Goal: Information Seeking & Learning: Learn about a topic

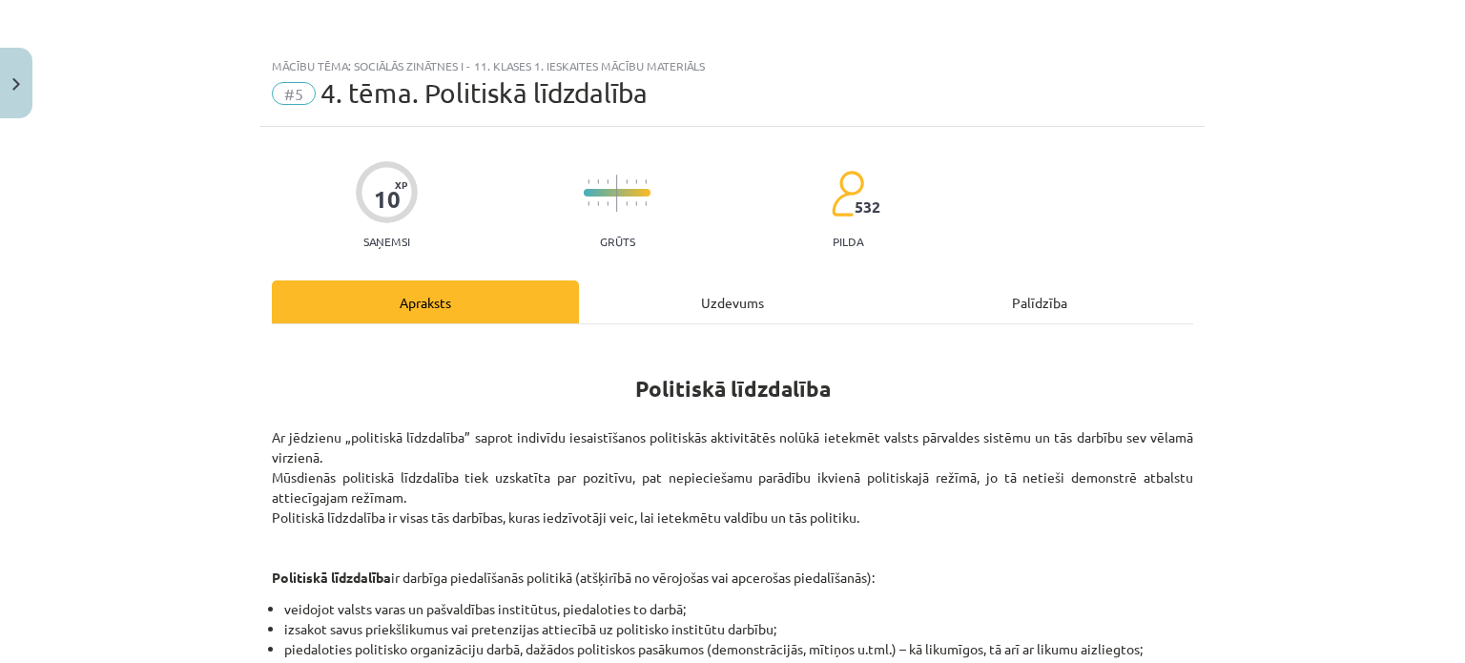
scroll to position [341, 0]
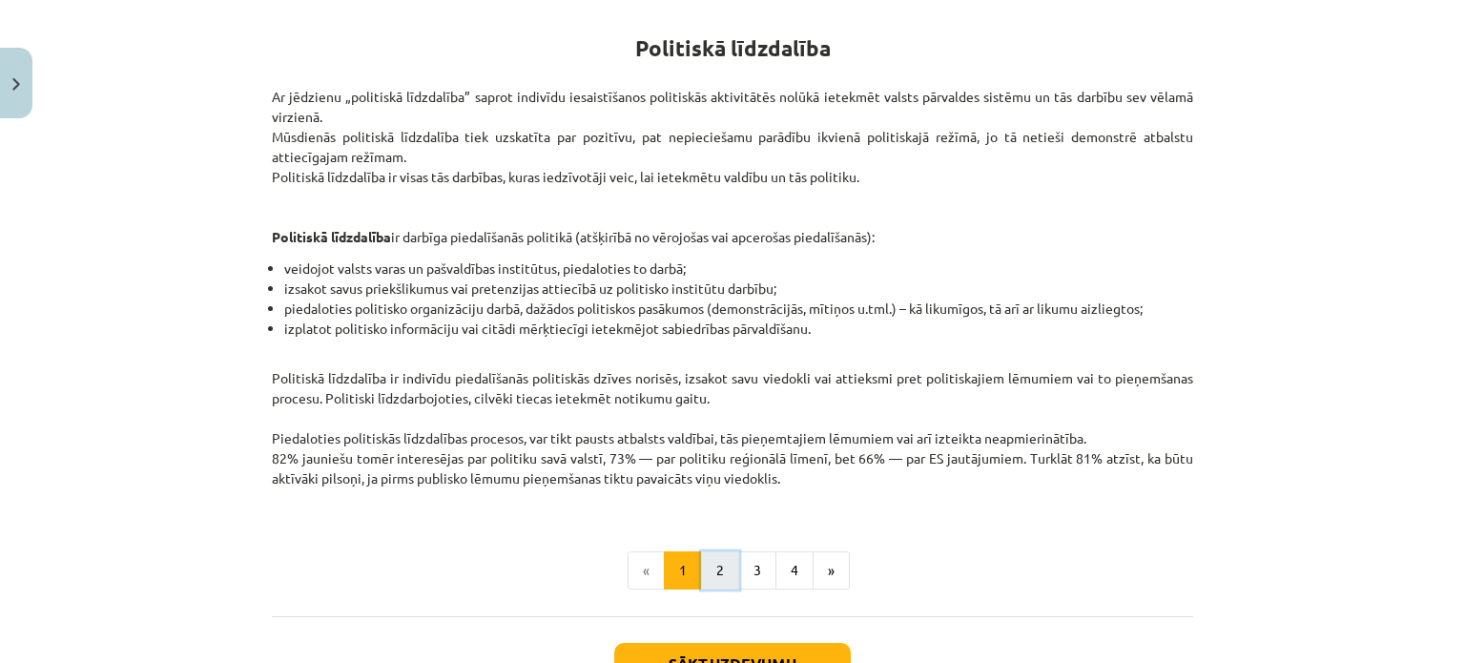
click at [719, 575] on button "2" at bounding box center [720, 570] width 38 height 38
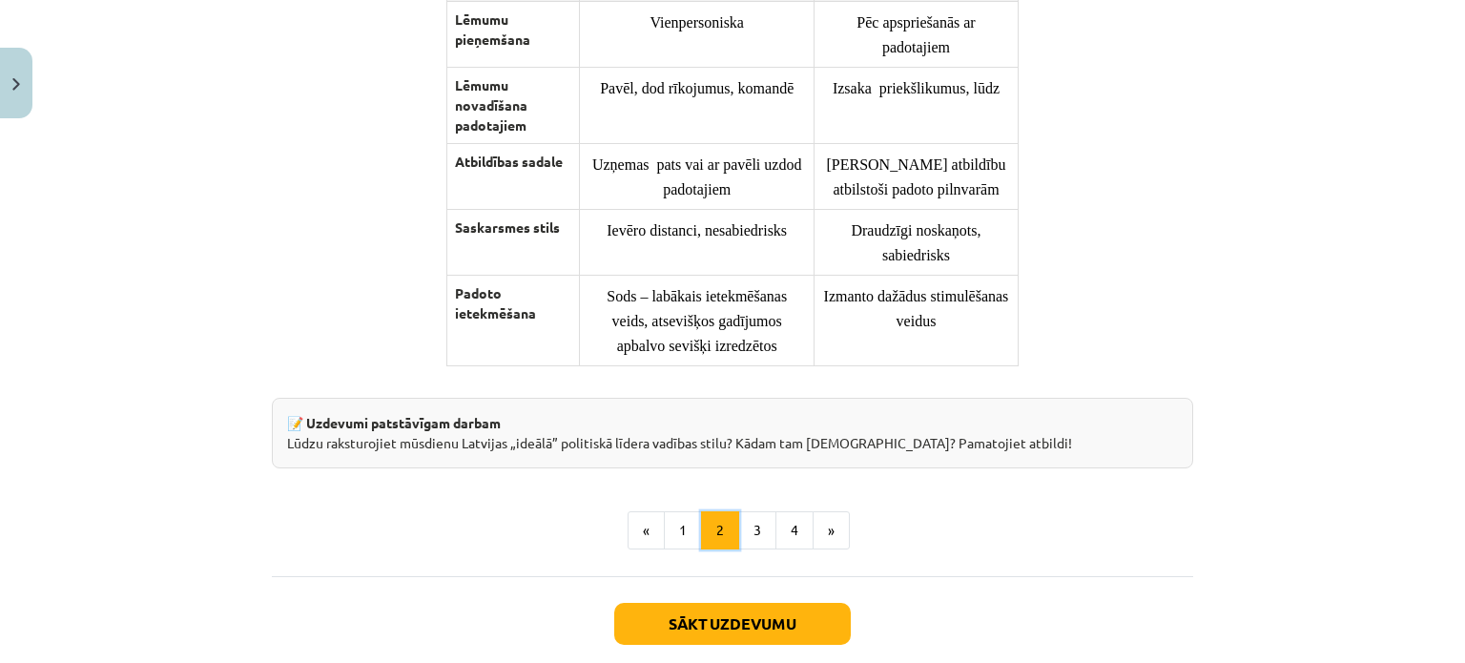
scroll to position [1420, 0]
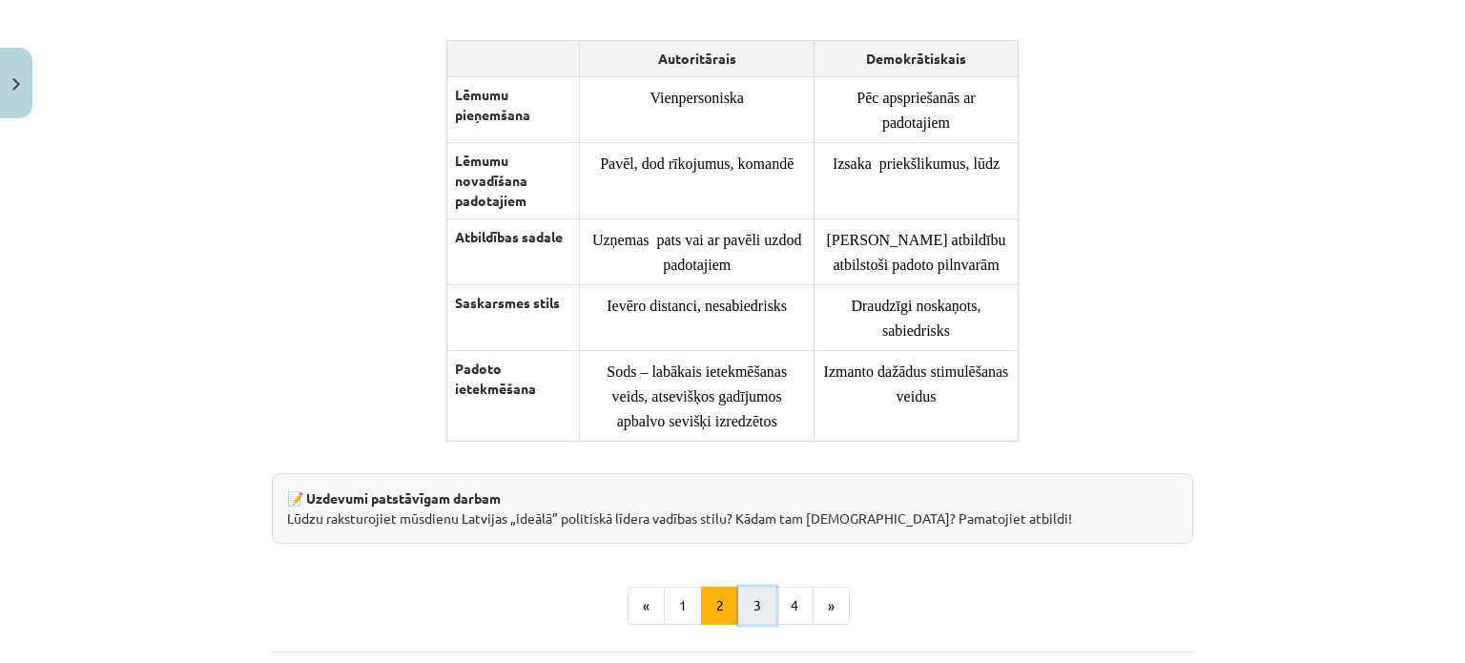
click at [754, 625] on button "3" at bounding box center [757, 606] width 38 height 38
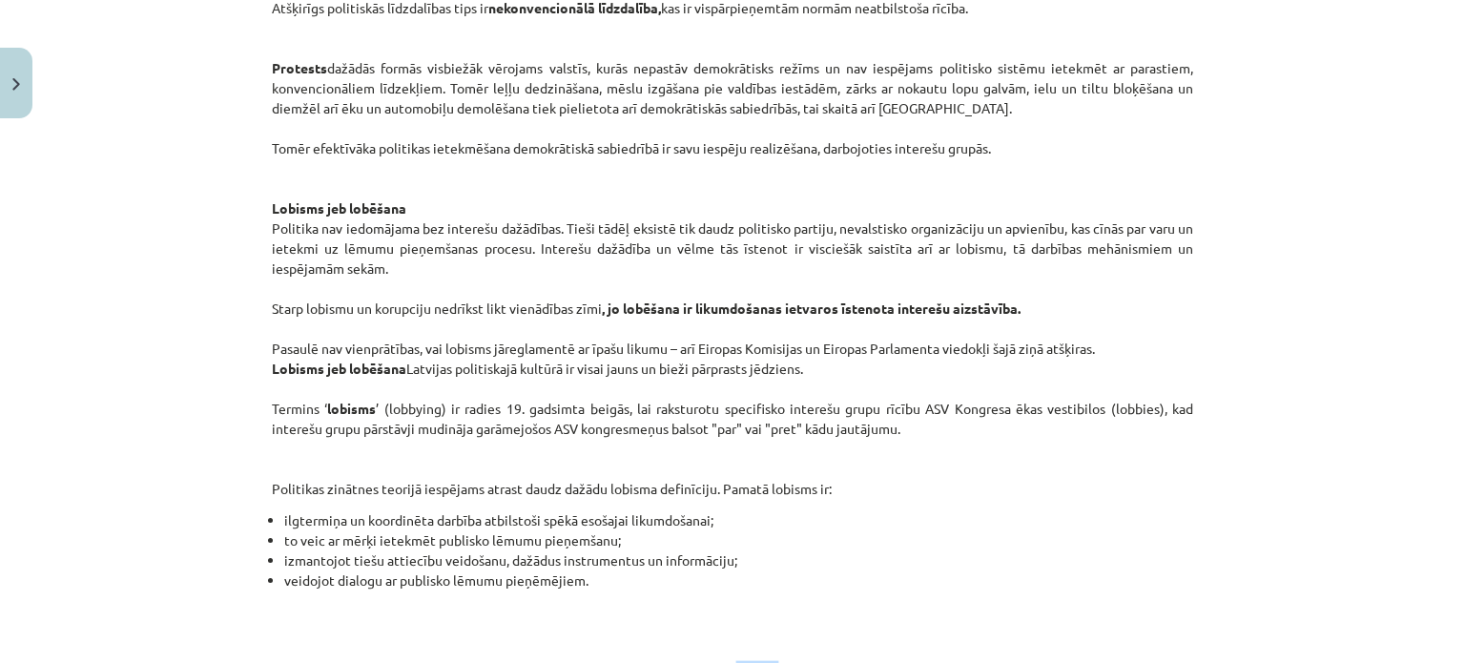
scroll to position [913, 0]
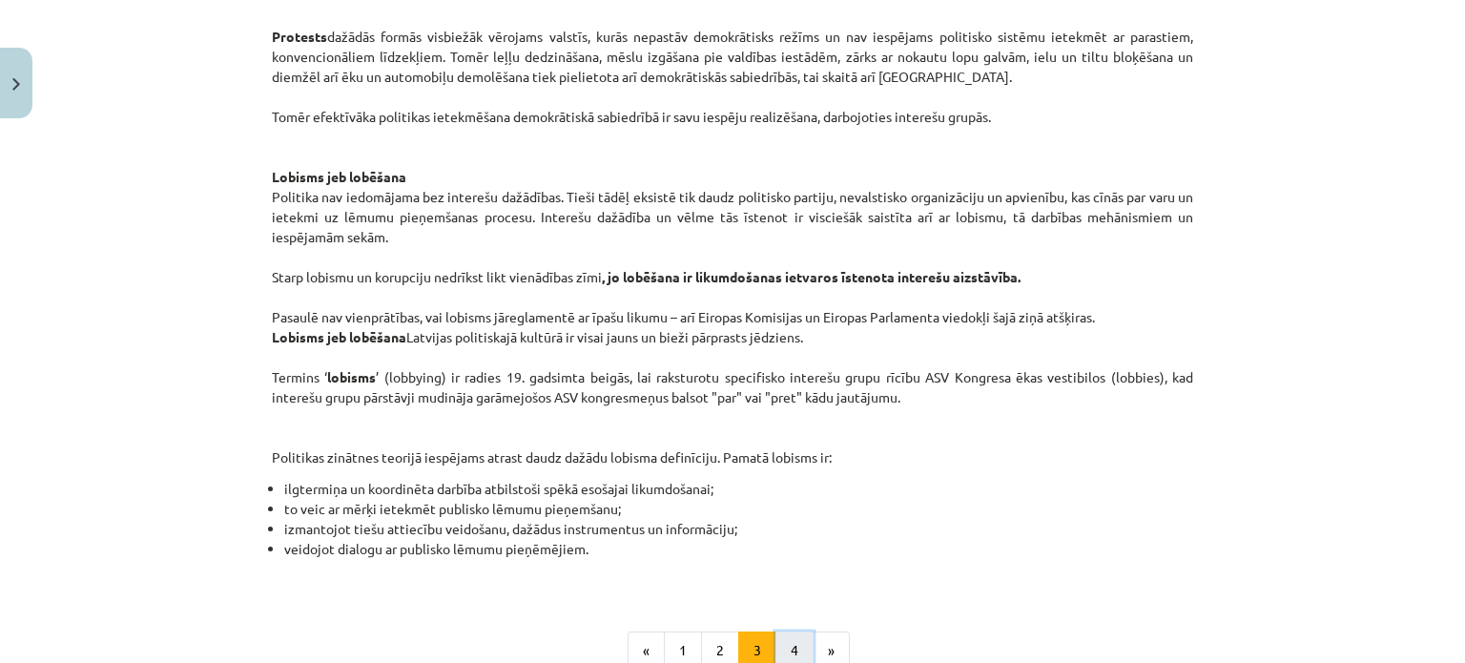
click at [790, 658] on button "4" at bounding box center [795, 651] width 38 height 38
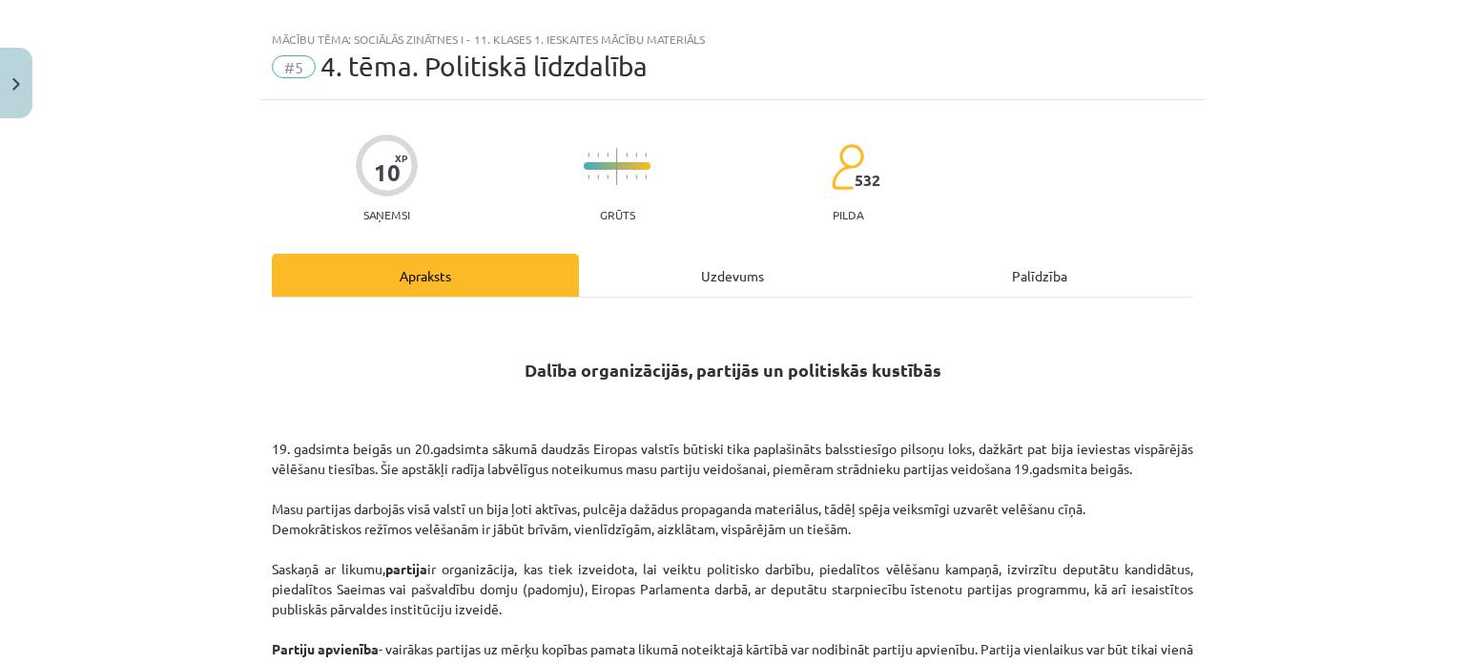
scroll to position [0, 0]
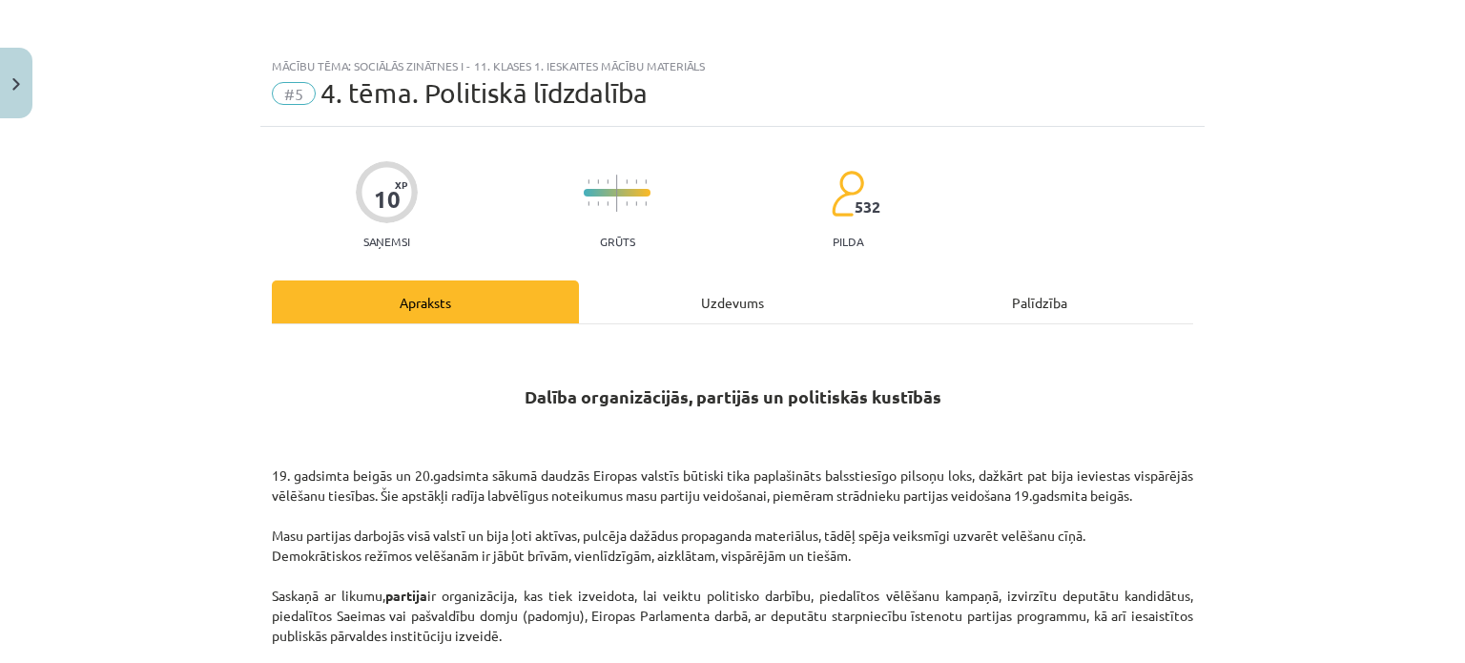
click at [742, 295] on div "Uzdevums" at bounding box center [732, 301] width 307 height 43
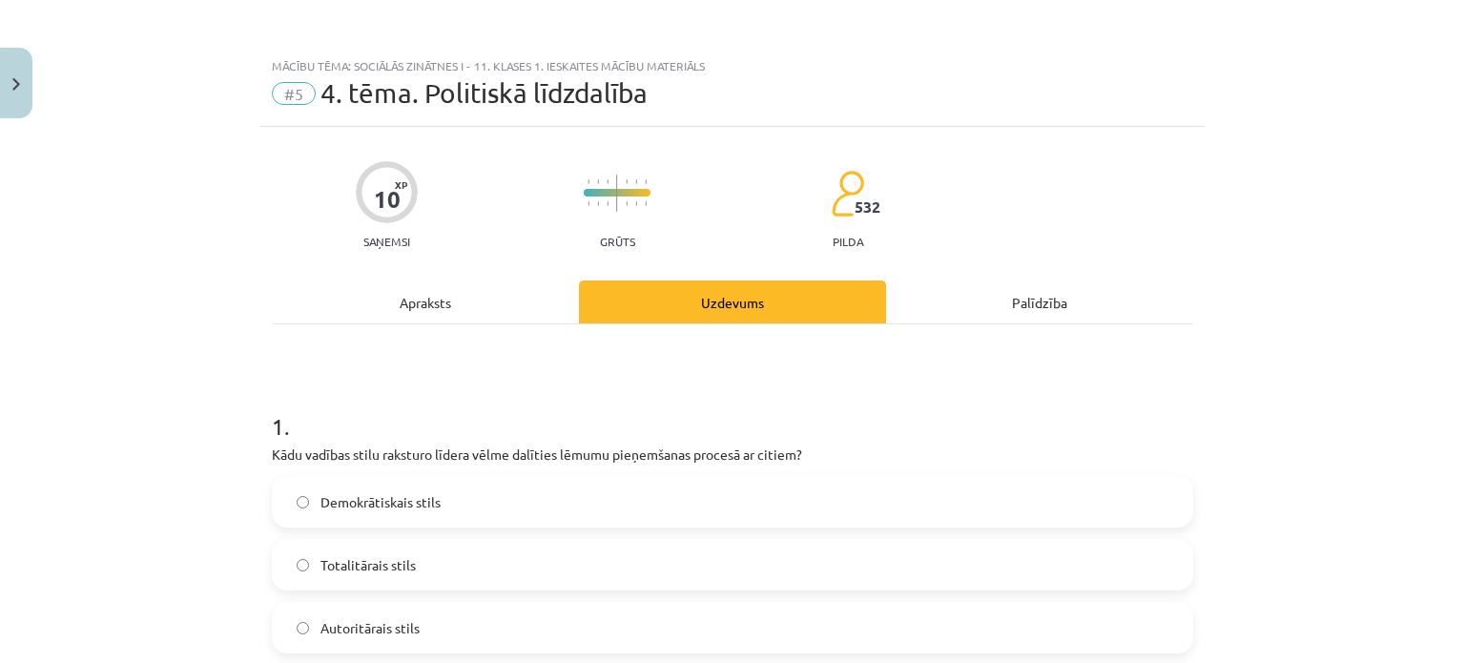
scroll to position [48, 0]
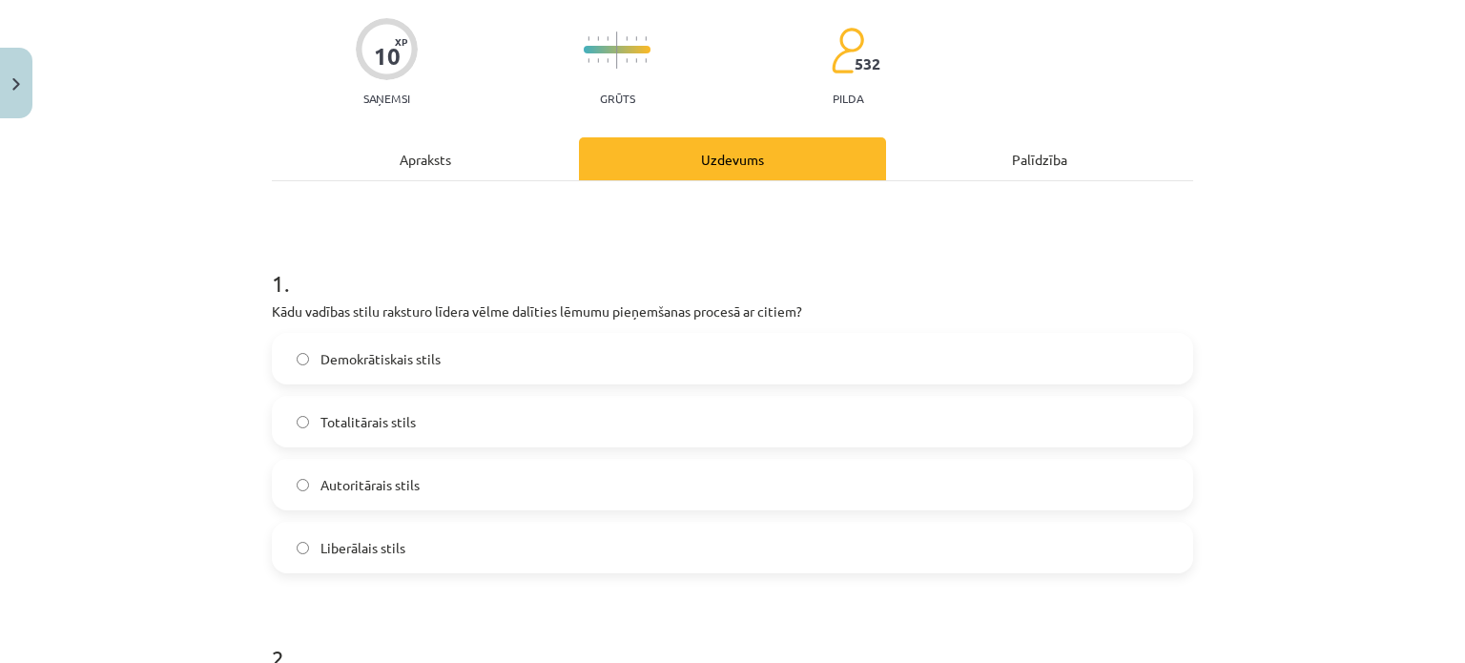
click at [820, 348] on label "Demokrātiskais stils" at bounding box center [733, 359] width 918 height 48
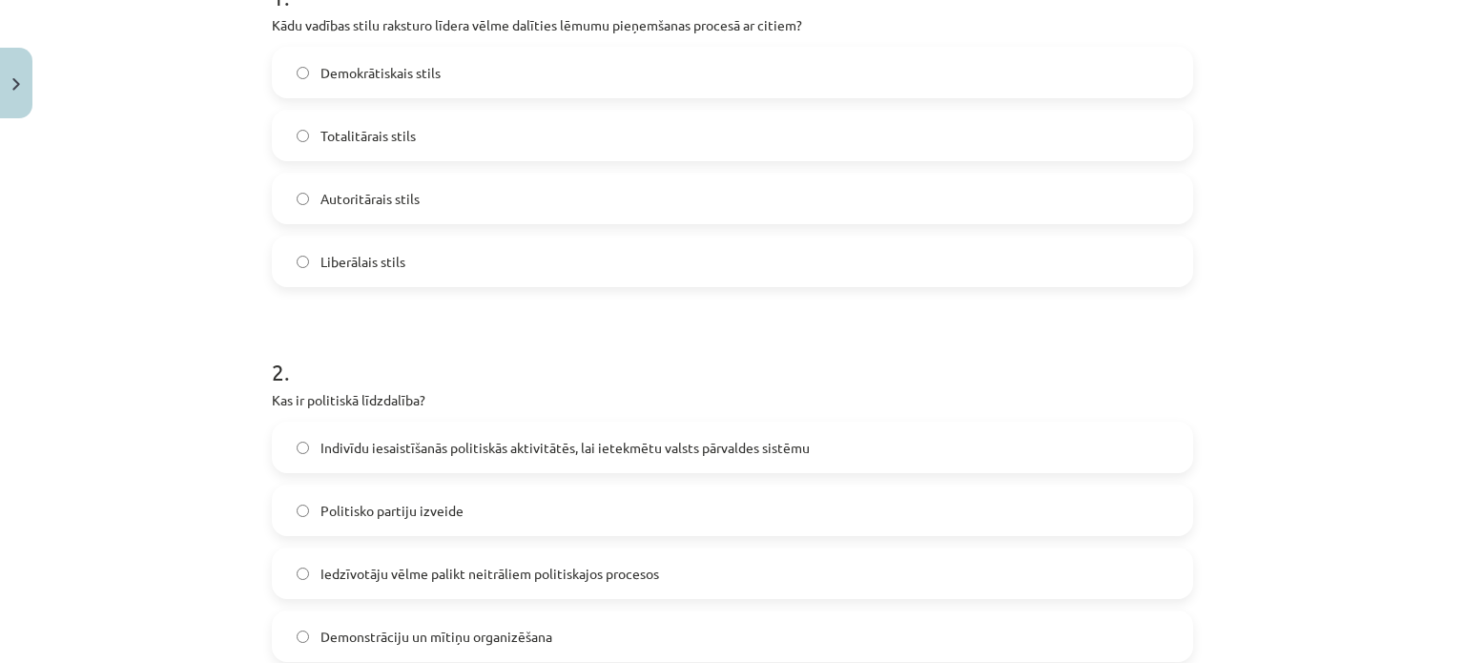
scroll to position [525, 0]
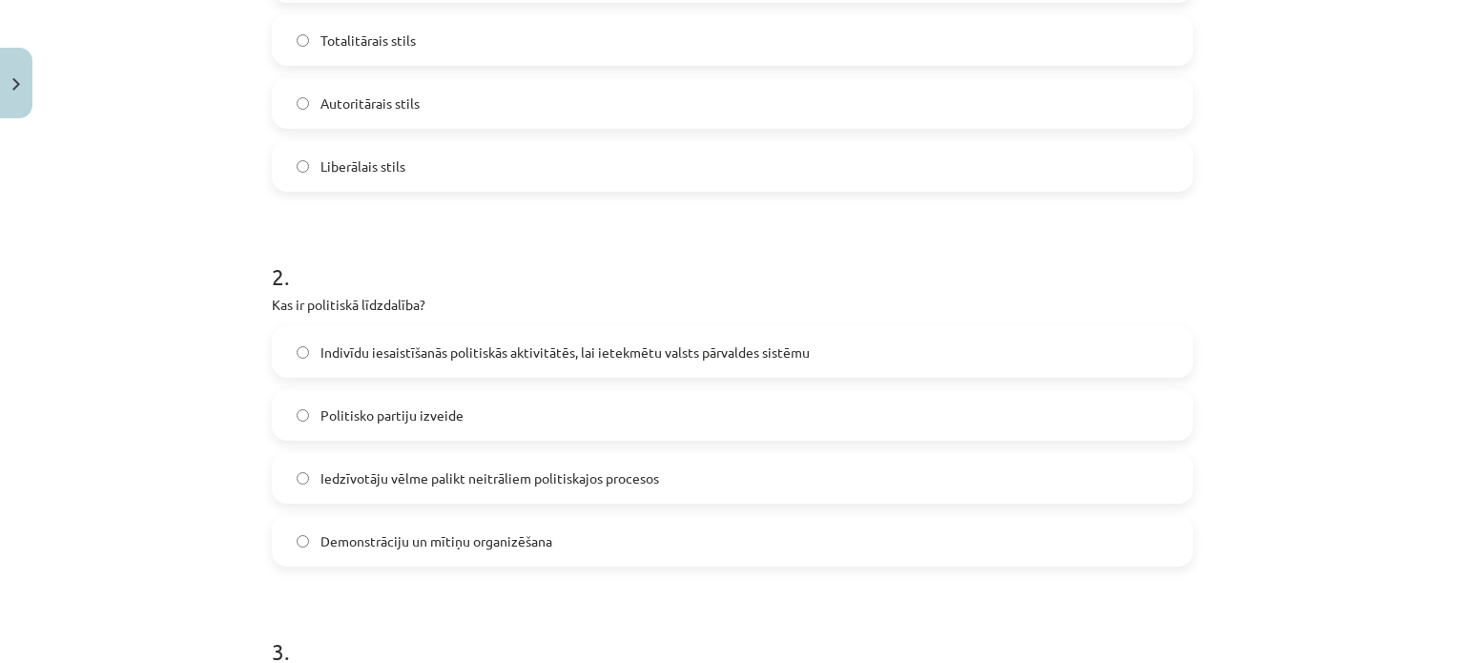
click at [828, 359] on label "Indivīdu iesaistīšanās politiskās aktivitātēs, lai ietekmētu valsts pārvaldes s…" at bounding box center [733, 352] width 918 height 48
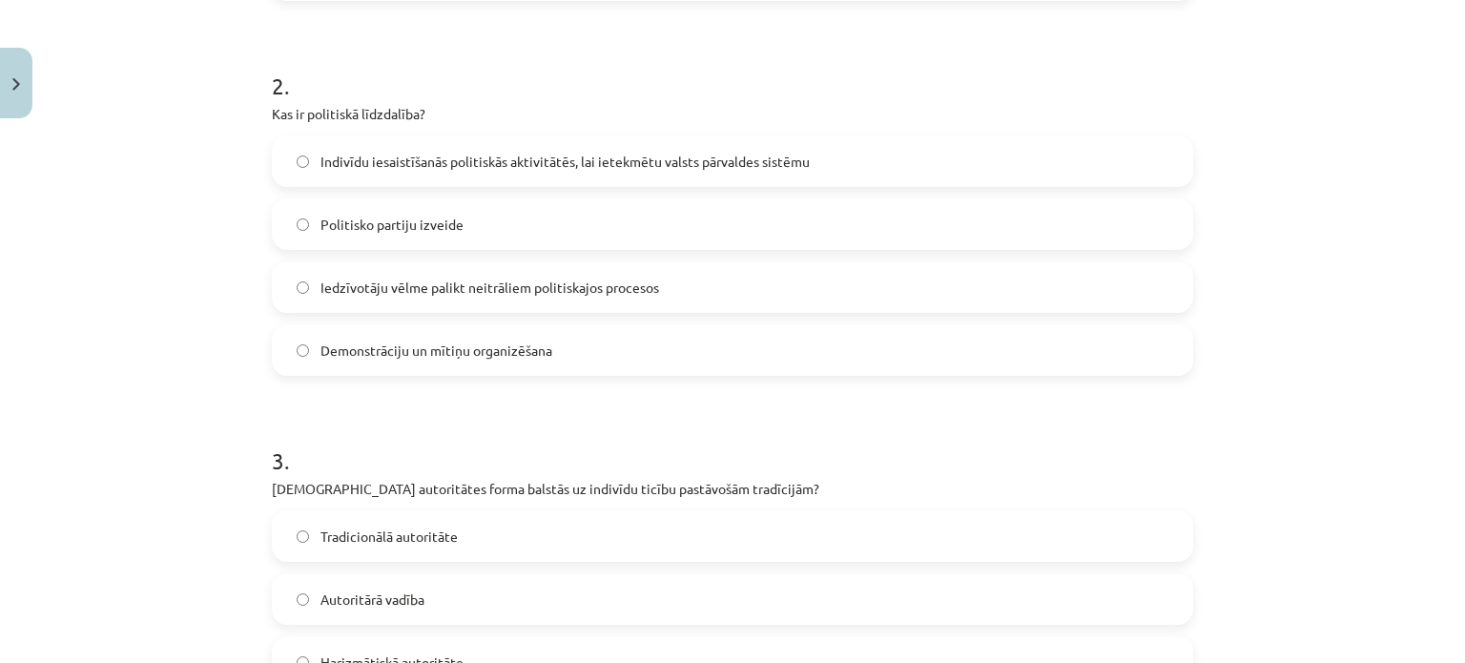
scroll to position [906, 0]
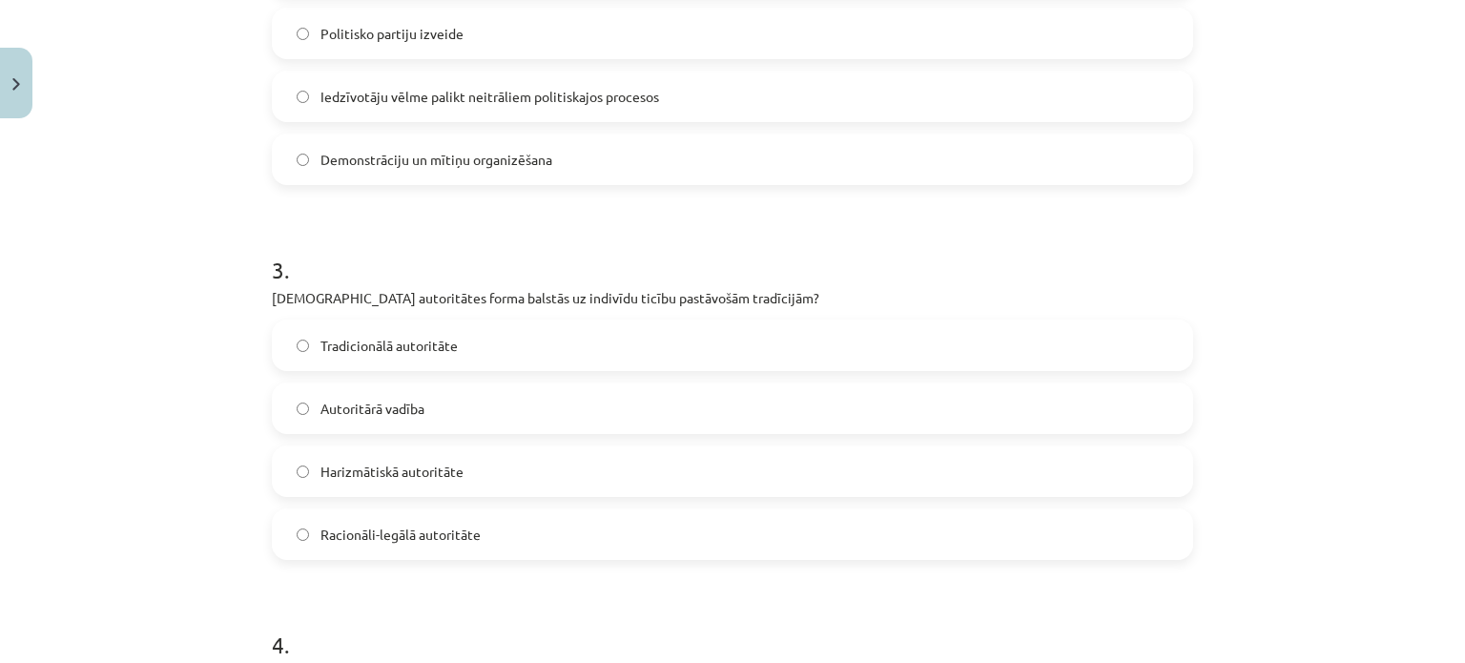
click at [573, 341] on label "Tradicionālā autoritāte" at bounding box center [733, 345] width 918 height 48
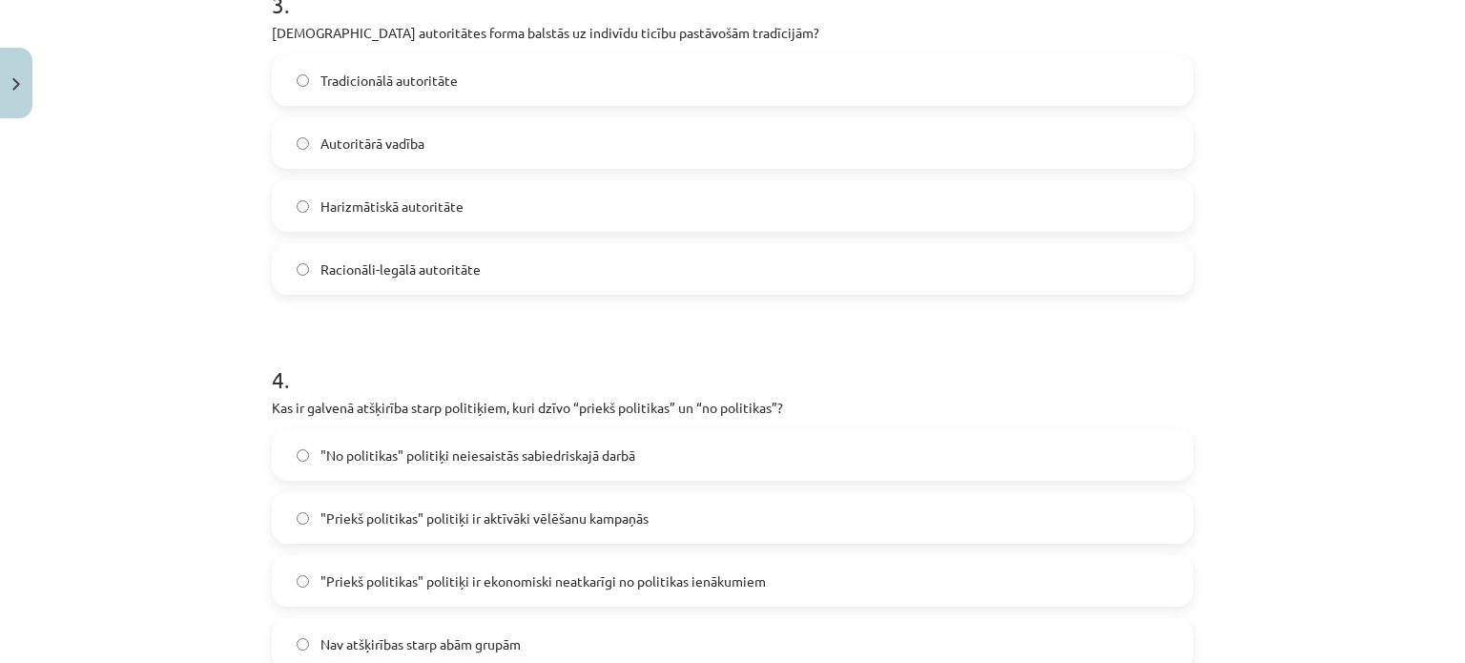
scroll to position [1288, 0]
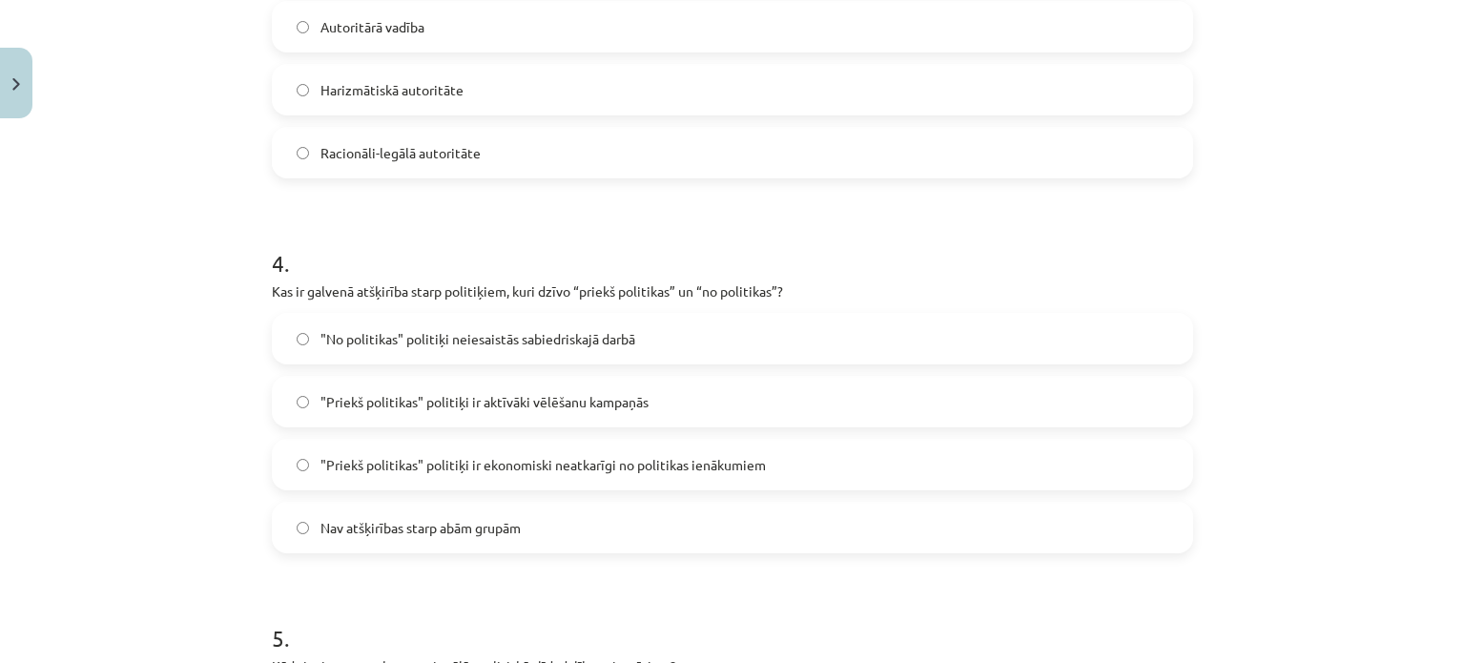
click at [536, 466] on span ""Priekš politikas" politiķi ir ekonomiski neatkarīgi no politikas ienākumiem" at bounding box center [544, 465] width 446 height 20
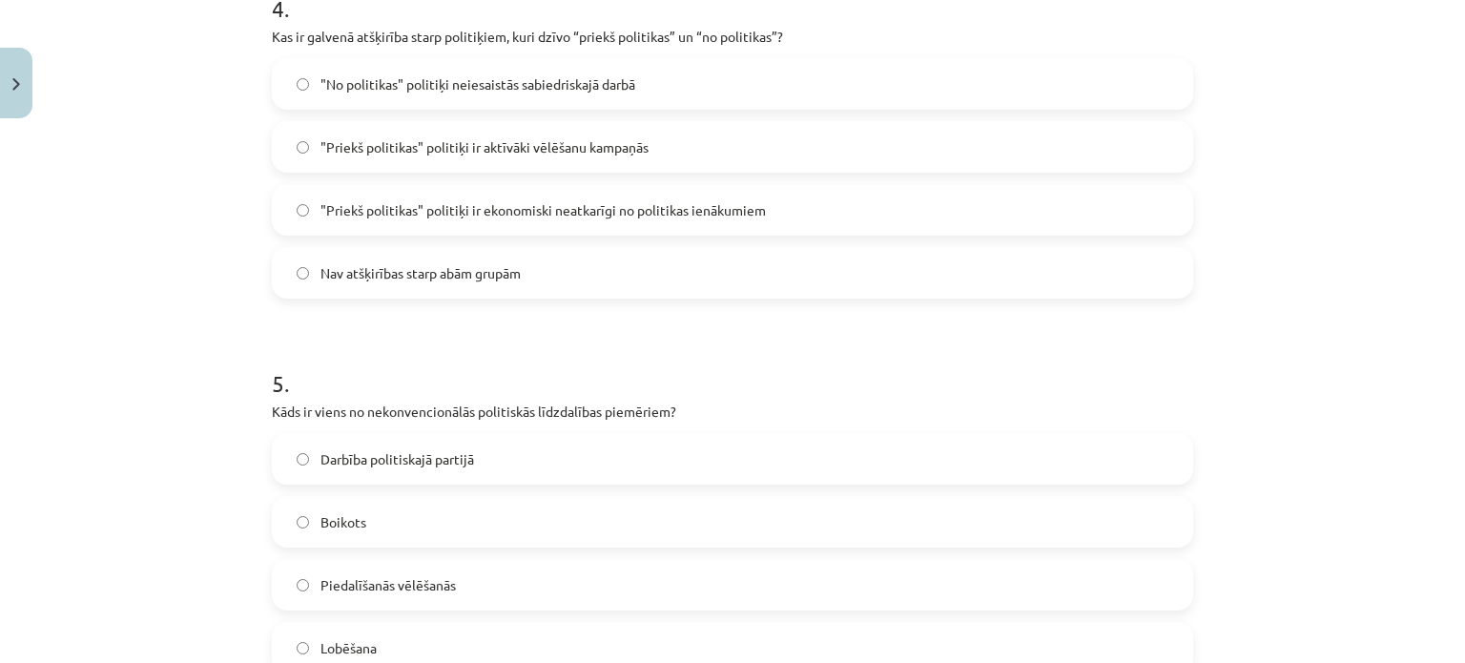
scroll to position [1669, 0]
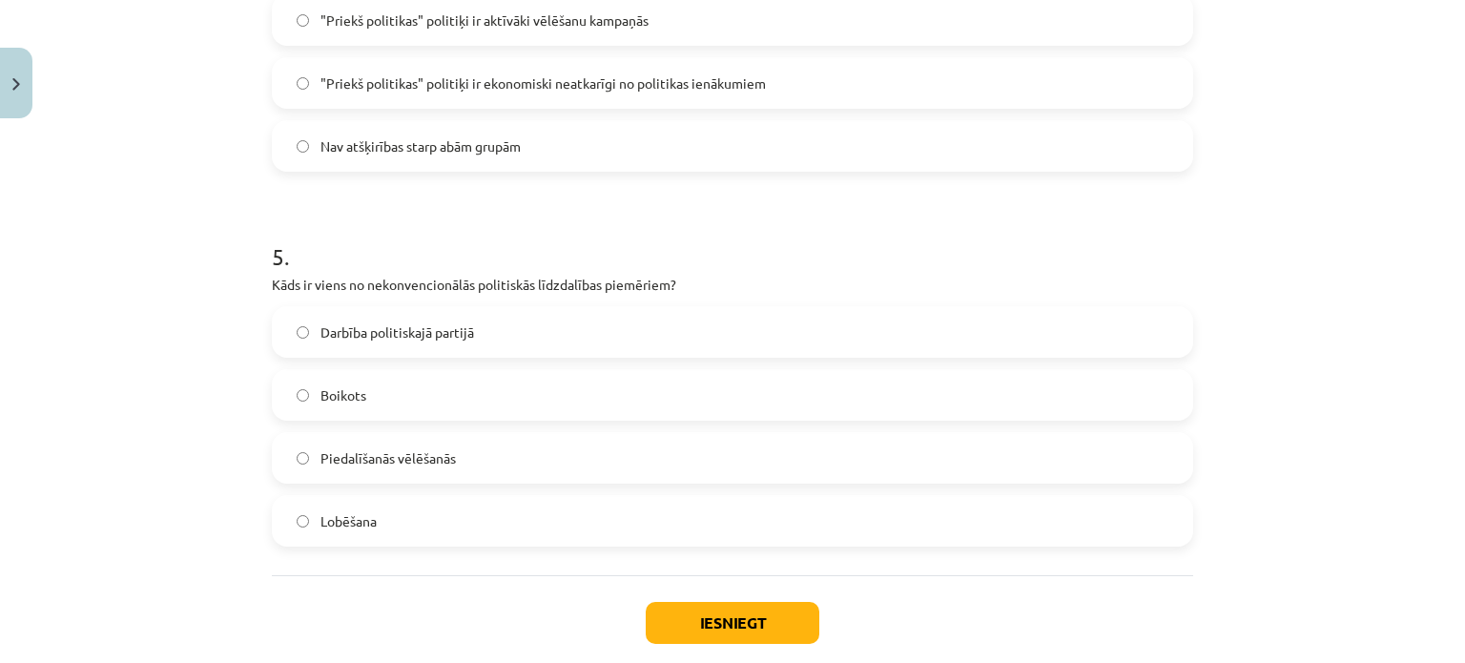
click at [439, 386] on label "Boikots" at bounding box center [733, 395] width 918 height 48
click at [721, 626] on button "Iesniegt" at bounding box center [733, 623] width 174 height 42
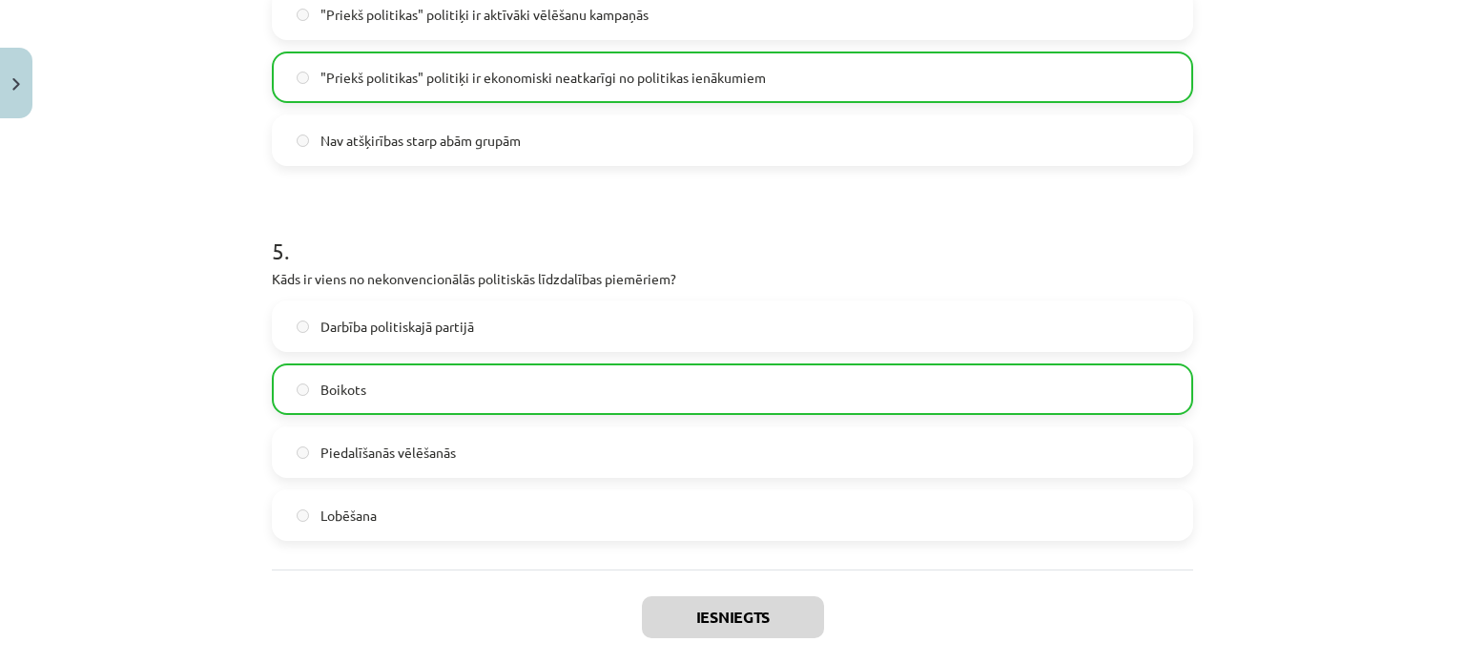
scroll to position [1765, 0]
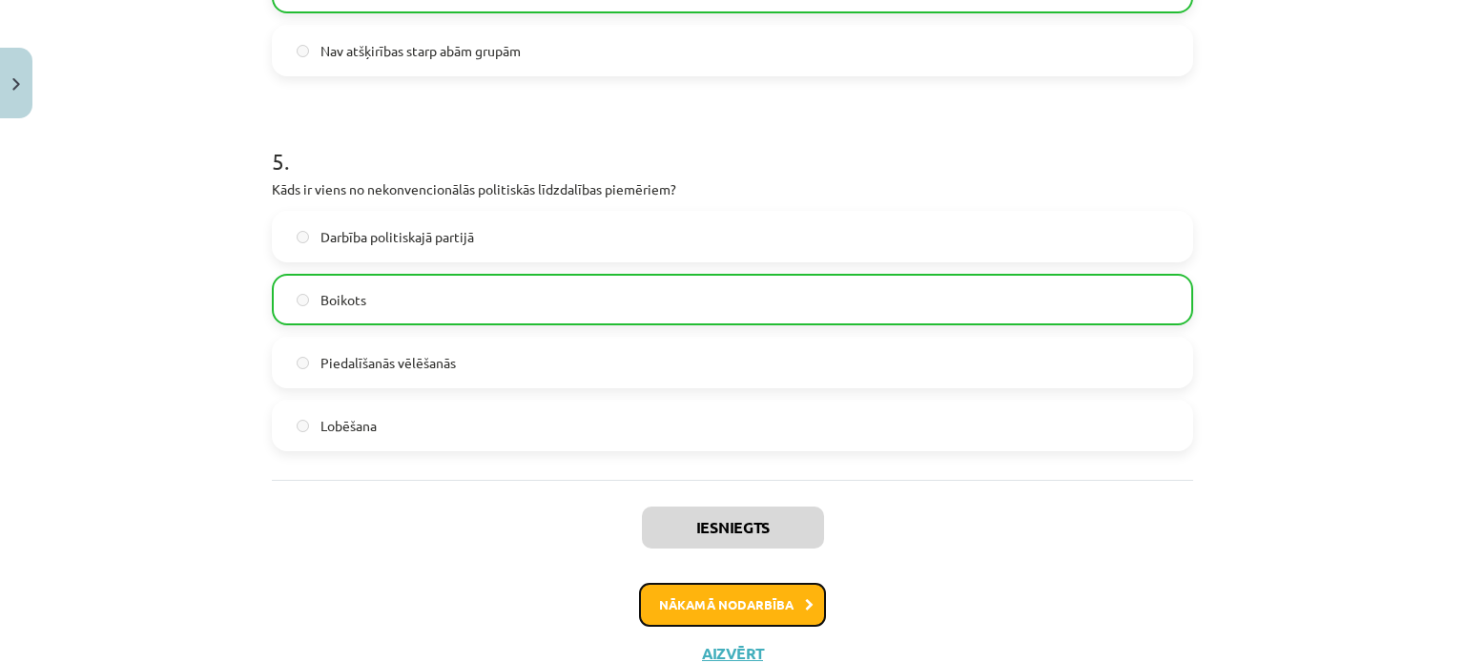
click at [792, 611] on button "Nākamā nodarbība" at bounding box center [732, 605] width 187 height 44
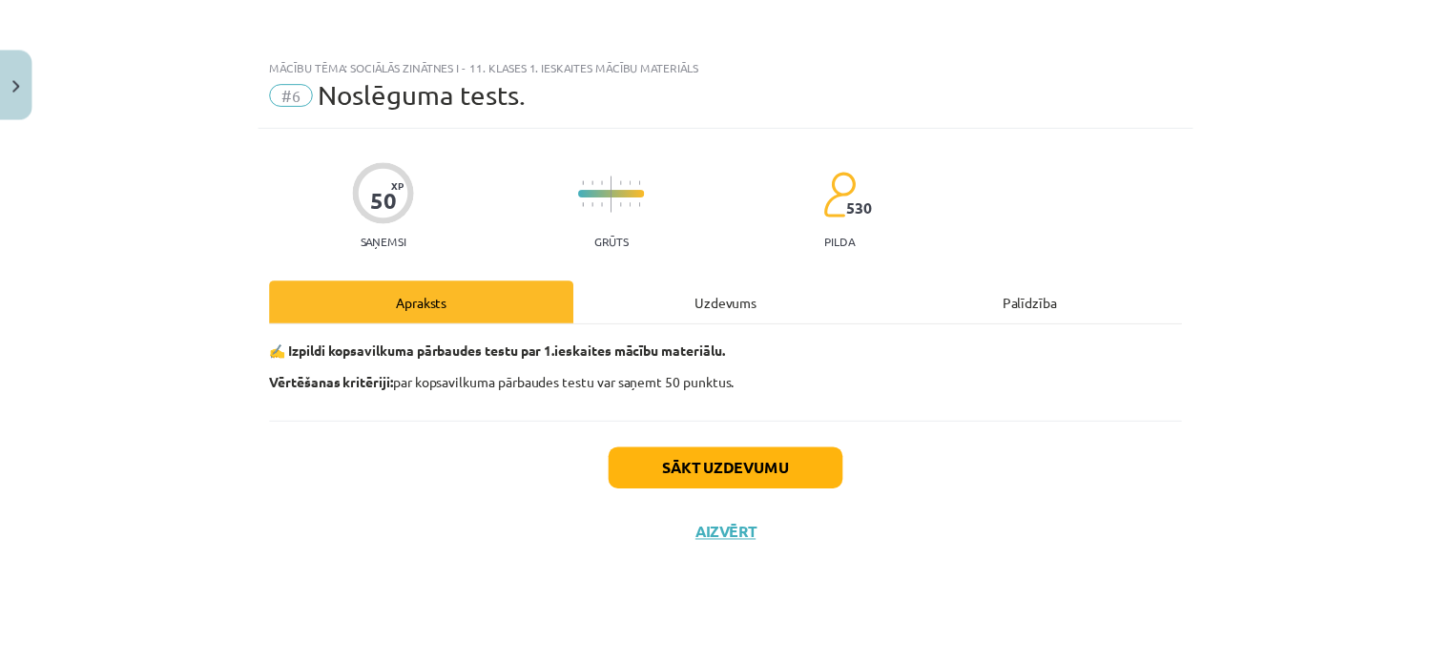
scroll to position [0, 0]
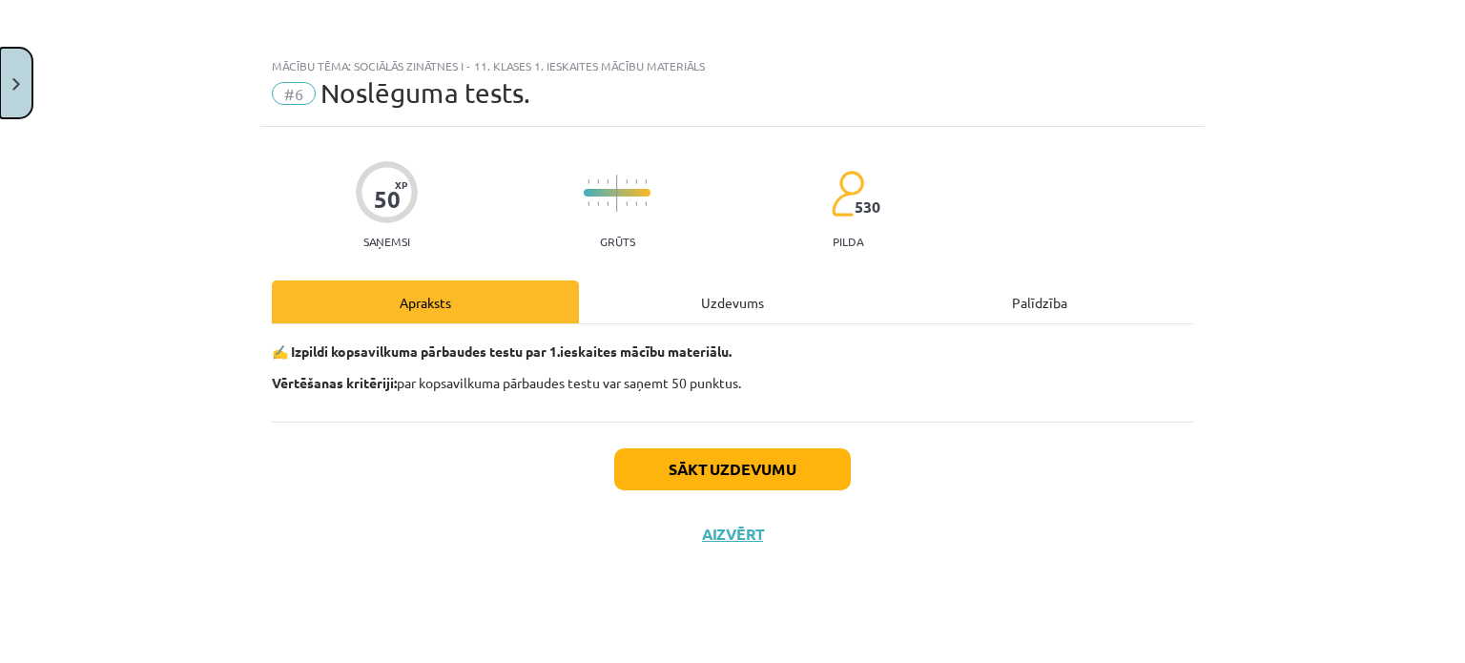
click at [15, 52] on button "Close" at bounding box center [16, 83] width 32 height 71
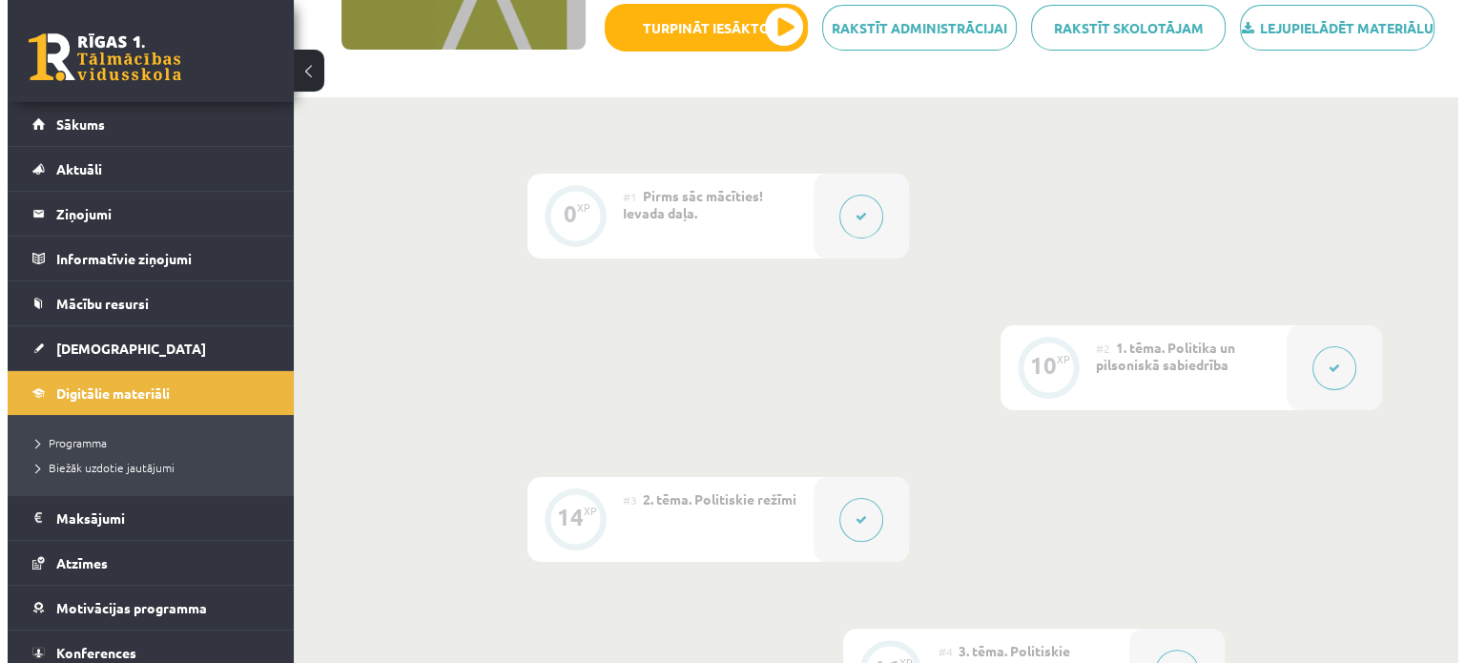
scroll to position [436, 0]
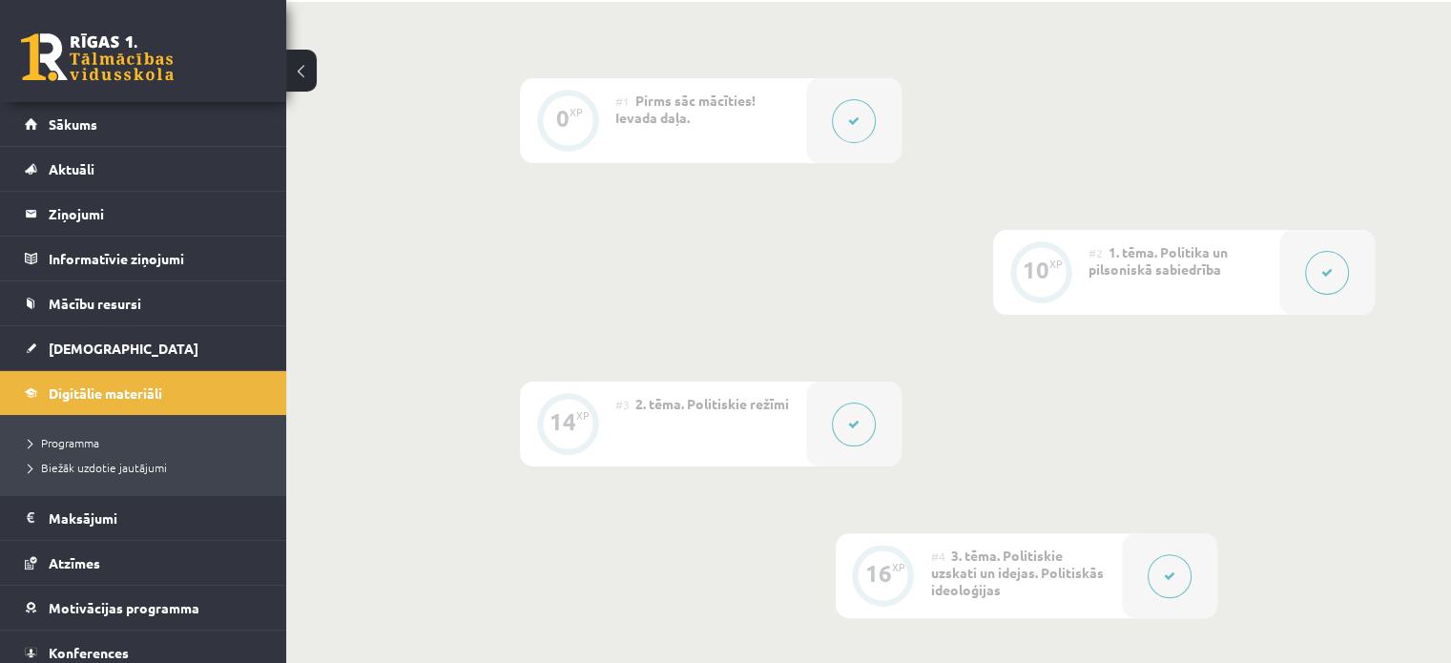
click at [1329, 295] on button at bounding box center [1327, 273] width 44 height 44
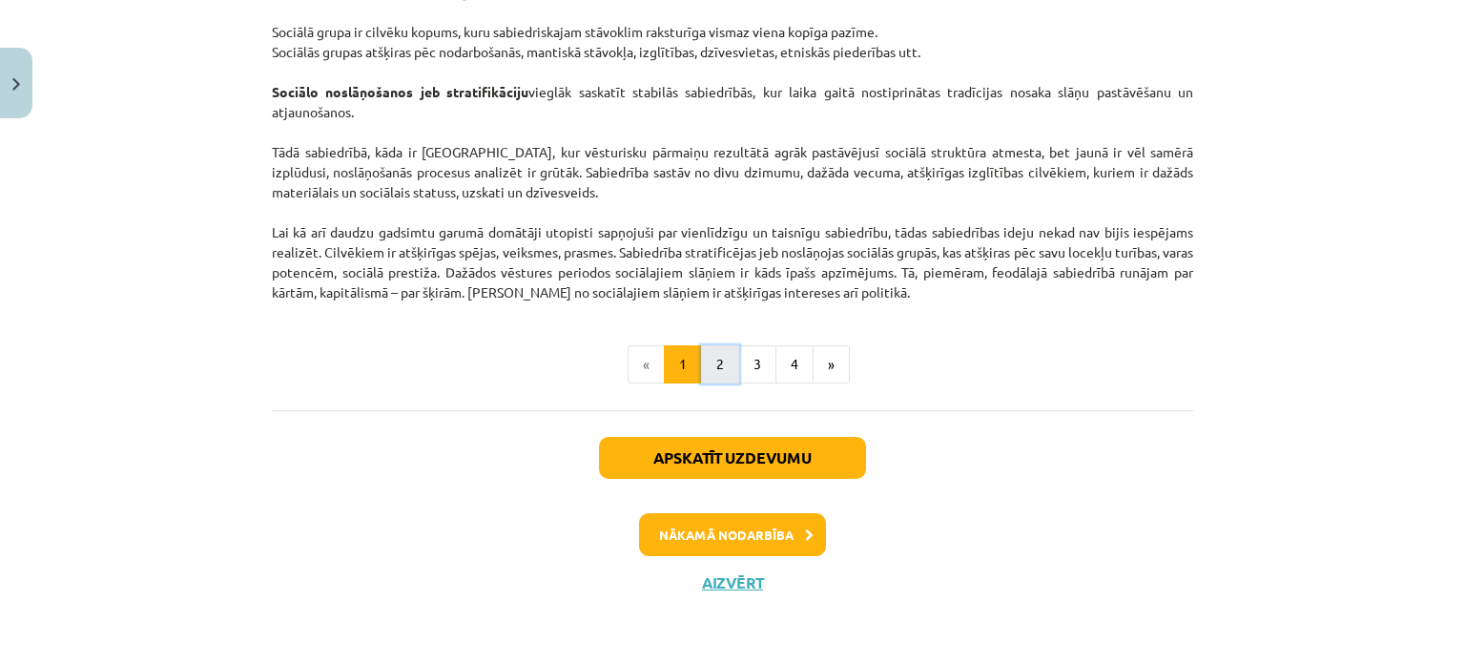
click at [717, 380] on button "2" at bounding box center [720, 364] width 38 height 38
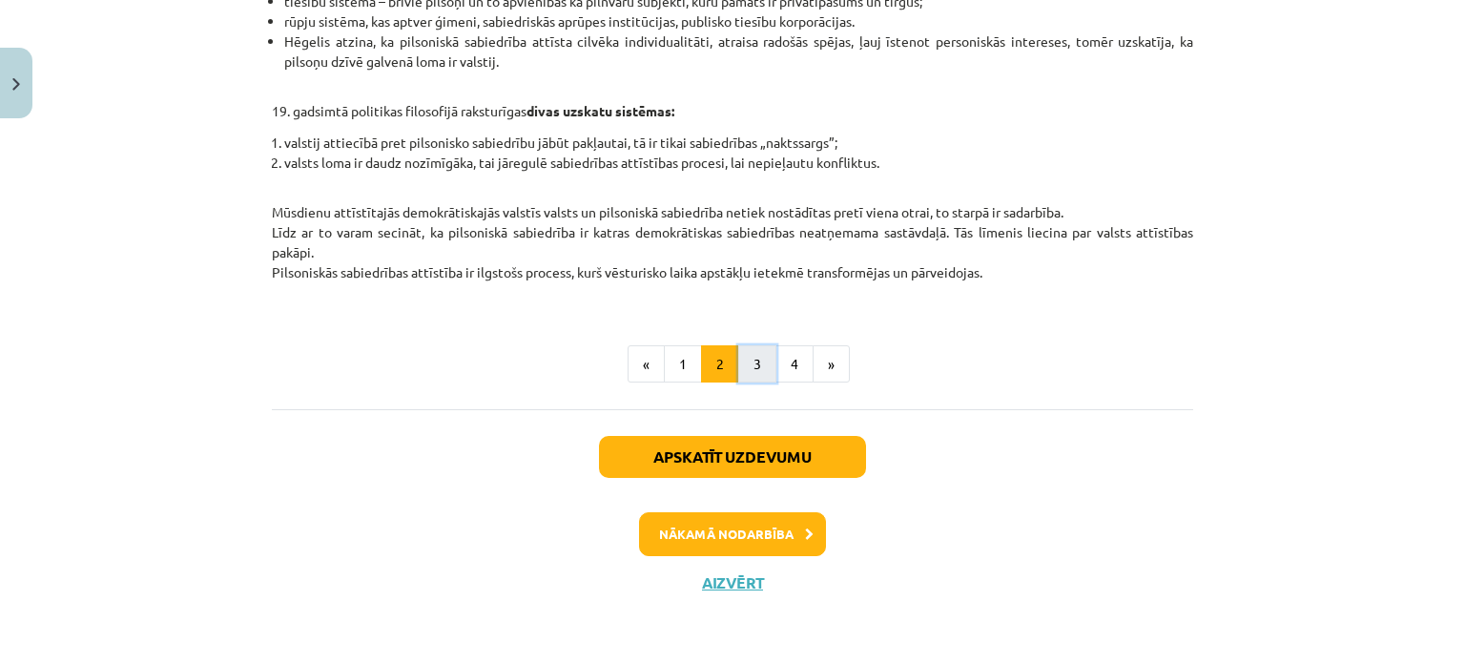
click at [742, 362] on button "3" at bounding box center [757, 364] width 38 height 38
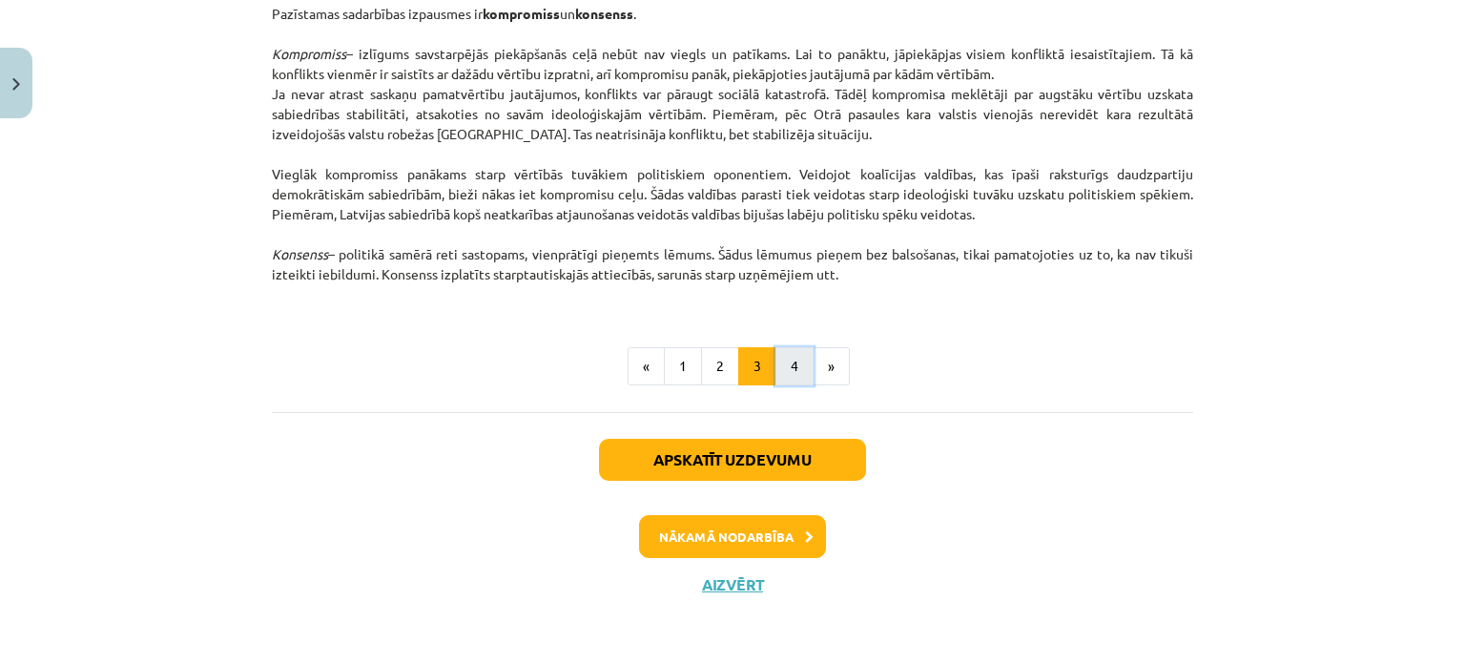
click at [778, 354] on button "4" at bounding box center [795, 366] width 38 height 38
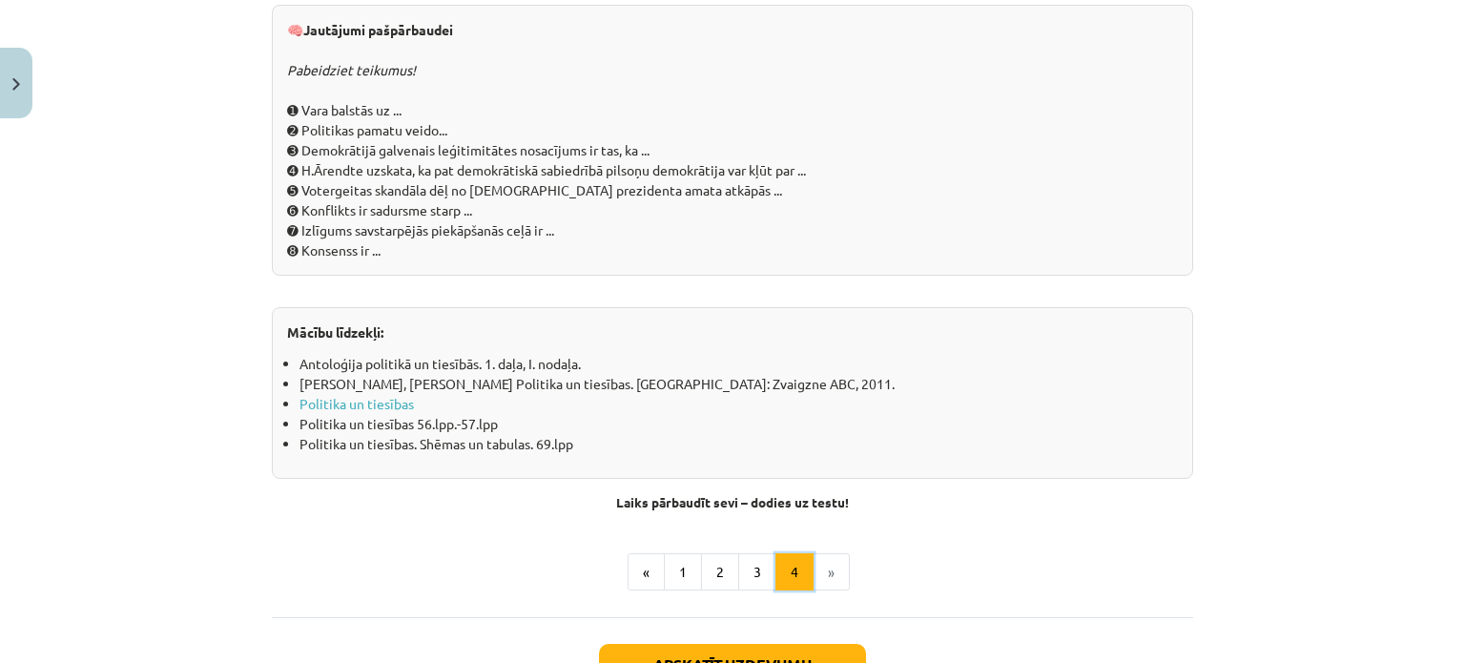
scroll to position [2153, 0]
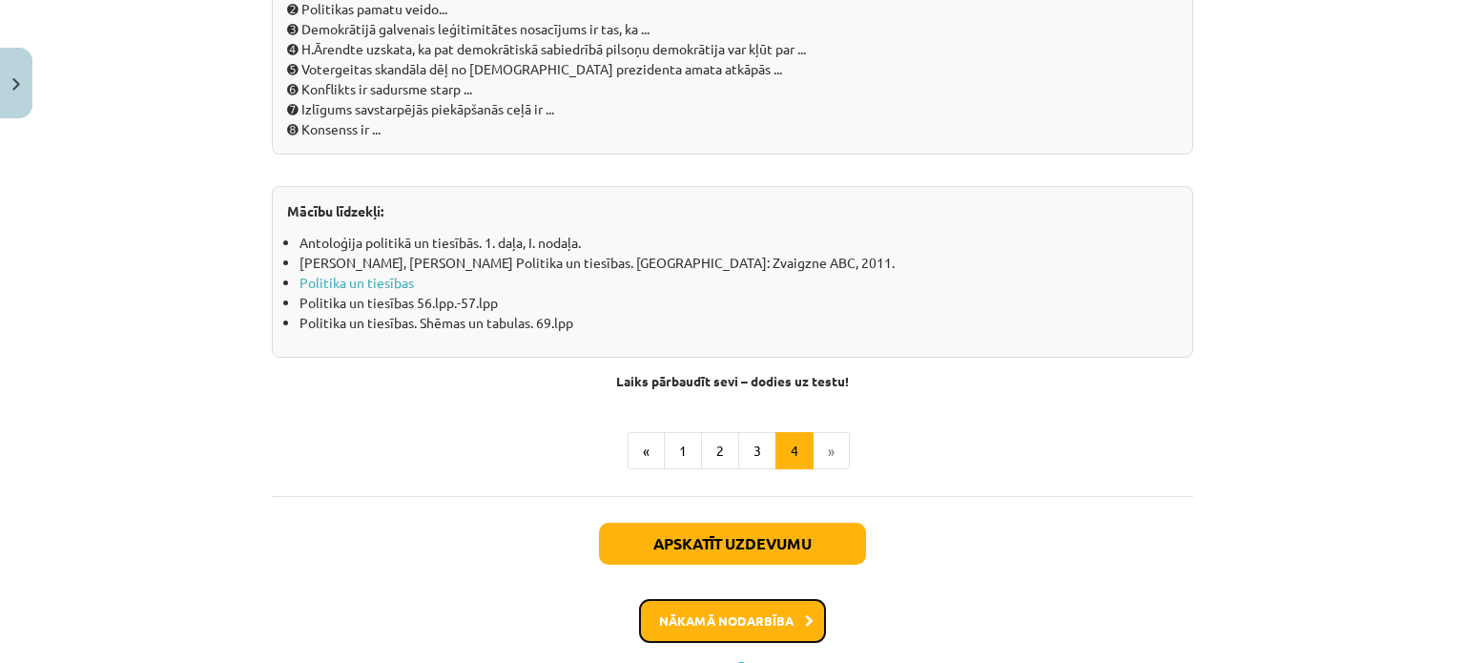
click at [782, 601] on button "Nākamā nodarbība" at bounding box center [732, 621] width 187 height 44
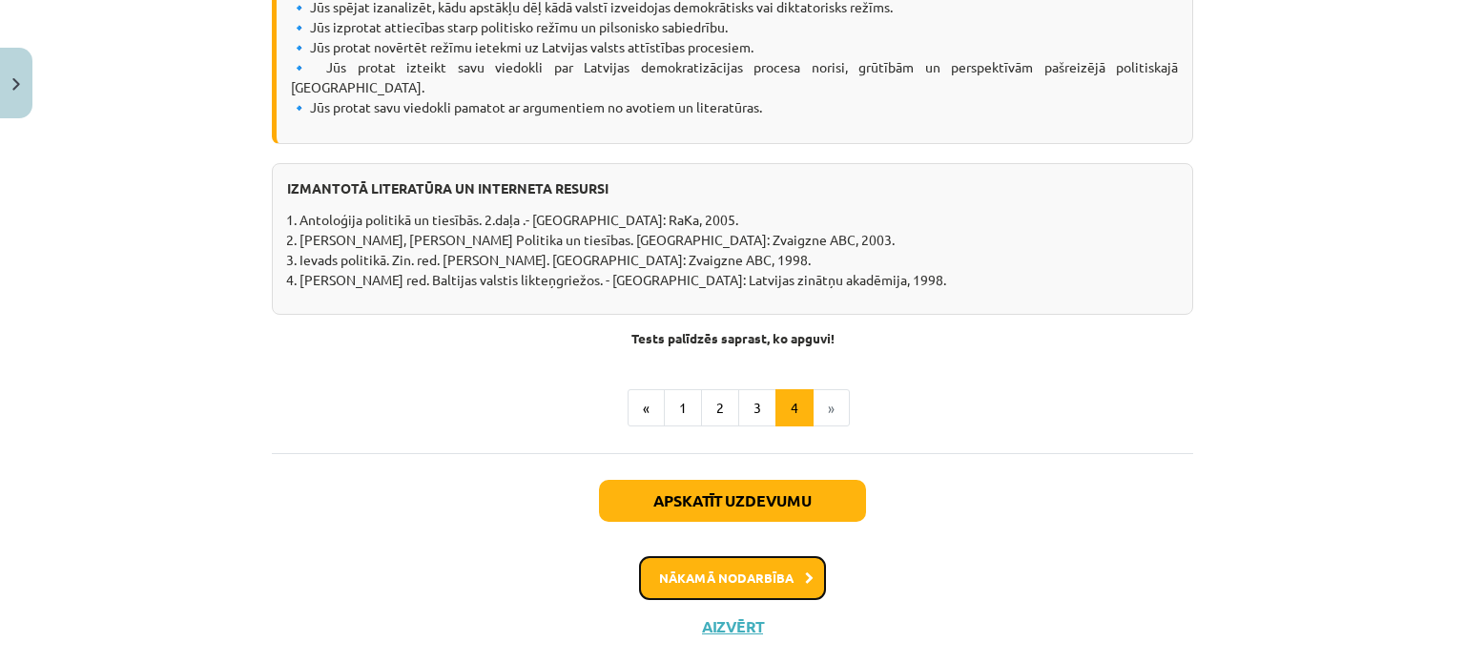
scroll to position [2511, 0]
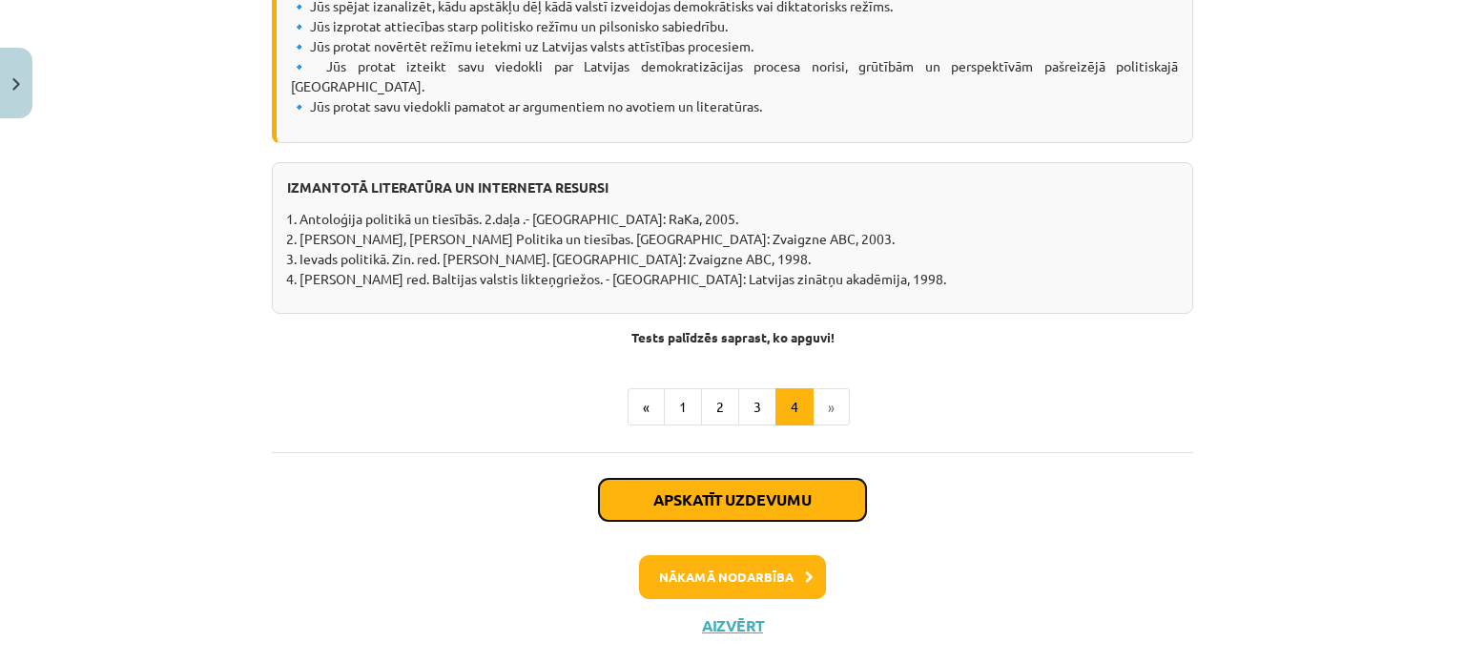
click at [761, 479] on button "Apskatīt uzdevumu" at bounding box center [732, 500] width 267 height 42
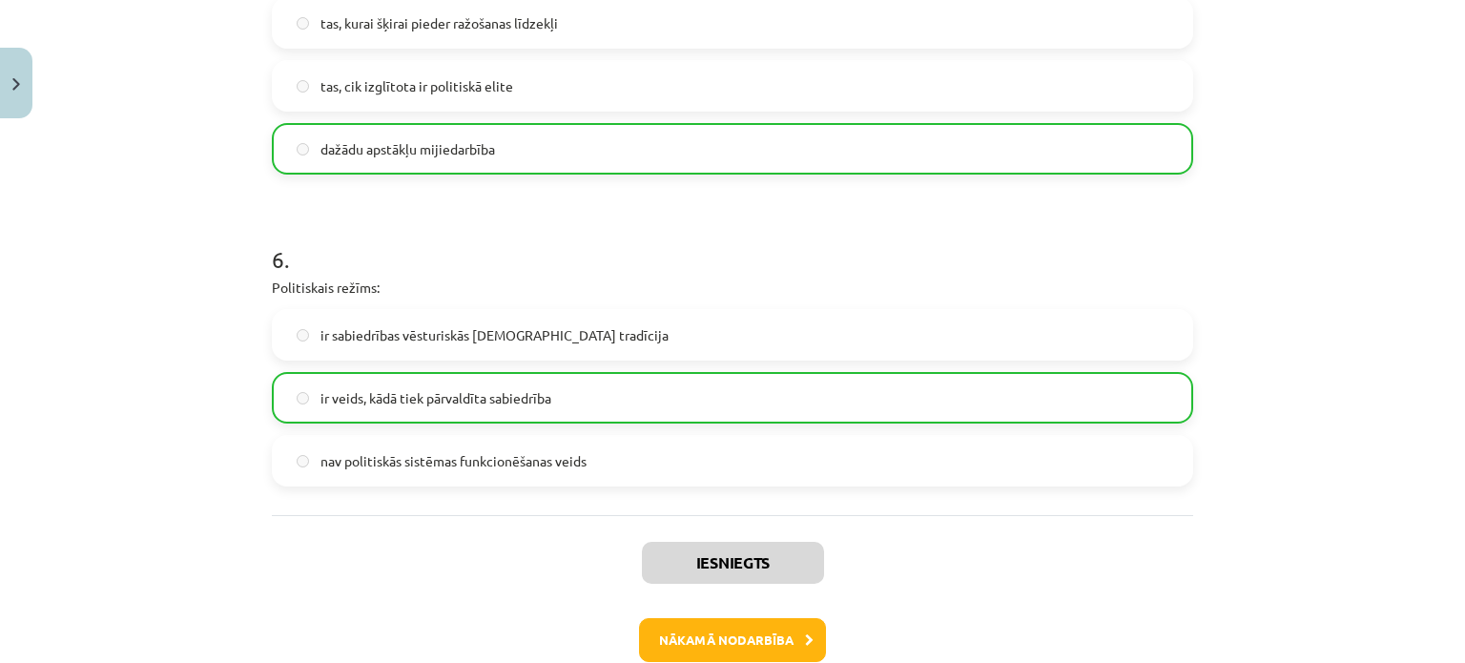
scroll to position [1951, 0]
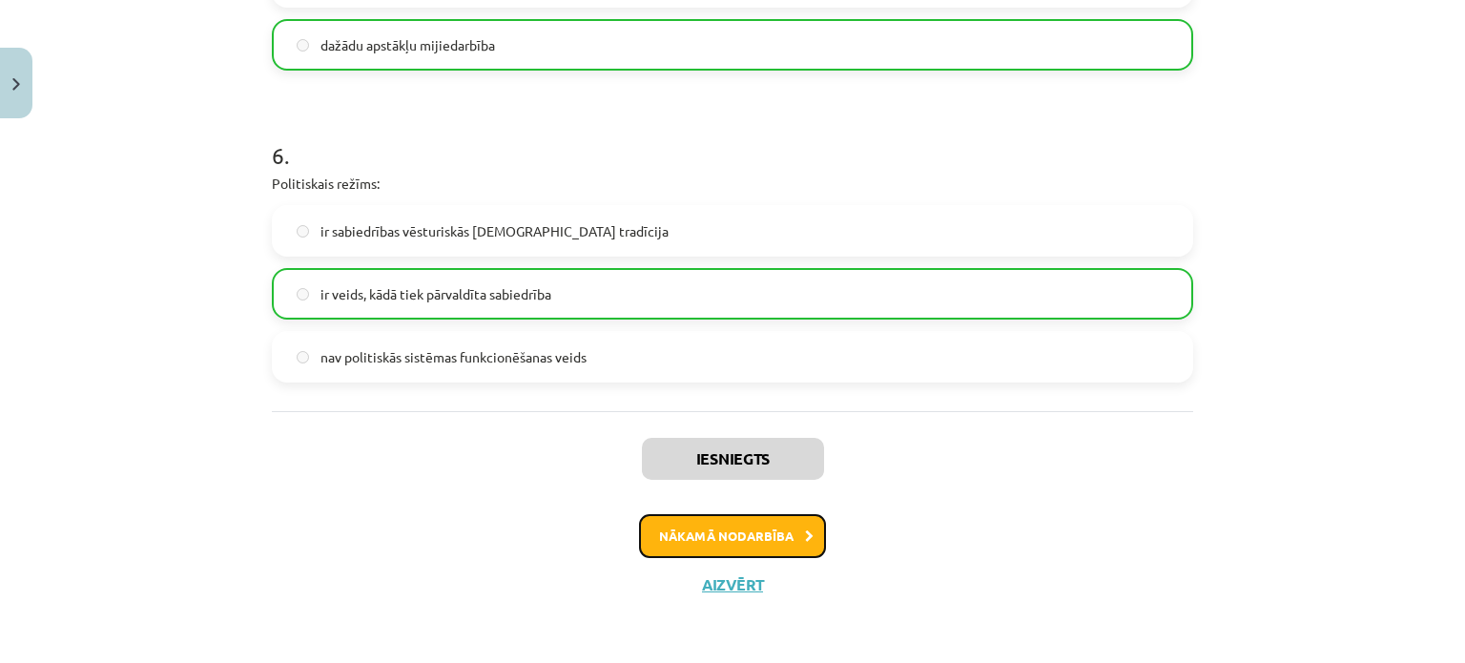
click at [772, 524] on button "Nākamā nodarbība" at bounding box center [732, 536] width 187 height 44
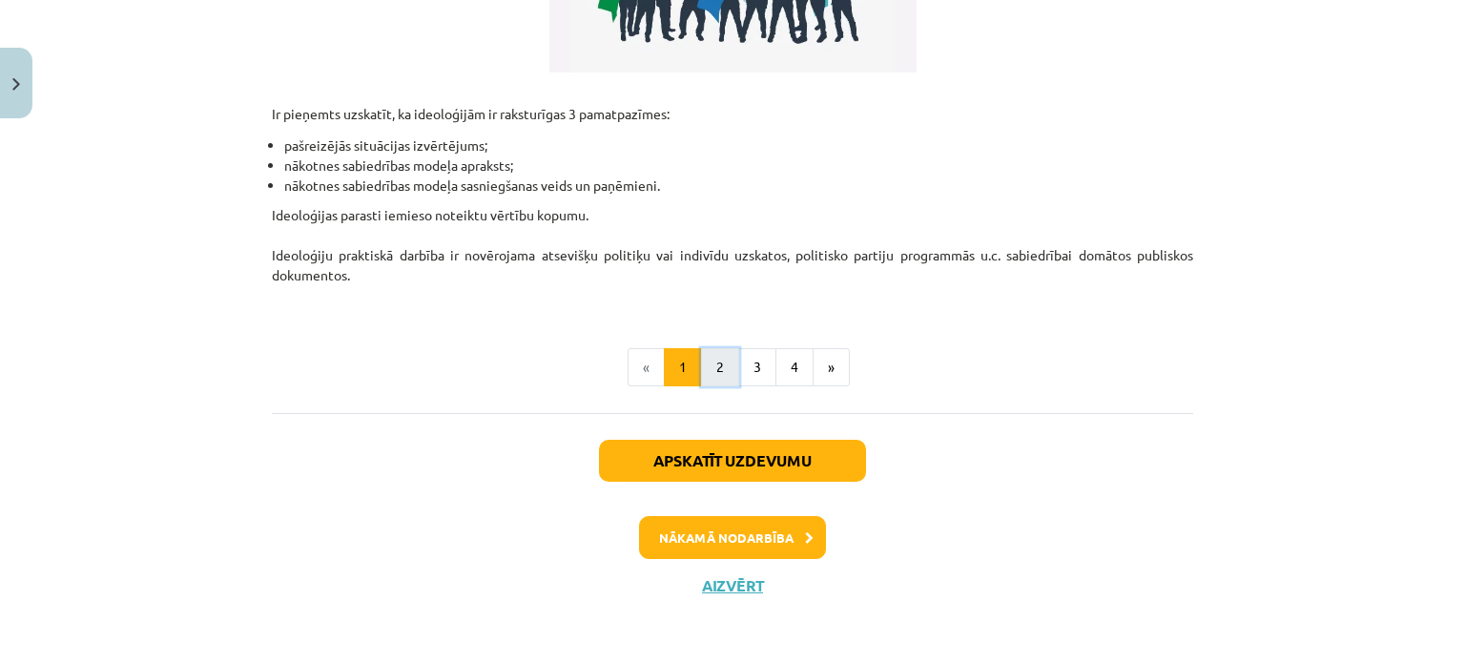
click at [718, 368] on button "2" at bounding box center [720, 367] width 38 height 38
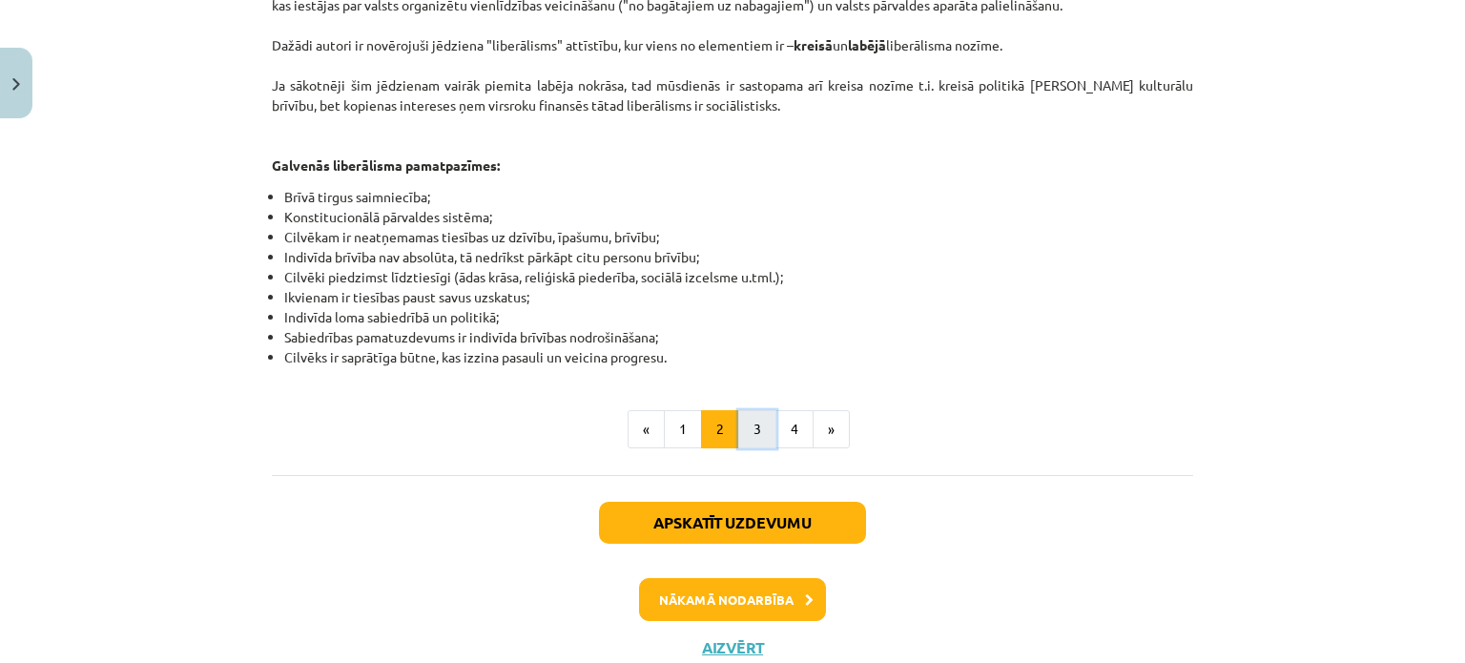
click at [741, 420] on button "3" at bounding box center [757, 429] width 38 height 38
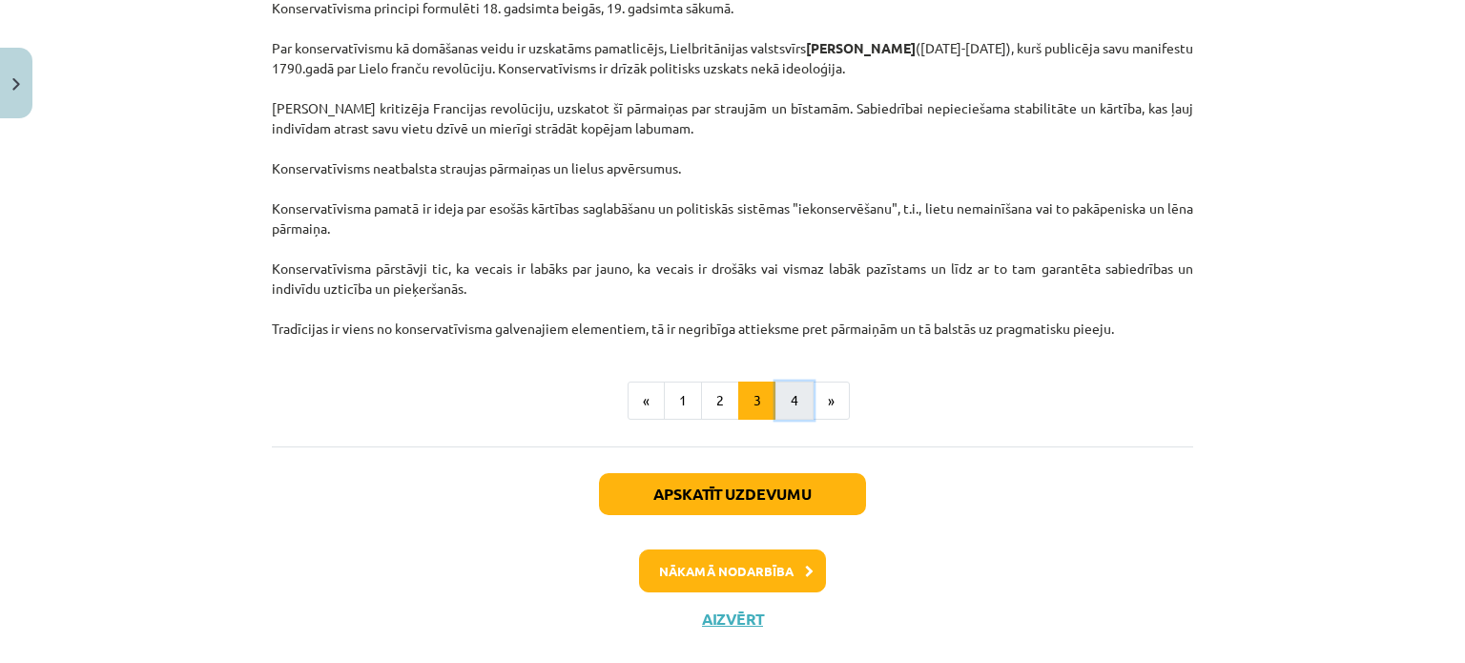
click at [776, 409] on button "4" at bounding box center [795, 401] width 38 height 38
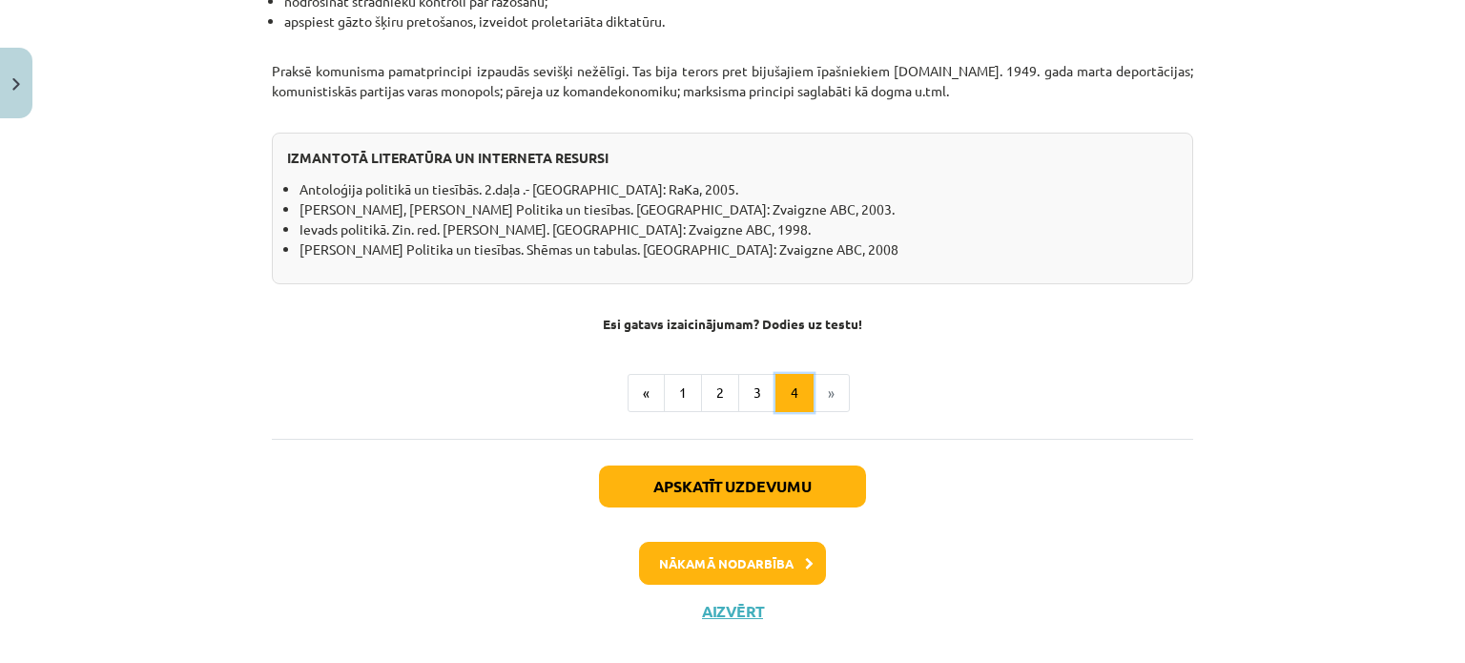
scroll to position [1719, 0]
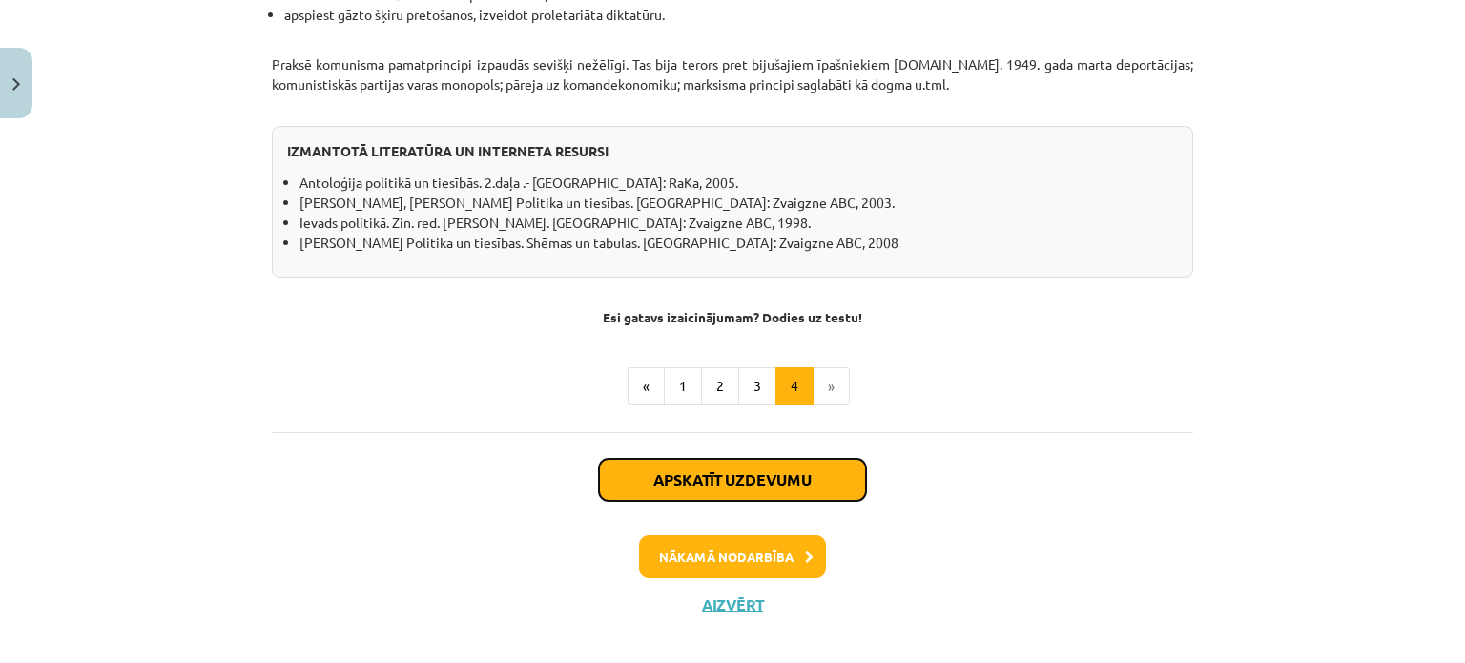
click at [773, 473] on button "Apskatīt uzdevumu" at bounding box center [732, 480] width 267 height 42
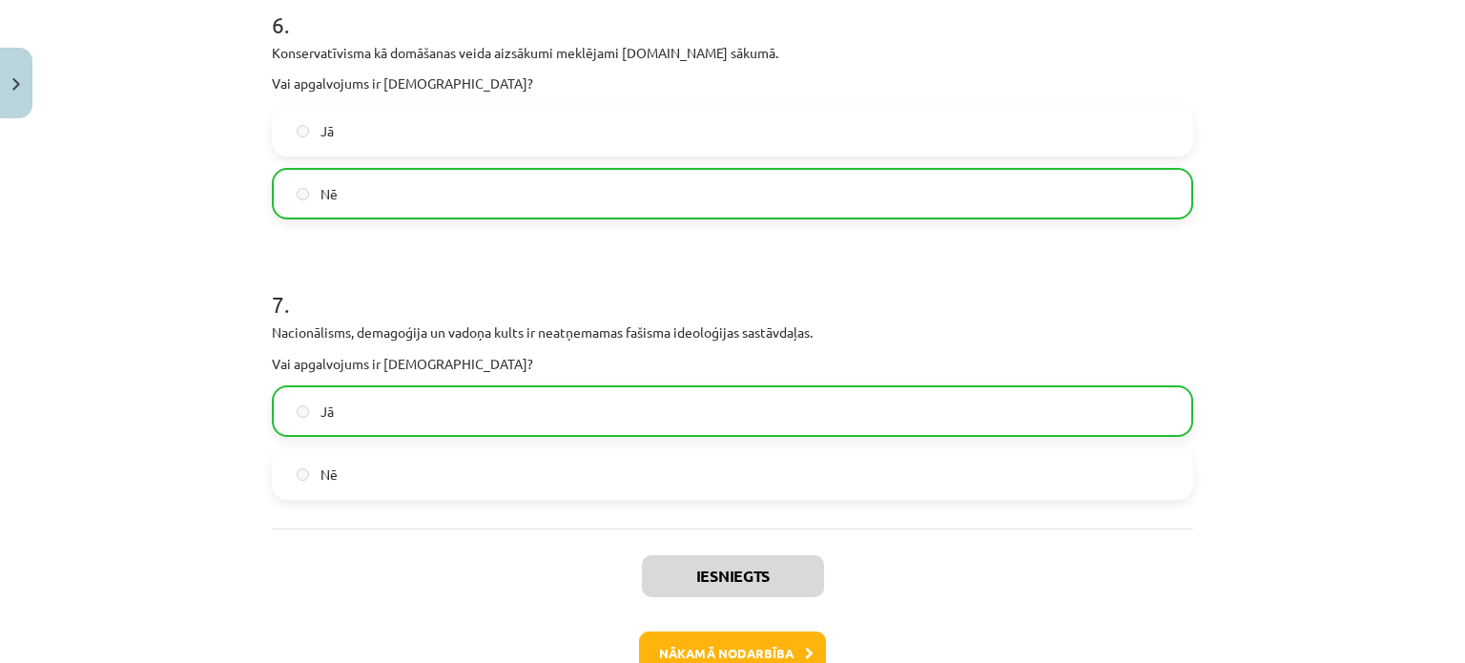
scroll to position [2073, 0]
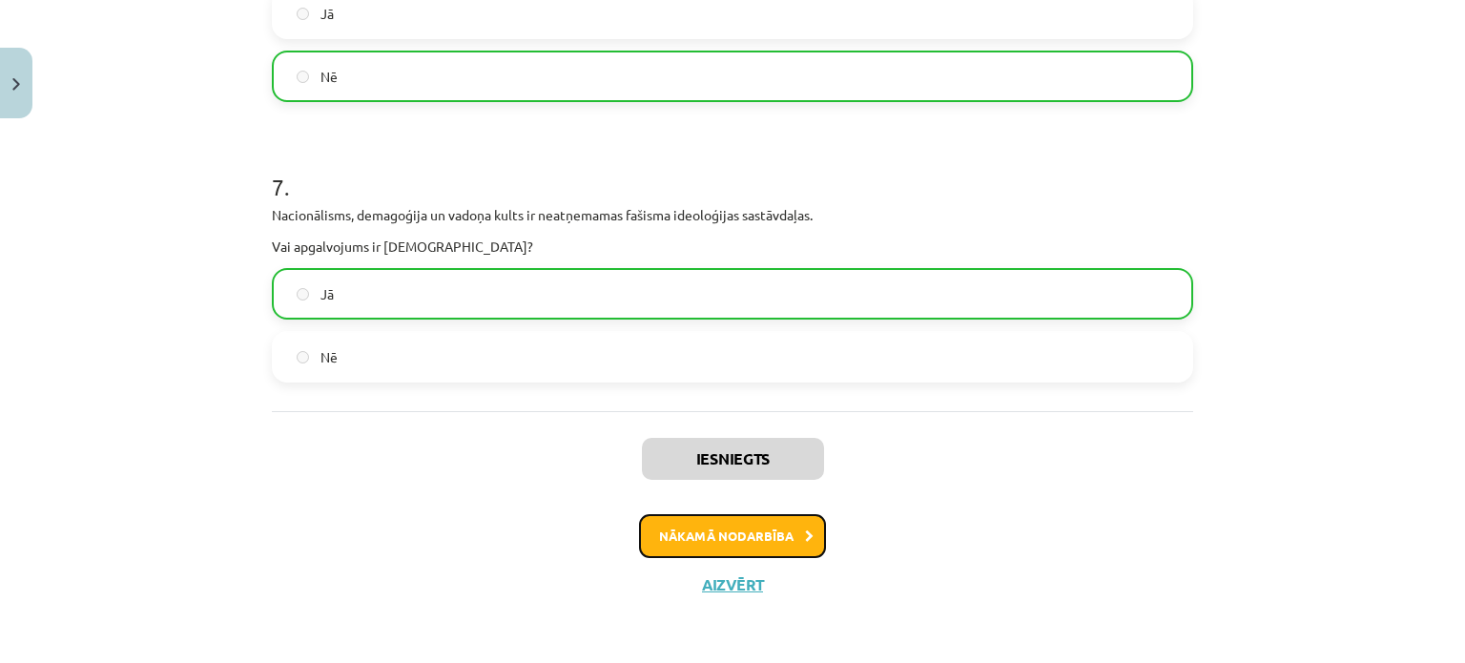
click at [767, 530] on button "Nākamā nodarbība" at bounding box center [732, 536] width 187 height 44
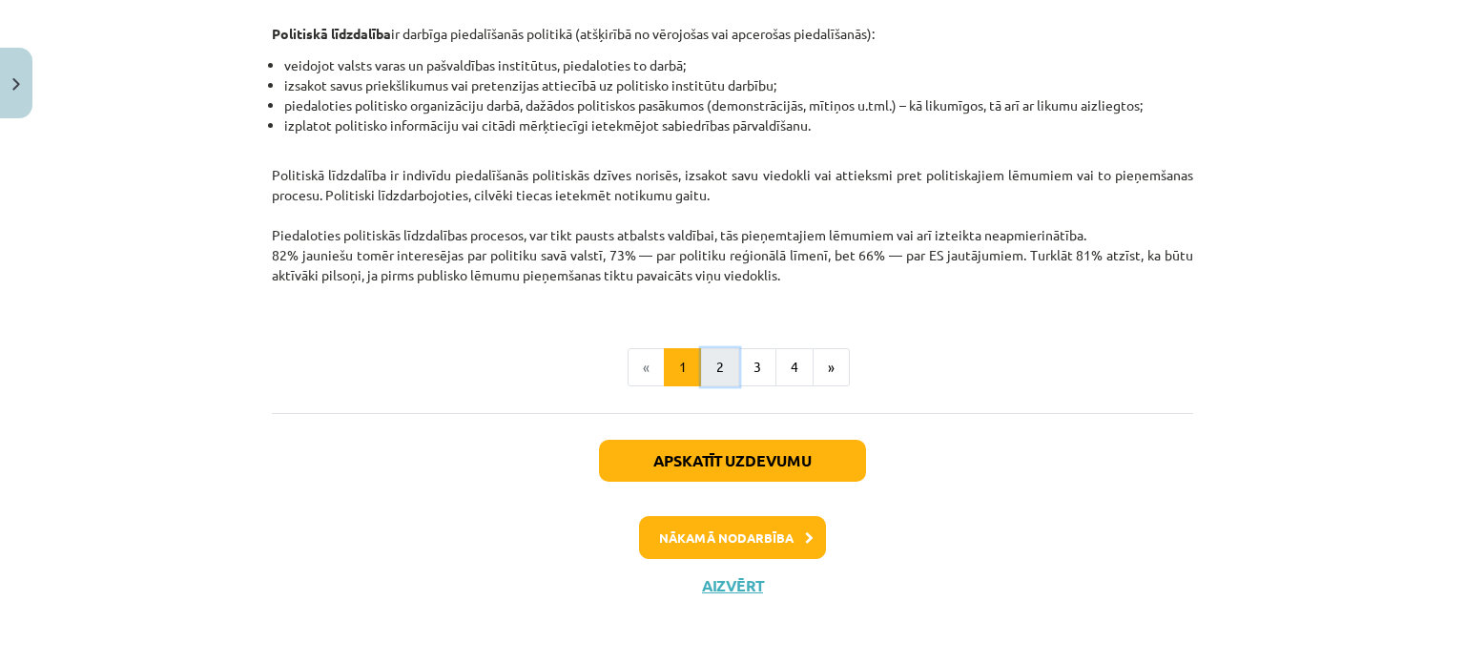
click at [715, 383] on button "2" at bounding box center [720, 367] width 38 height 38
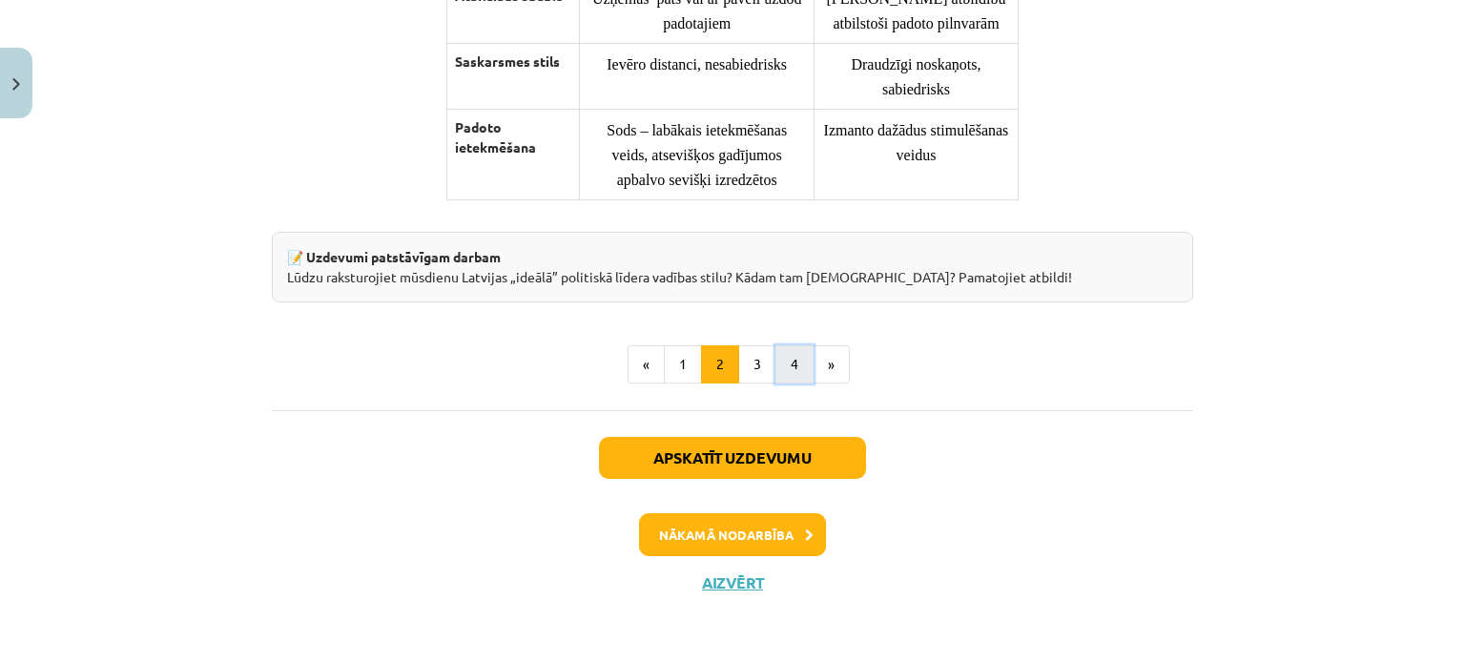
click at [776, 369] on button "4" at bounding box center [795, 364] width 38 height 38
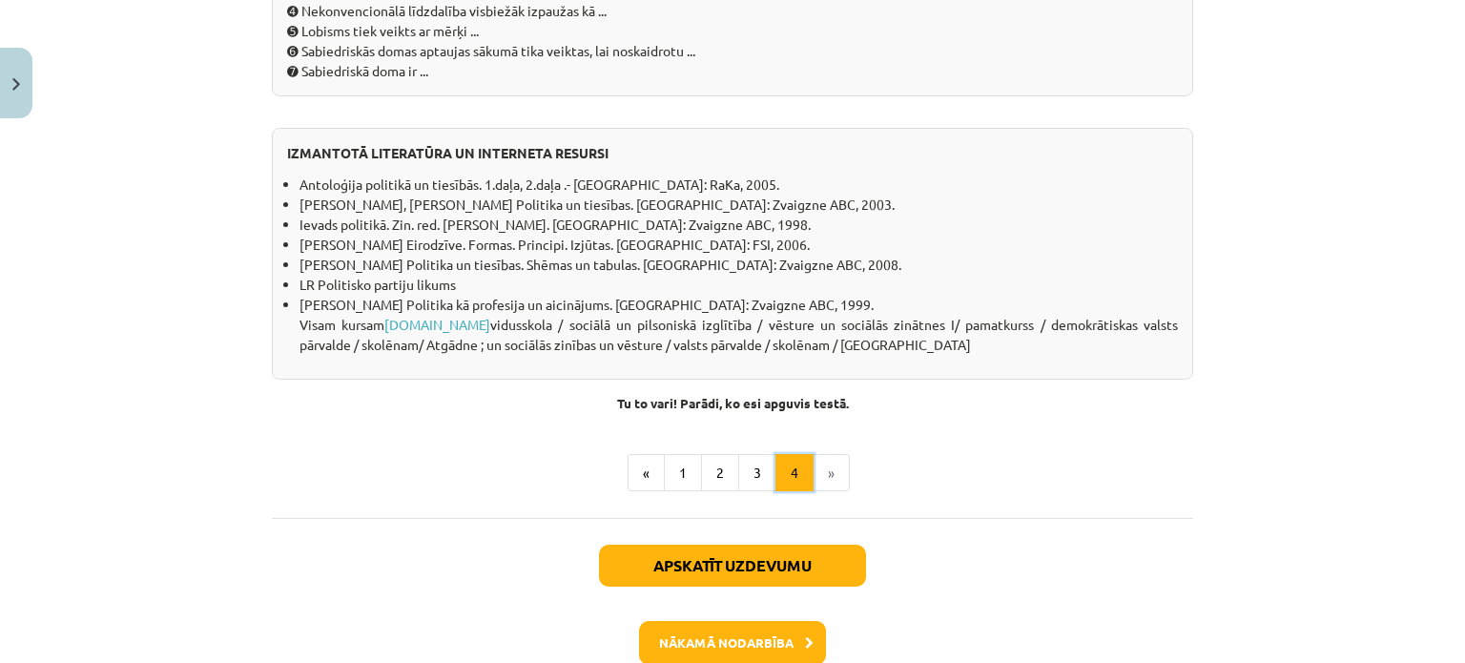
scroll to position [1867, 0]
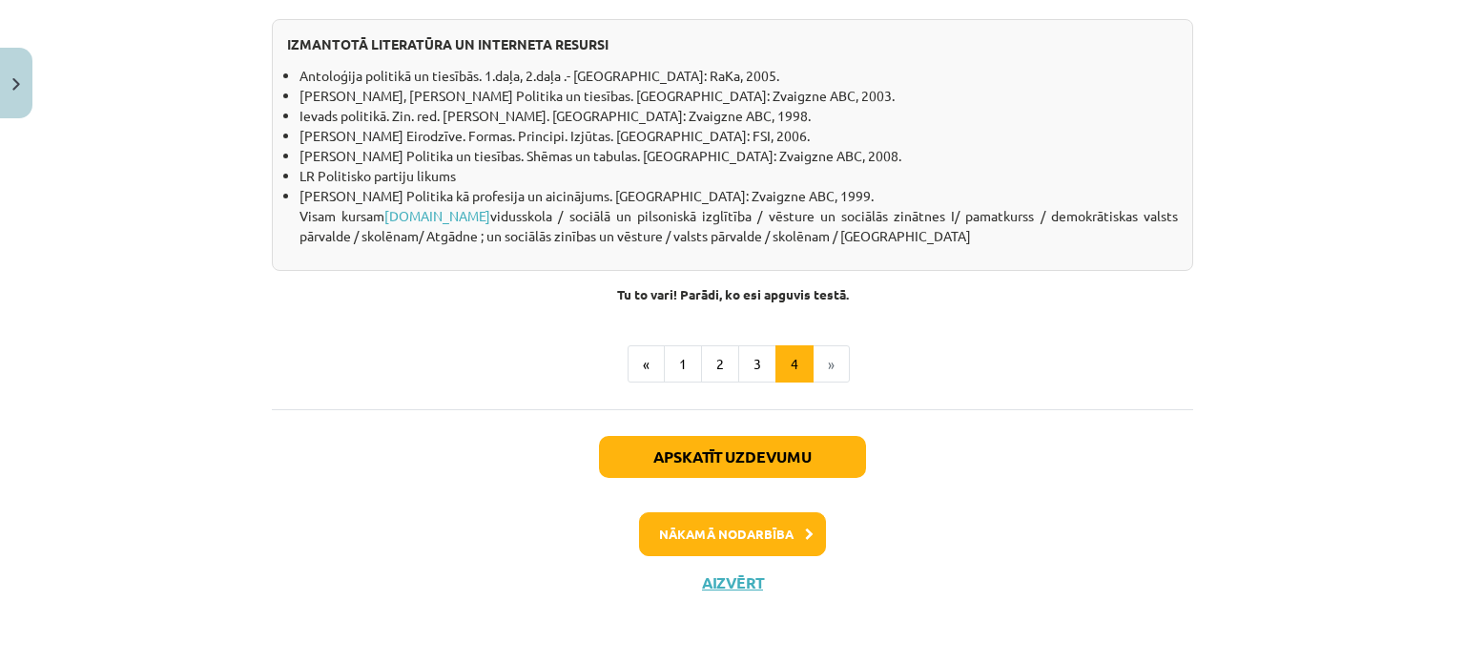
click at [814, 384] on li "»" at bounding box center [832, 364] width 36 height 38
click at [729, 478] on button "Apskatīt uzdevumu" at bounding box center [732, 457] width 267 height 42
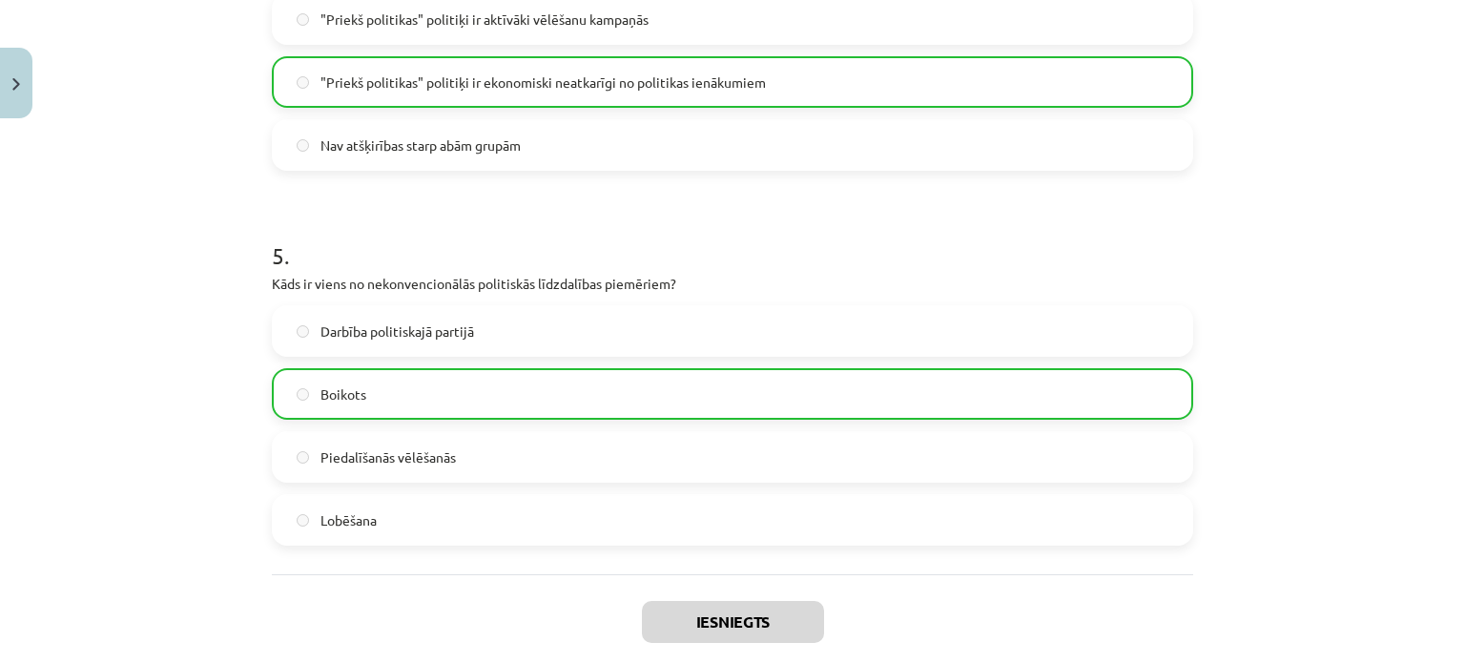
scroll to position [1834, 0]
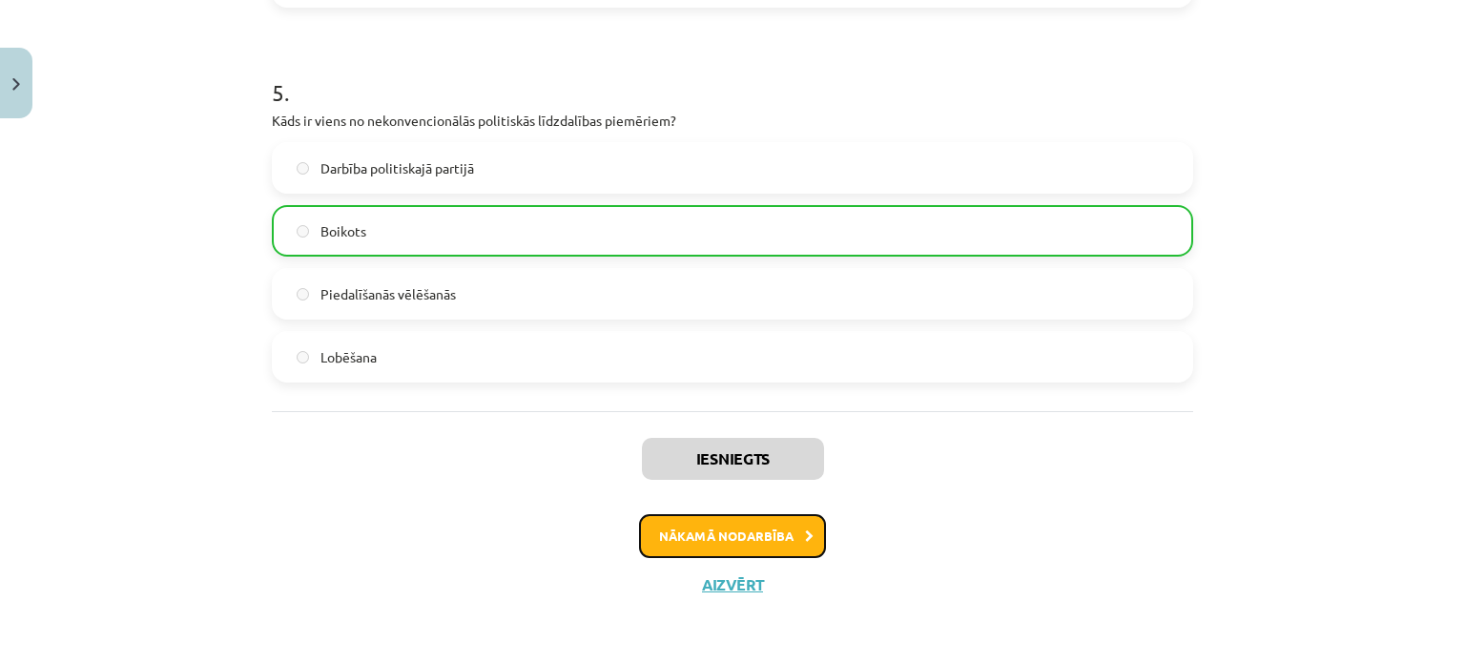
click at [746, 536] on button "Nākamā nodarbība" at bounding box center [732, 536] width 187 height 44
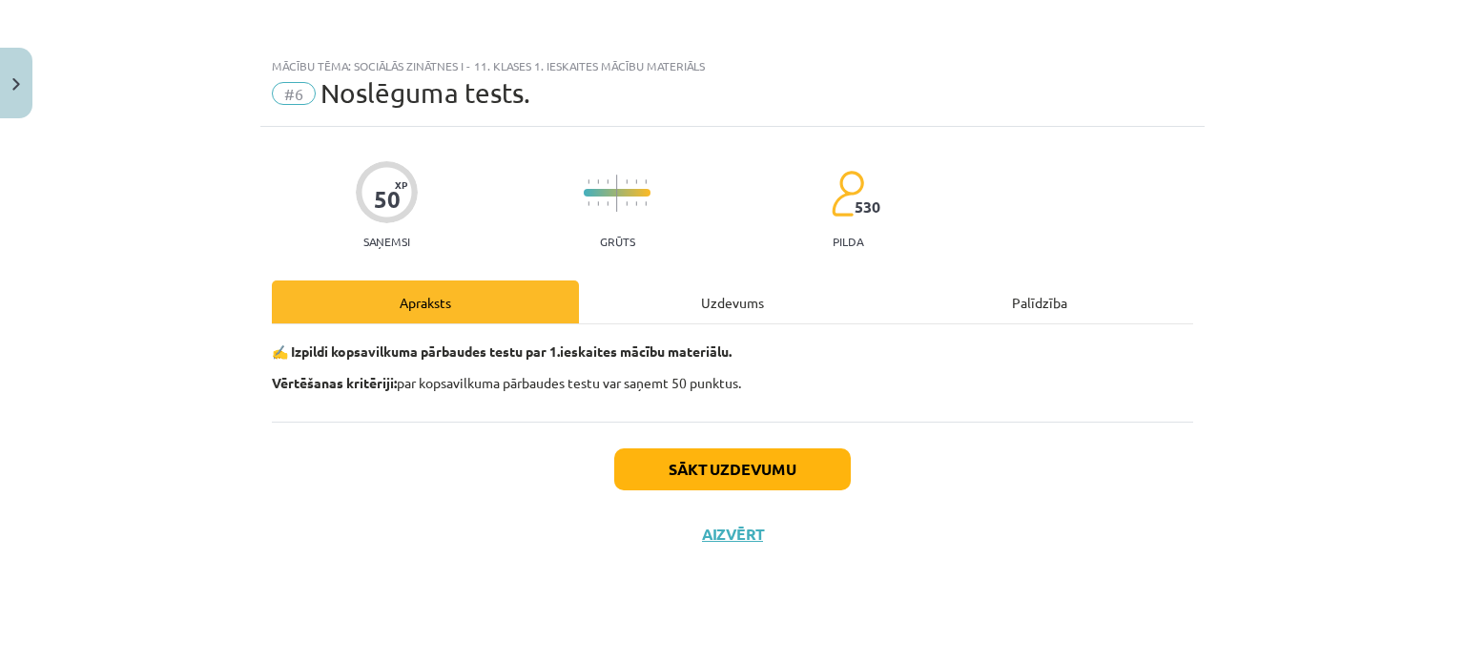
scroll to position [0, 0]
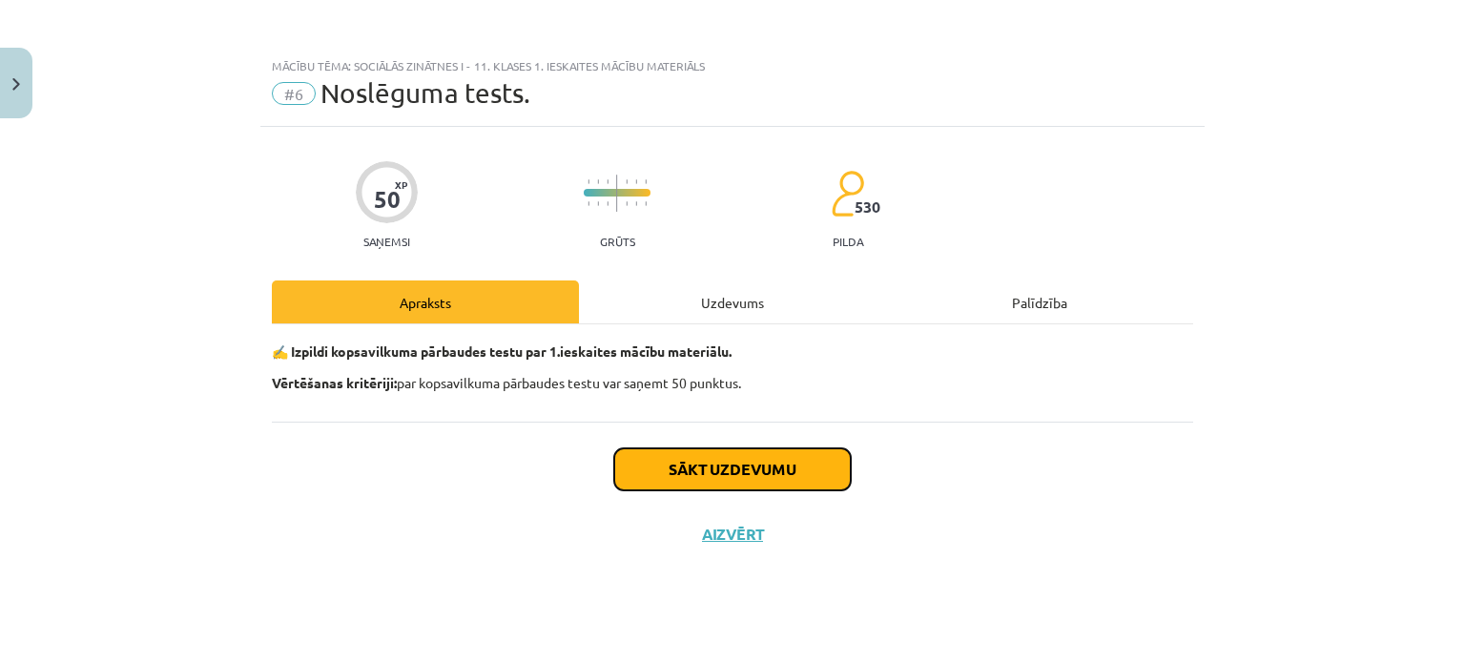
click at [841, 457] on button "Sākt uzdevumu" at bounding box center [732, 469] width 237 height 42
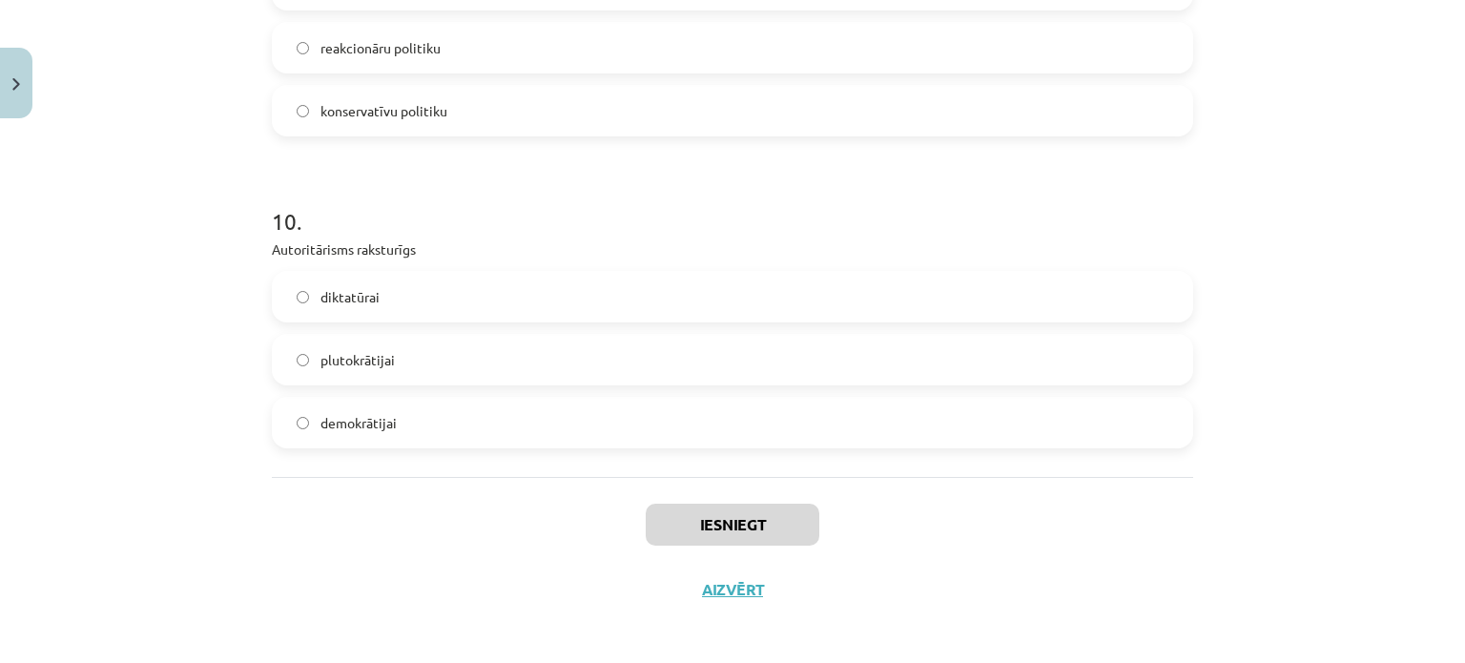
scroll to position [3018, 0]
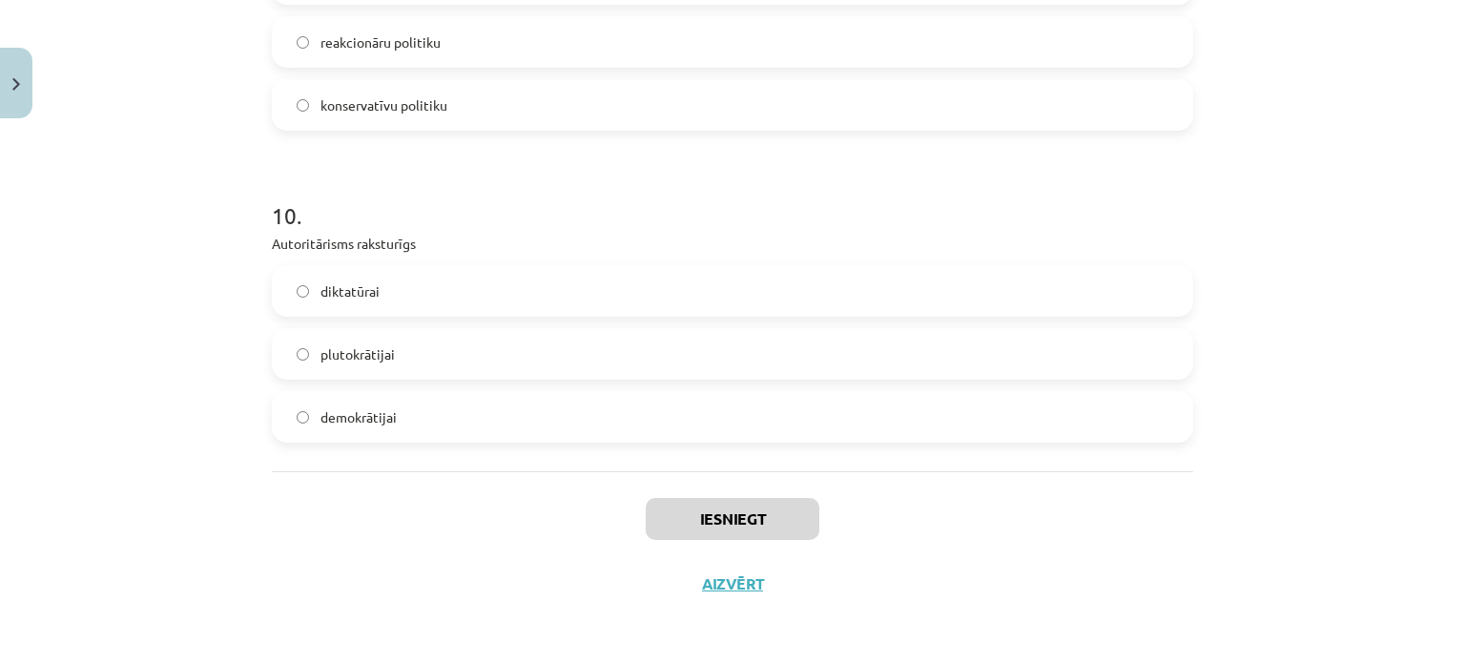
click at [421, 407] on label "demokrātijai" at bounding box center [733, 417] width 918 height 48
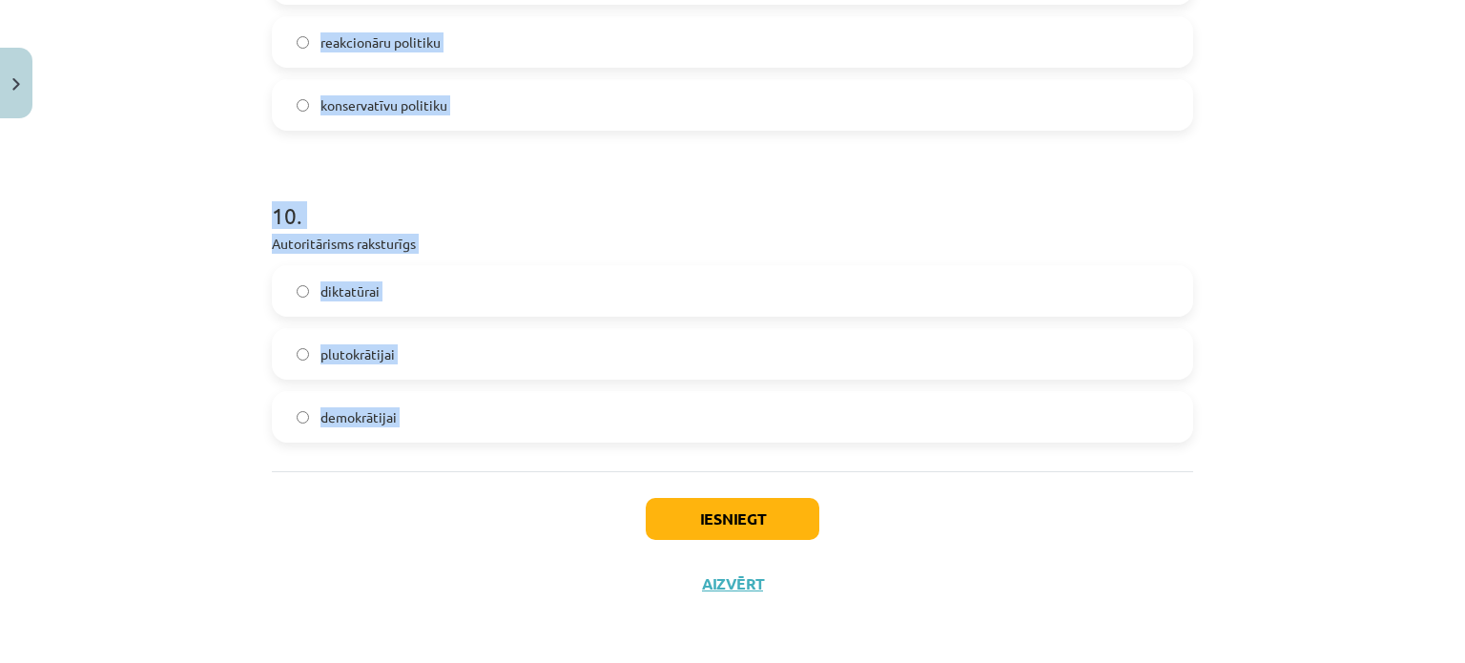
drag, startPoint x: 251, startPoint y: 399, endPoint x: 486, endPoint y: 472, distance: 245.9
click at [486, 472] on div "Mācību tēma: Sociālās zinātnes i - 11. klases 1. ieskaites mācību materiāls #6 …" at bounding box center [732, 331] width 1465 height 663
copy form "Elitārai demokrātijai raksturīgie apstākļi ir sociālisms liberālisms teokrātija…"
click at [757, 252] on p "Autoritārisms raksturīgs" at bounding box center [733, 244] width 922 height 20
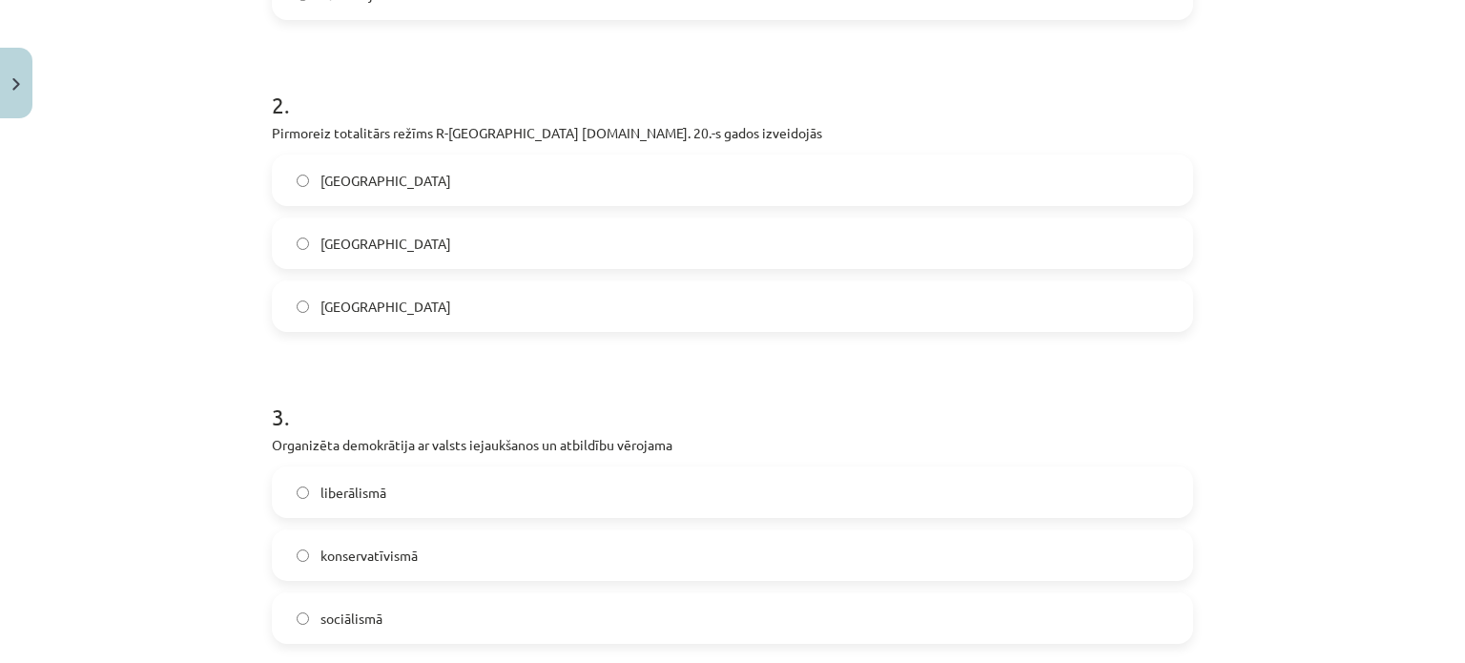
scroll to position [156, 0]
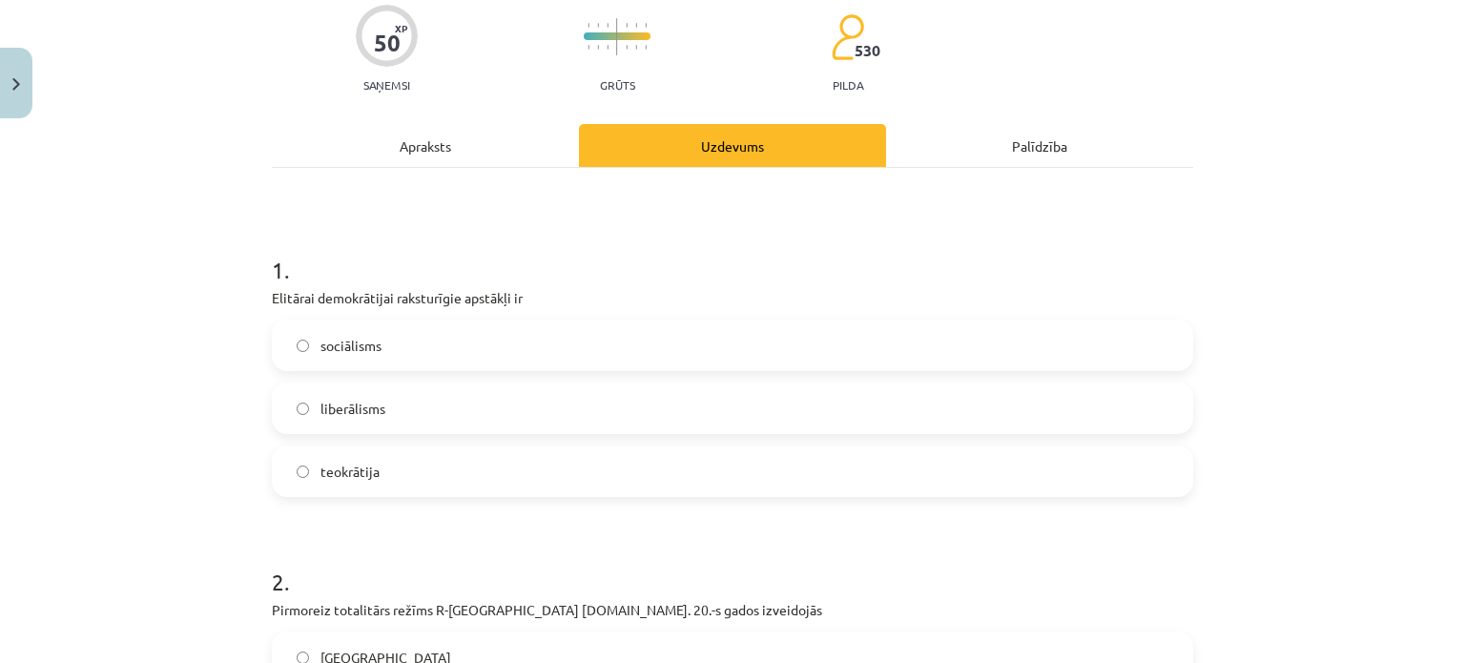
click at [725, 385] on label "liberālisms" at bounding box center [733, 408] width 918 height 48
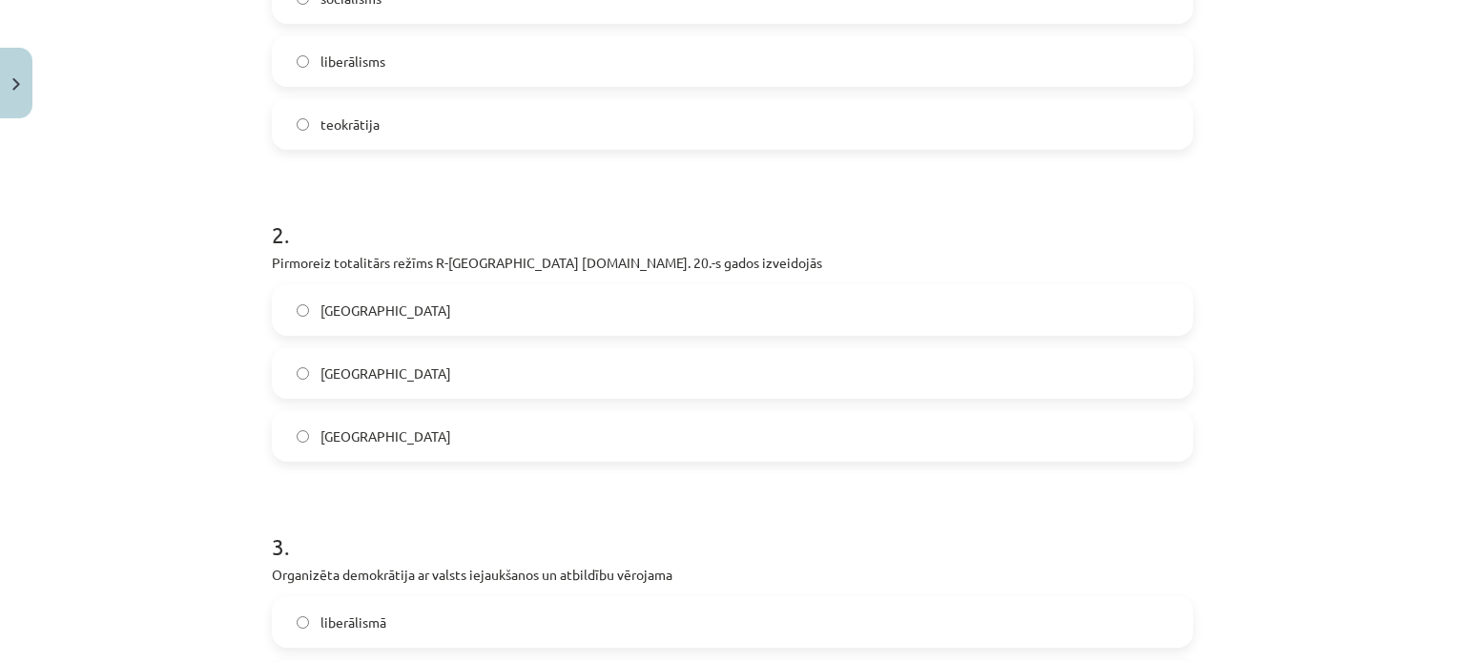
scroll to position [538, 0]
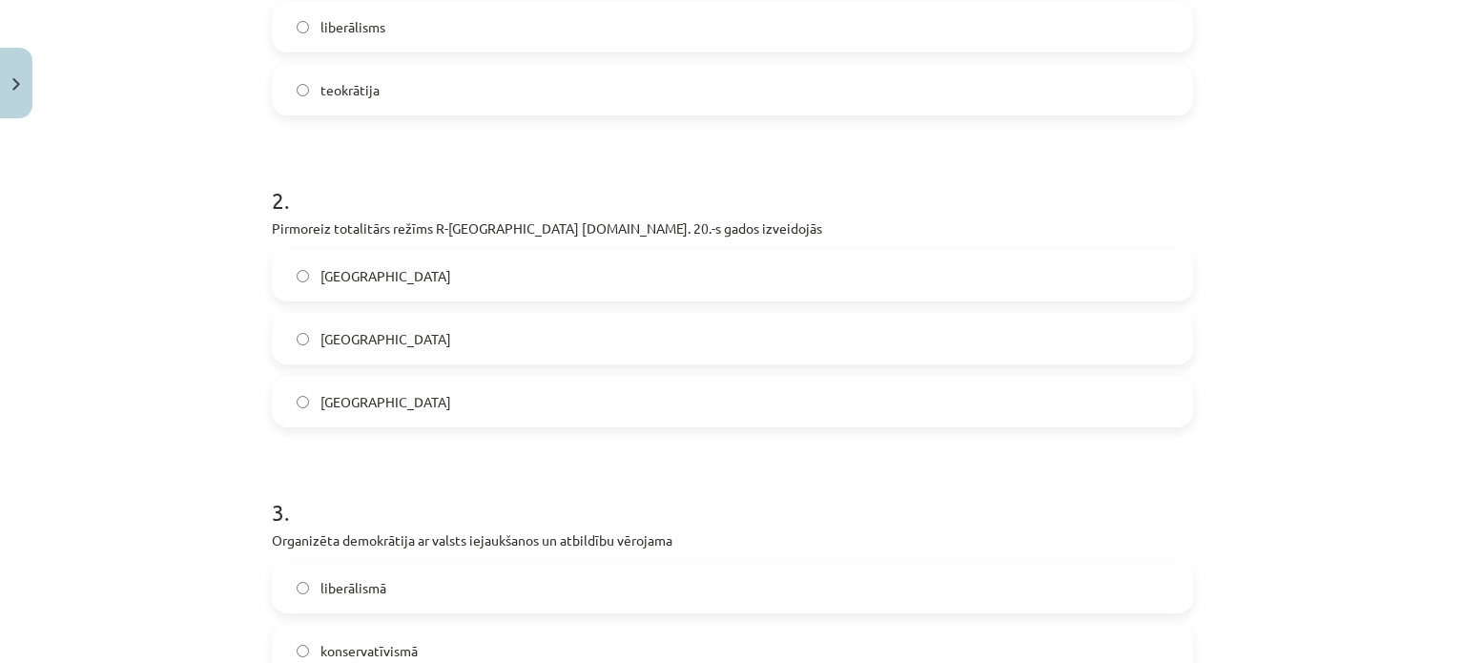
click at [714, 275] on label "Vācijā" at bounding box center [733, 276] width 918 height 48
click at [714, 326] on label "Itālijā" at bounding box center [733, 339] width 918 height 48
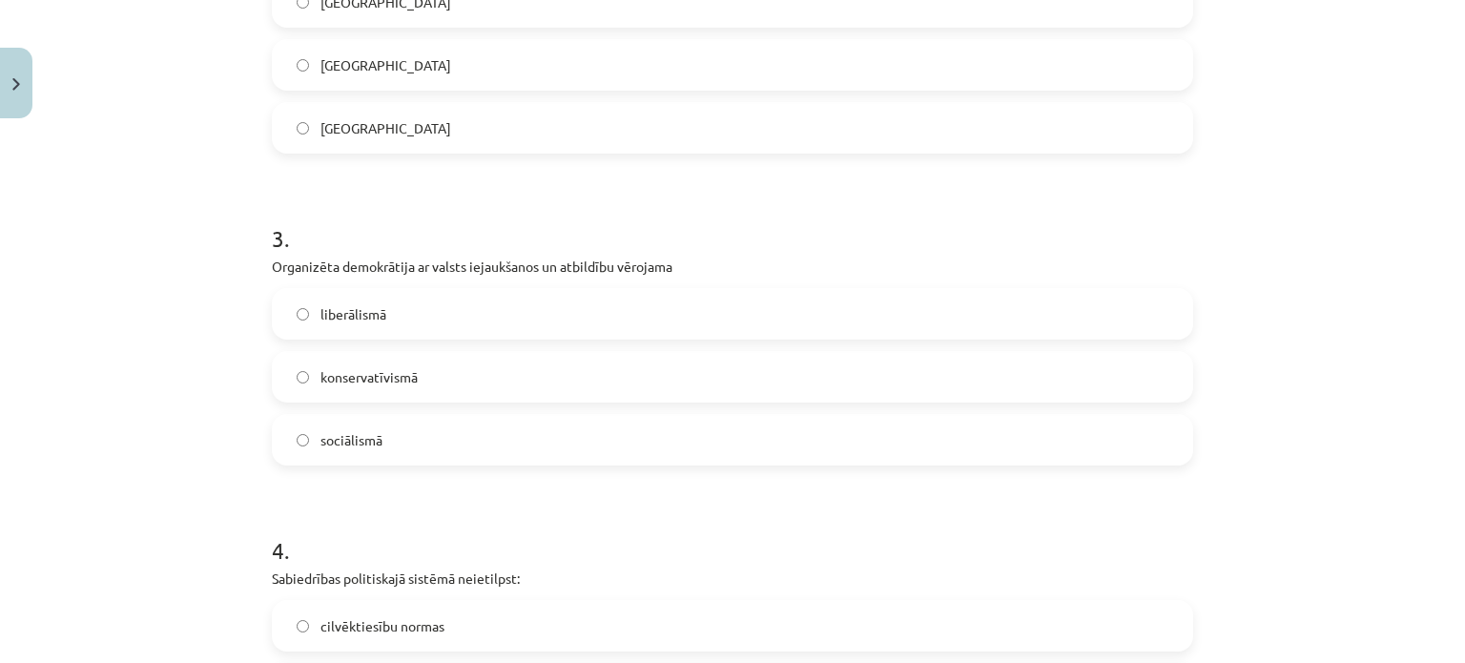
scroll to position [920, 0]
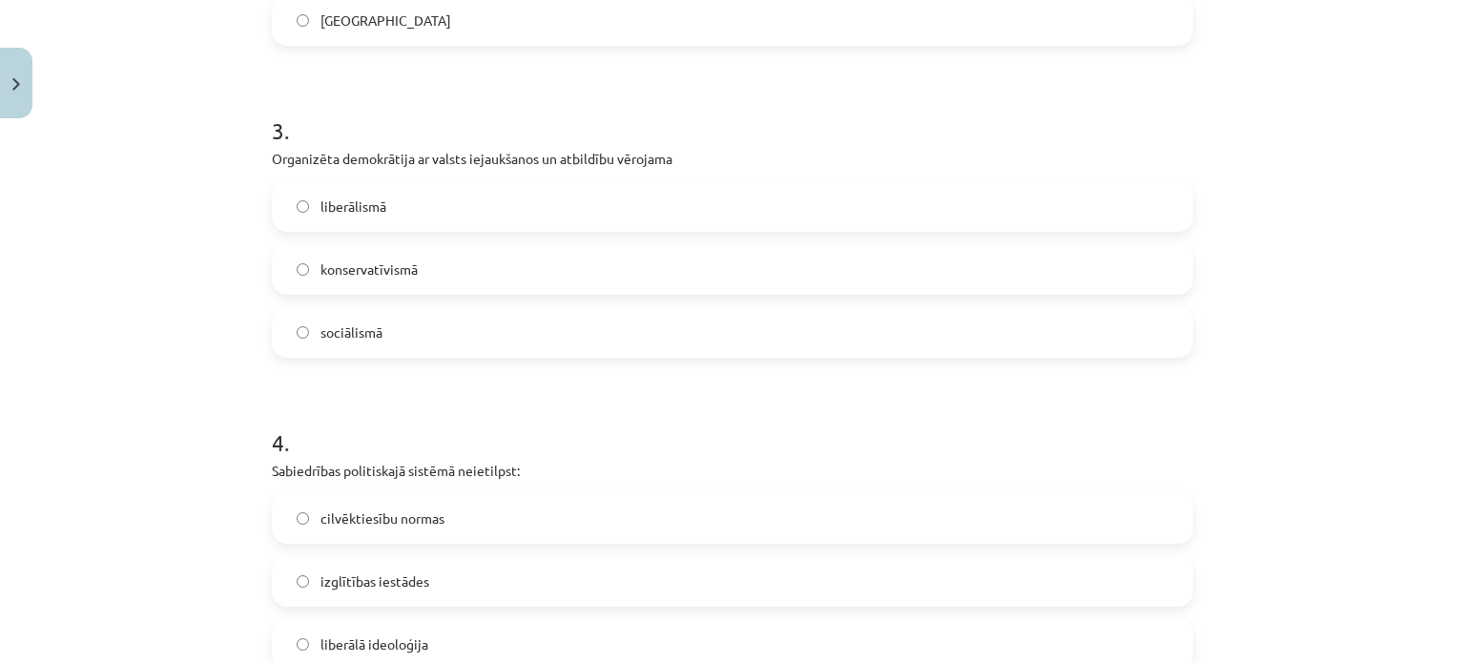
click at [447, 340] on label "sociālismā" at bounding box center [733, 332] width 918 height 48
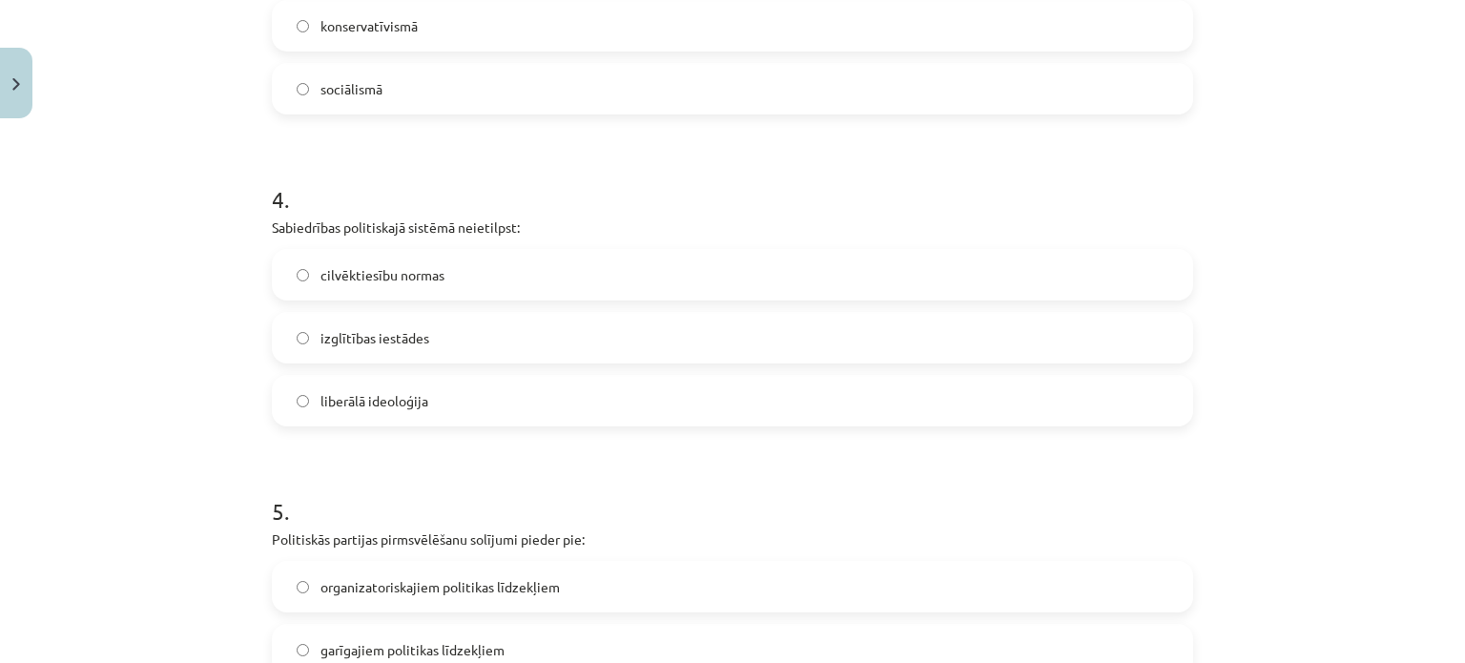
scroll to position [1206, 0]
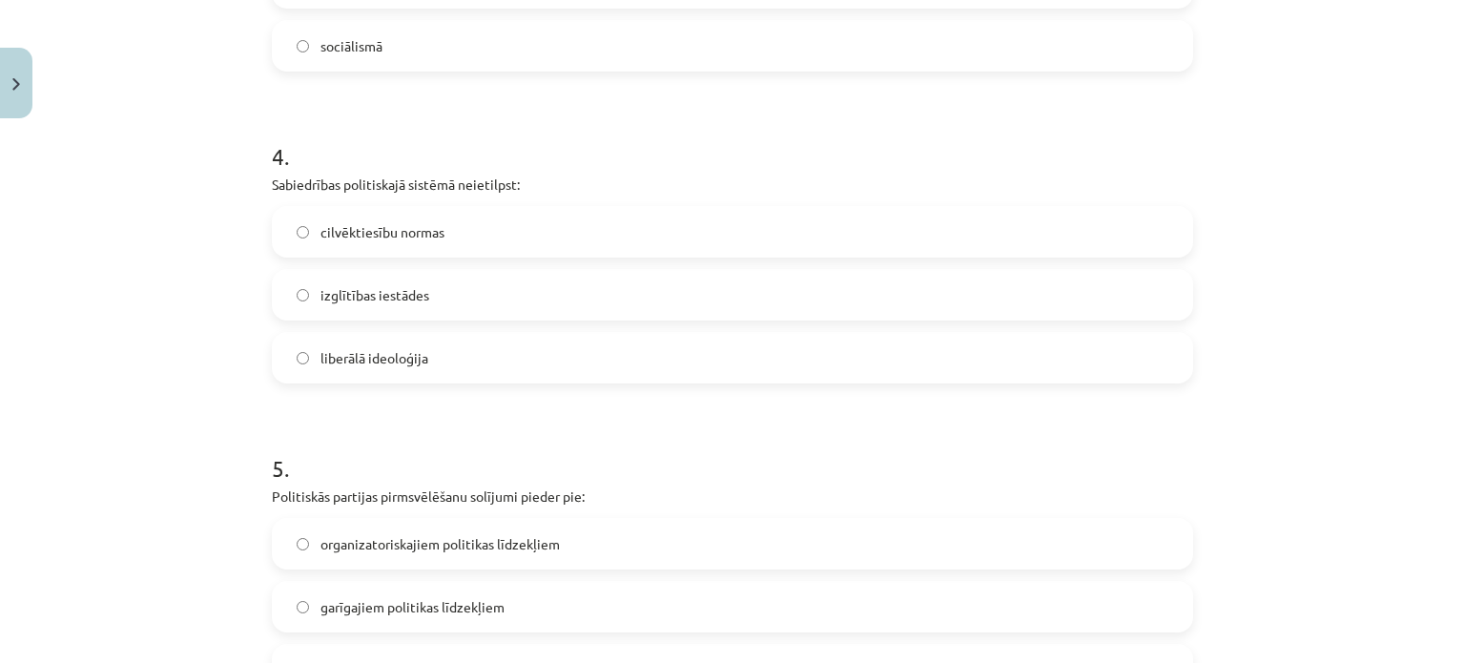
click at [450, 305] on label "izglītības iestādes" at bounding box center [733, 295] width 918 height 48
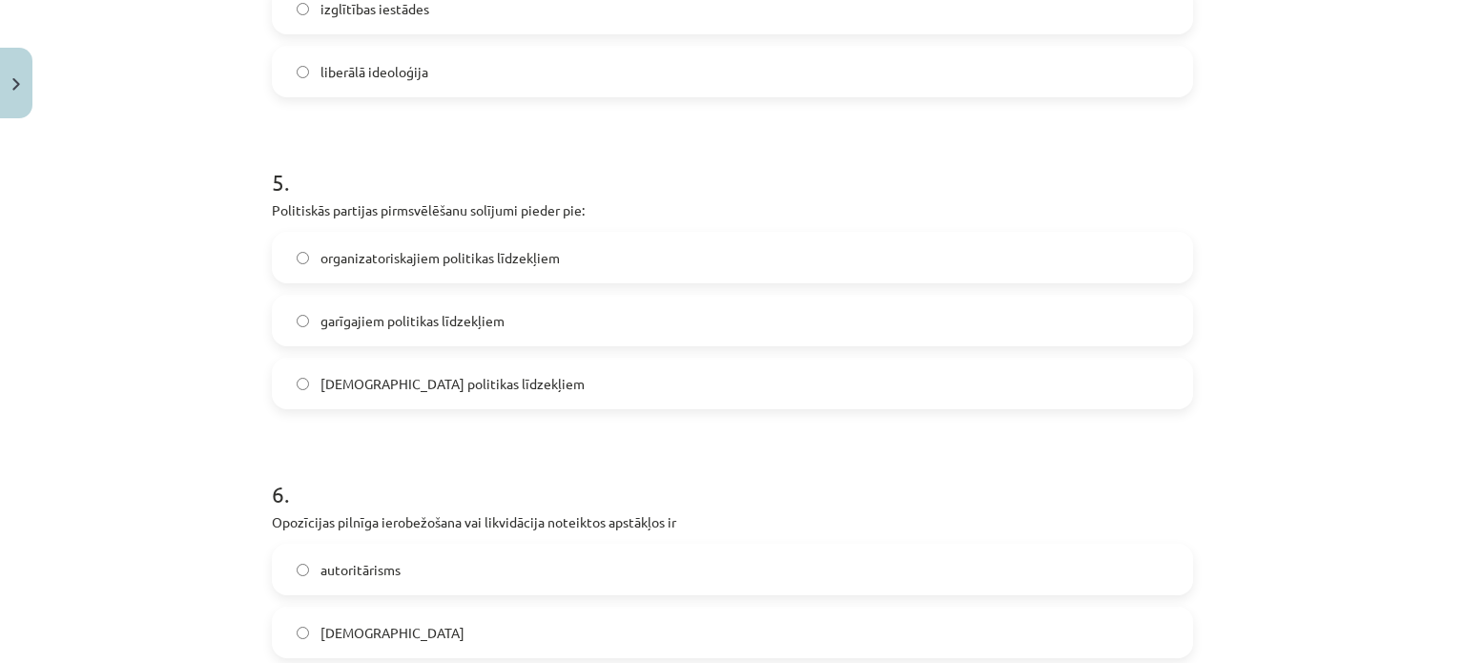
click at [538, 320] on label "garīgajiem politikas līdzekļiem" at bounding box center [733, 321] width 918 height 48
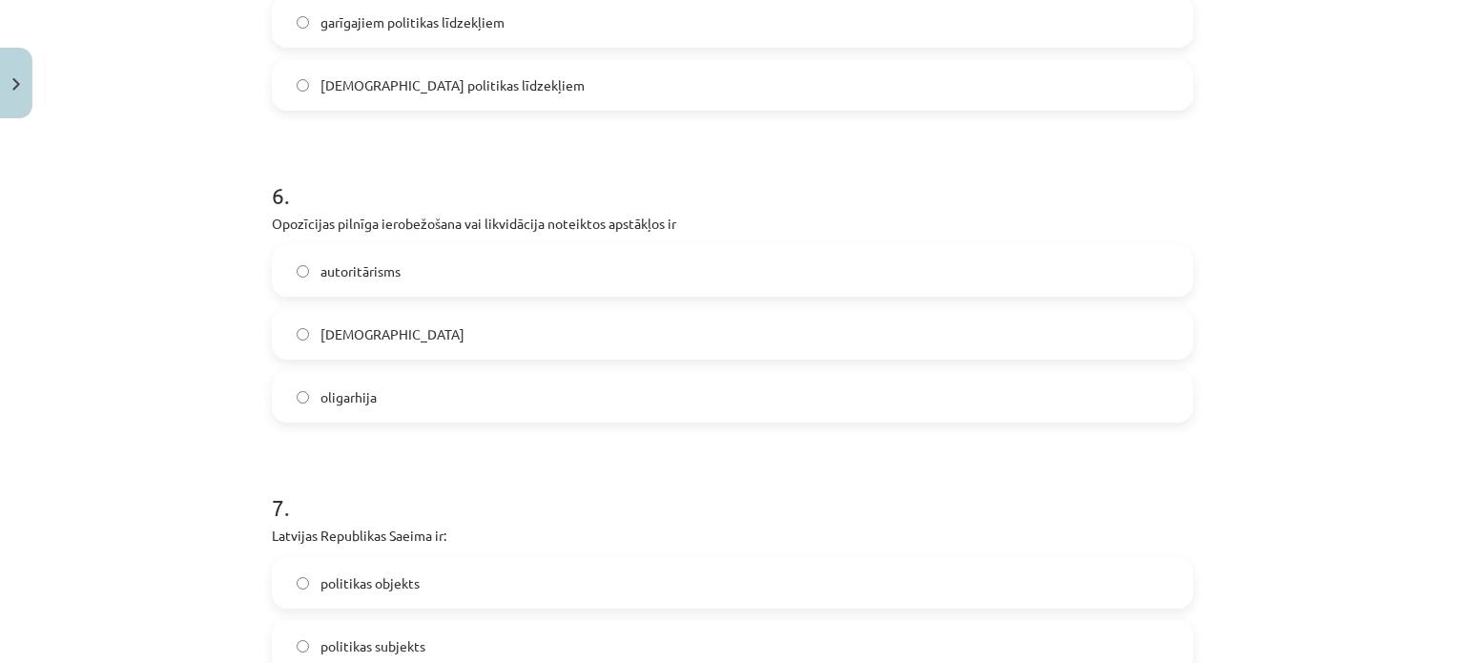
scroll to position [1874, 0]
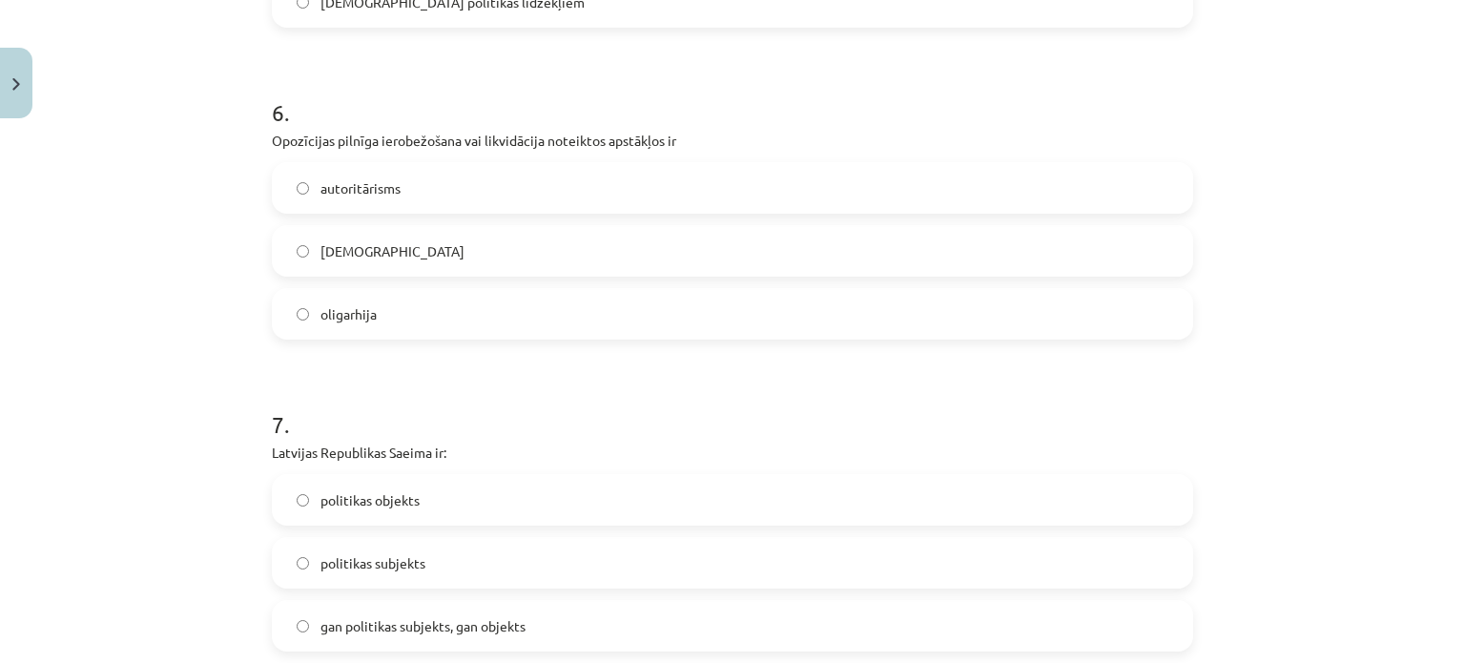
click at [411, 255] on label "totalitārisms" at bounding box center [733, 251] width 918 height 48
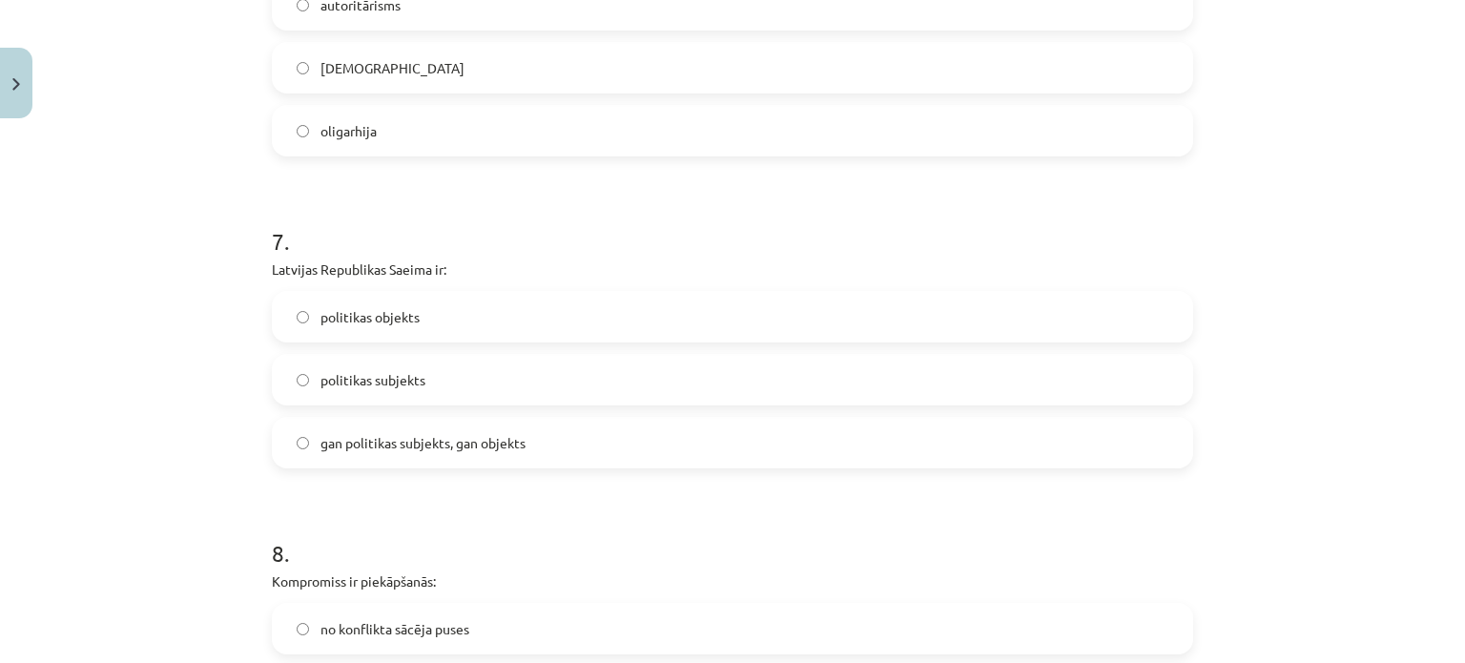
scroll to position [2160, 0]
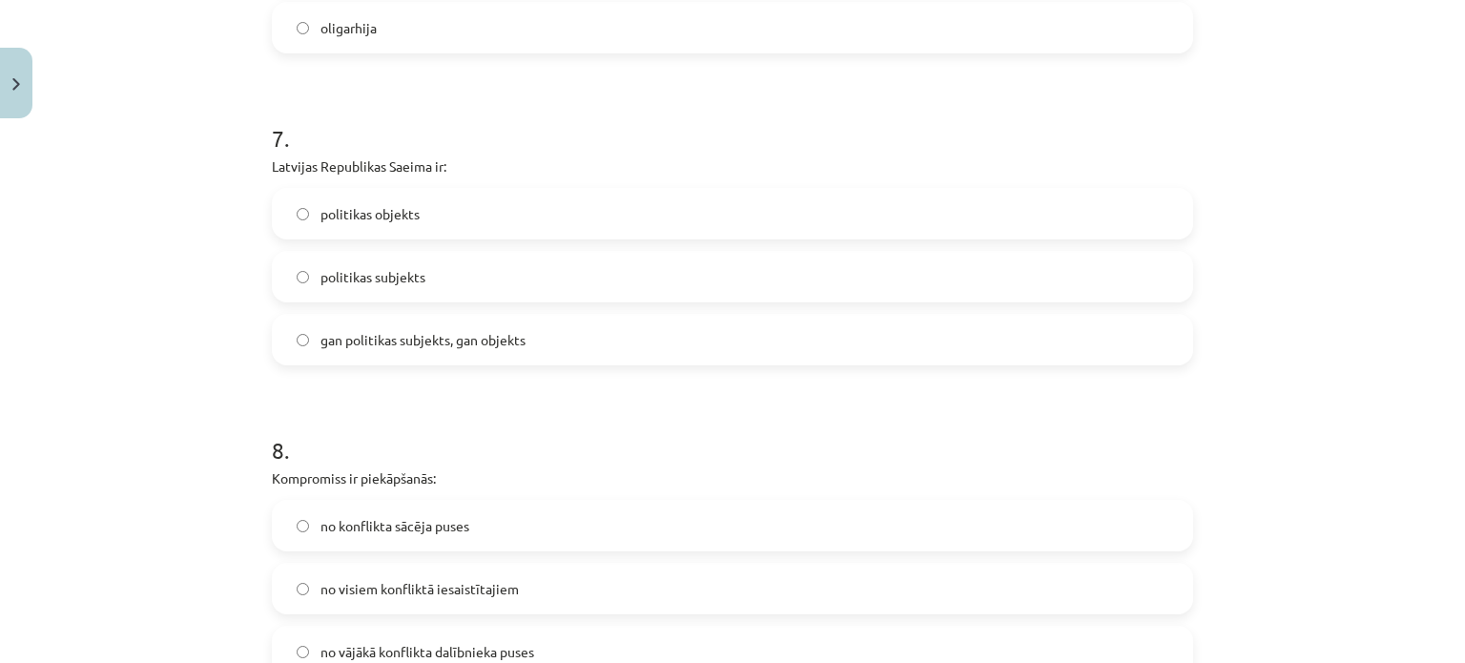
click at [440, 274] on label "politikas subjekts" at bounding box center [733, 277] width 918 height 48
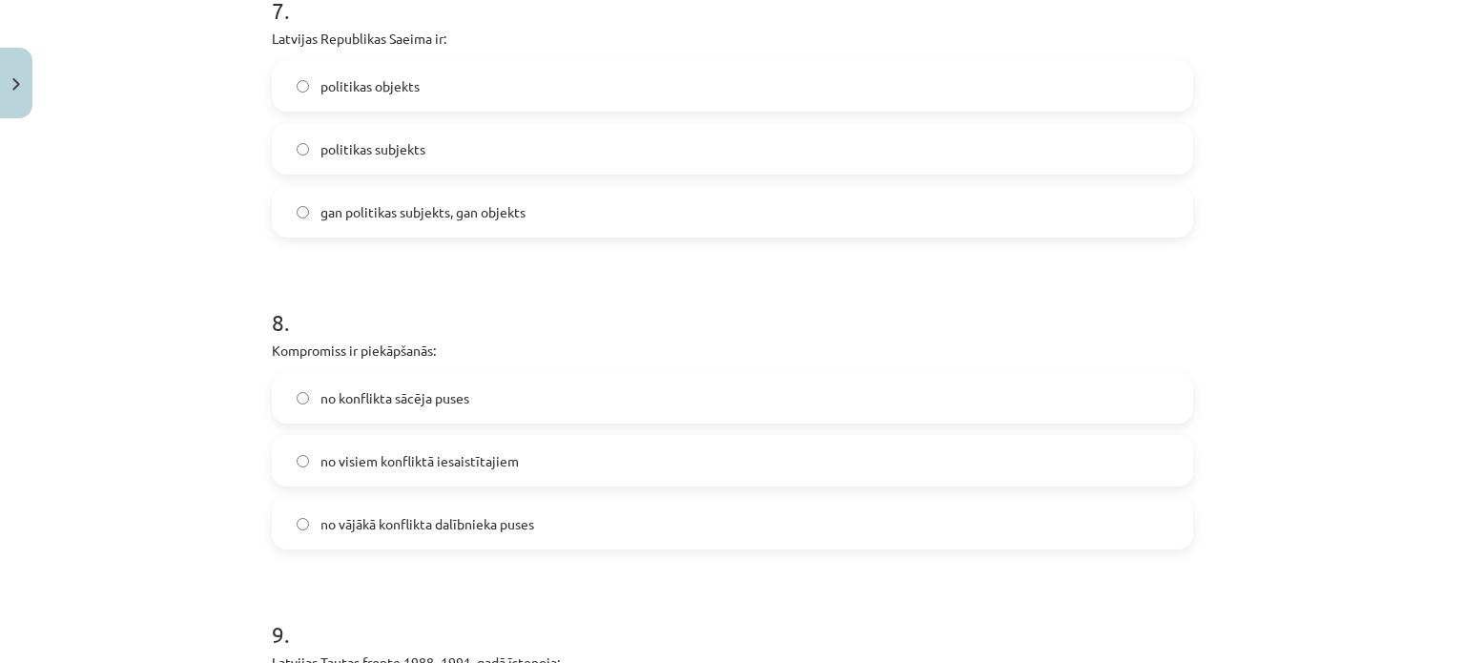
scroll to position [2446, 0]
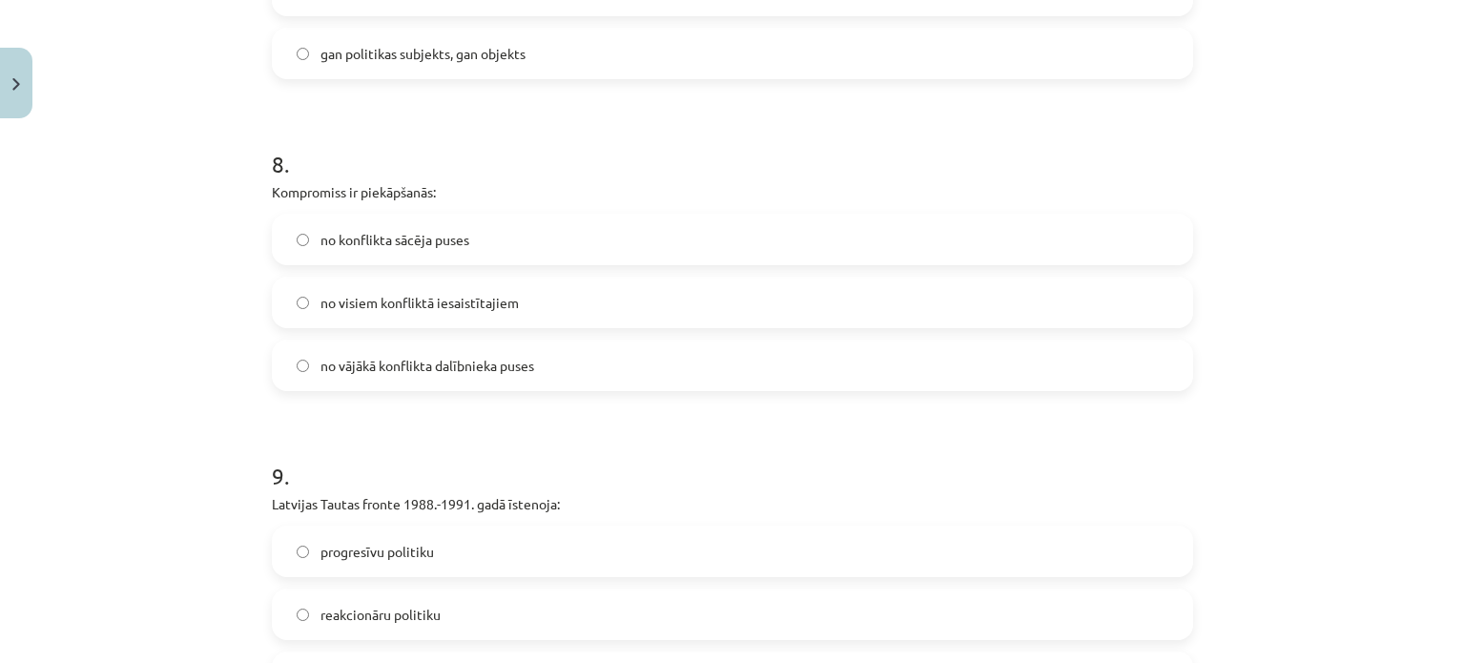
click at [532, 293] on label "no visiem konfliktā iesaistītajiem" at bounding box center [733, 303] width 918 height 48
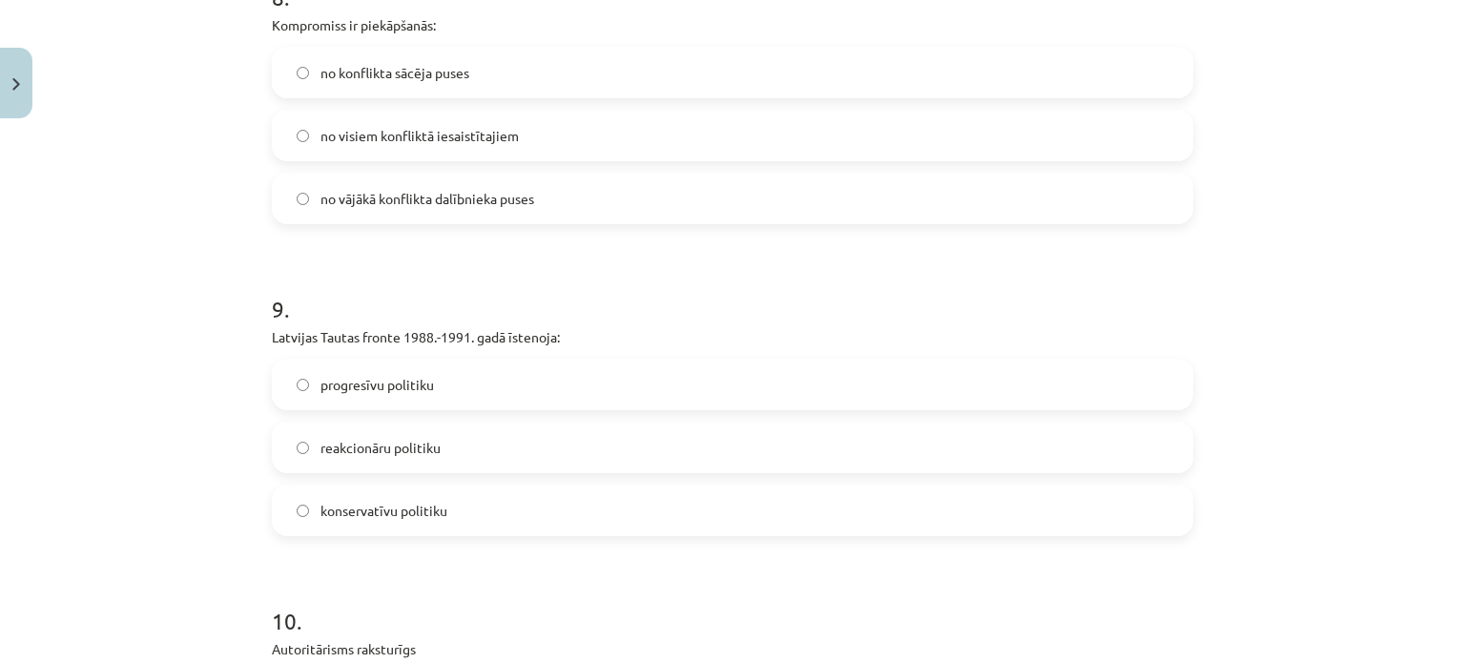
scroll to position [2732, 0]
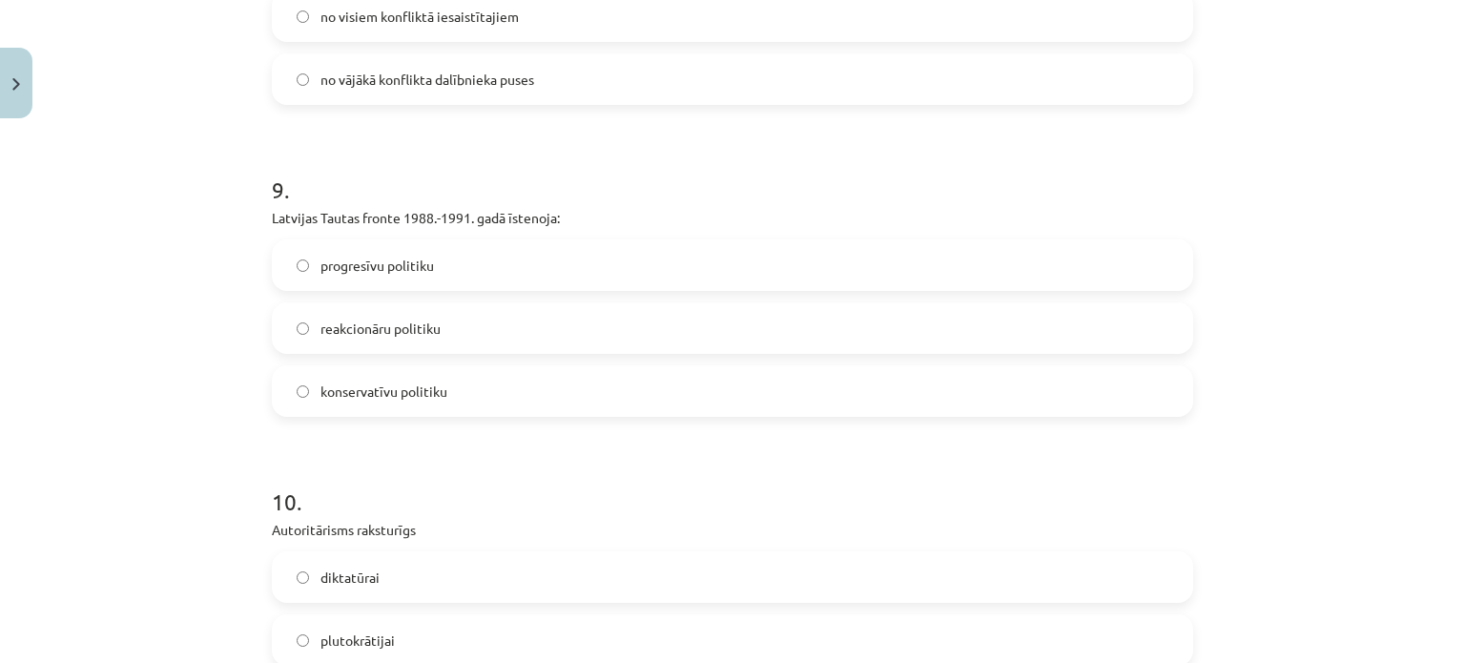
click at [396, 270] on span "progresīvu politiku" at bounding box center [378, 266] width 114 height 20
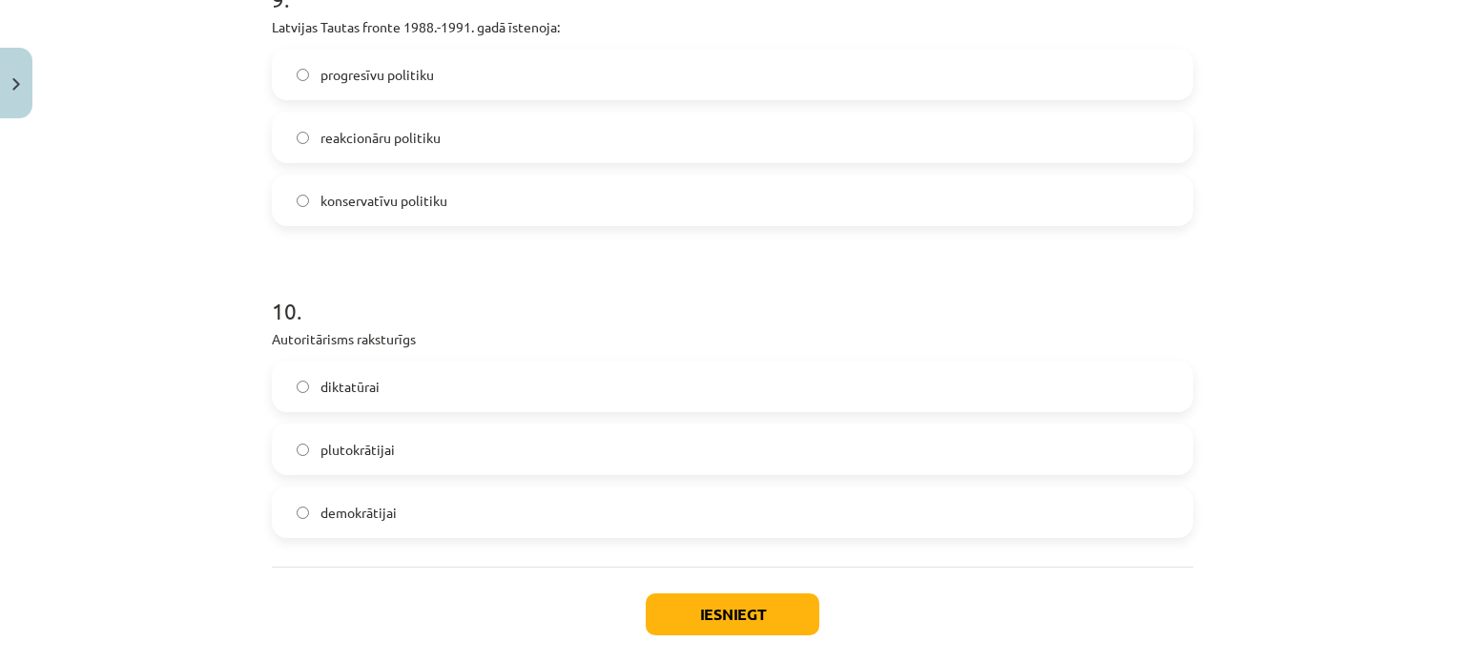
scroll to position [3018, 0]
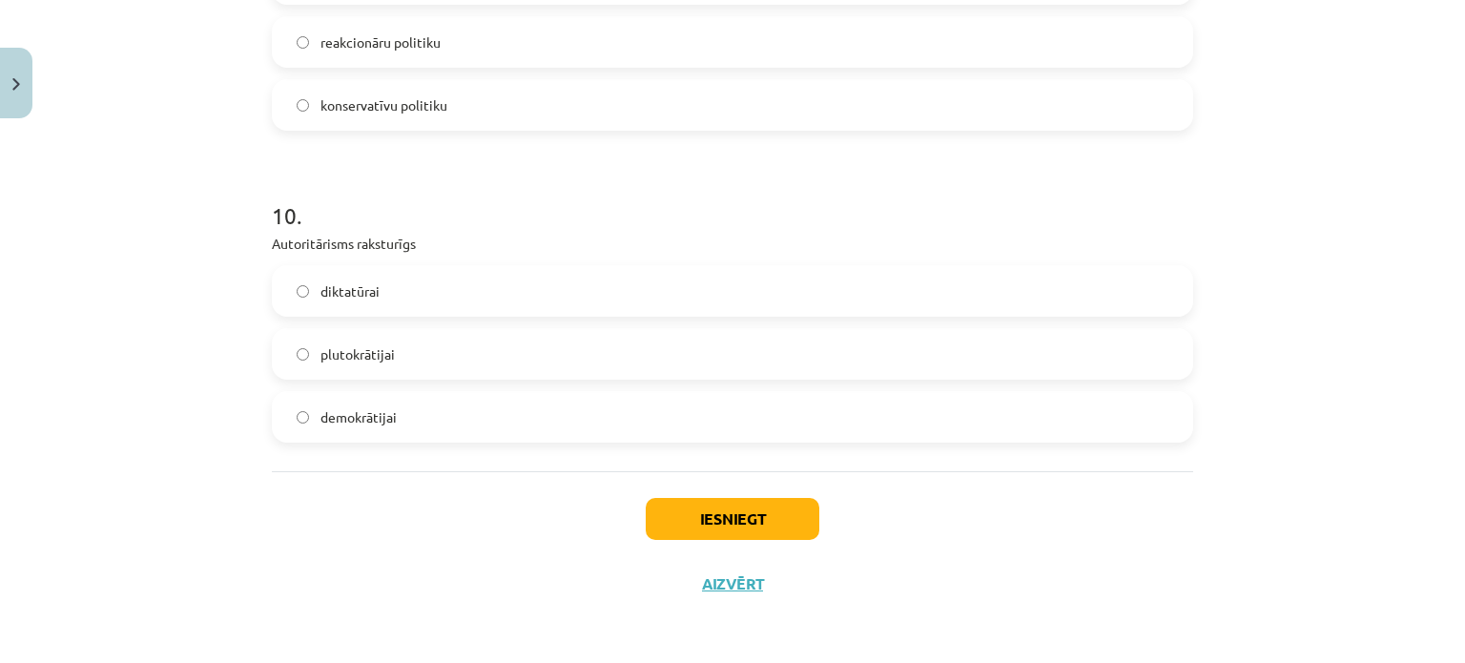
click at [349, 292] on span "diktatūrai" at bounding box center [350, 291] width 59 height 20
click at [803, 515] on button "Iesniegt" at bounding box center [733, 519] width 174 height 42
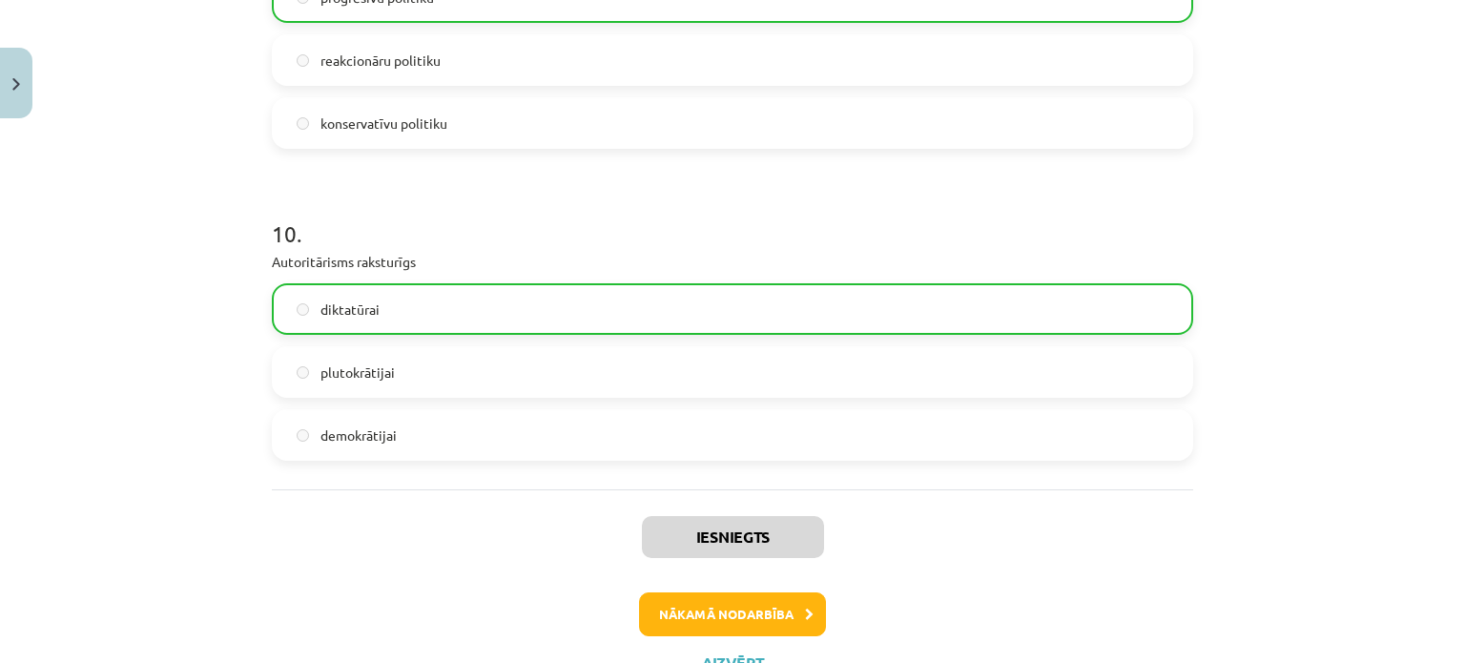
scroll to position [3079, 0]
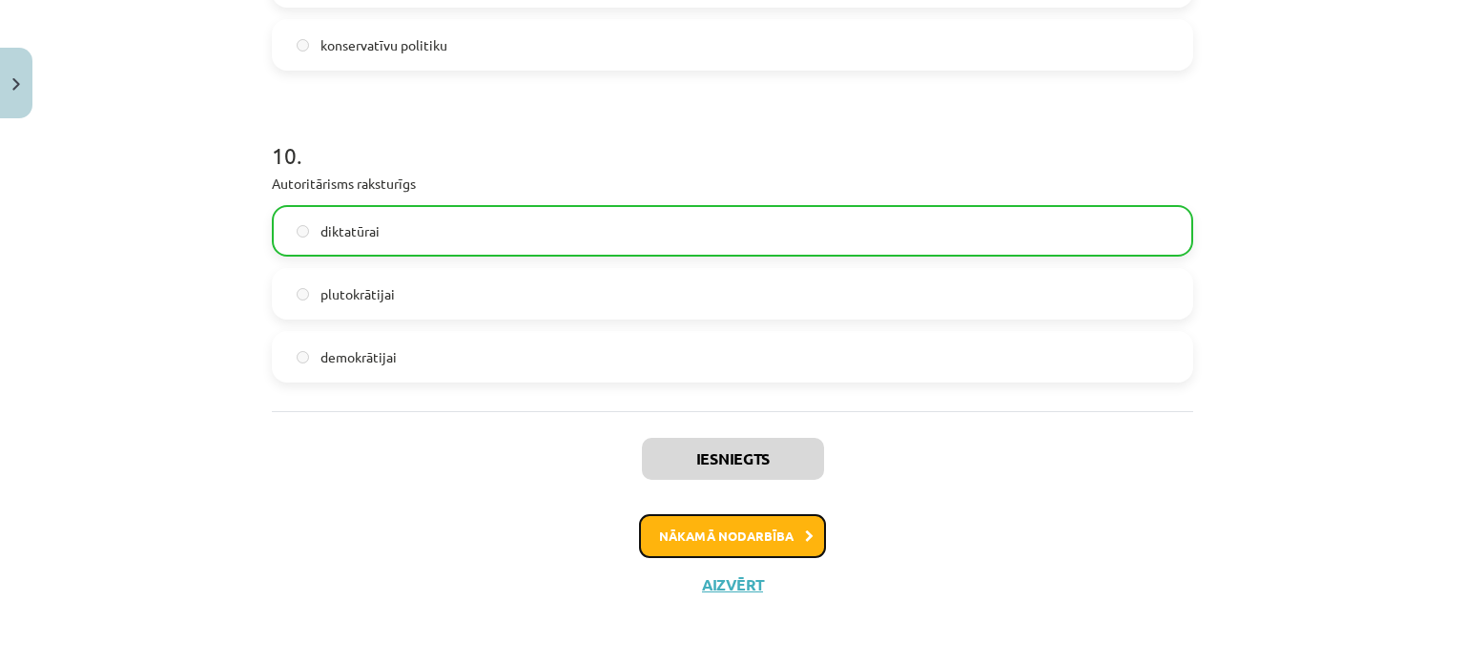
click at [782, 543] on button "Nākamā nodarbība" at bounding box center [732, 536] width 187 height 44
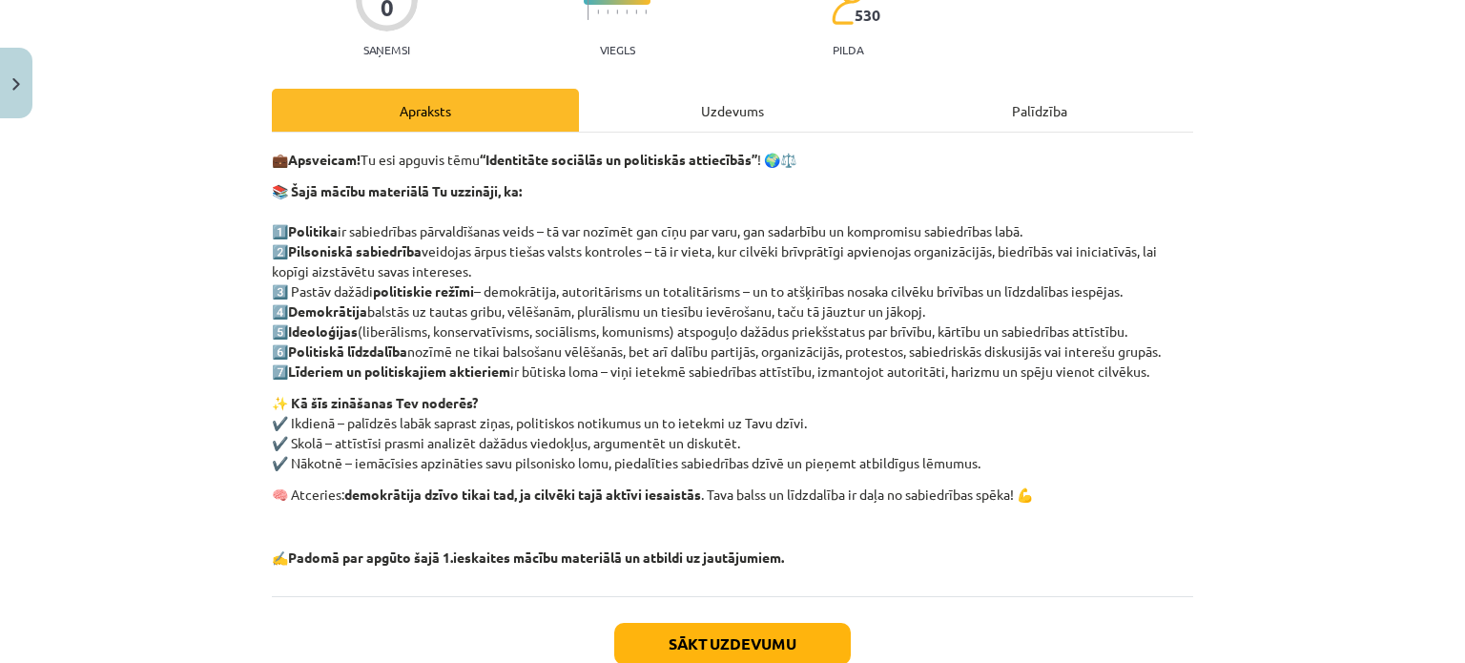
scroll to position [221, 0]
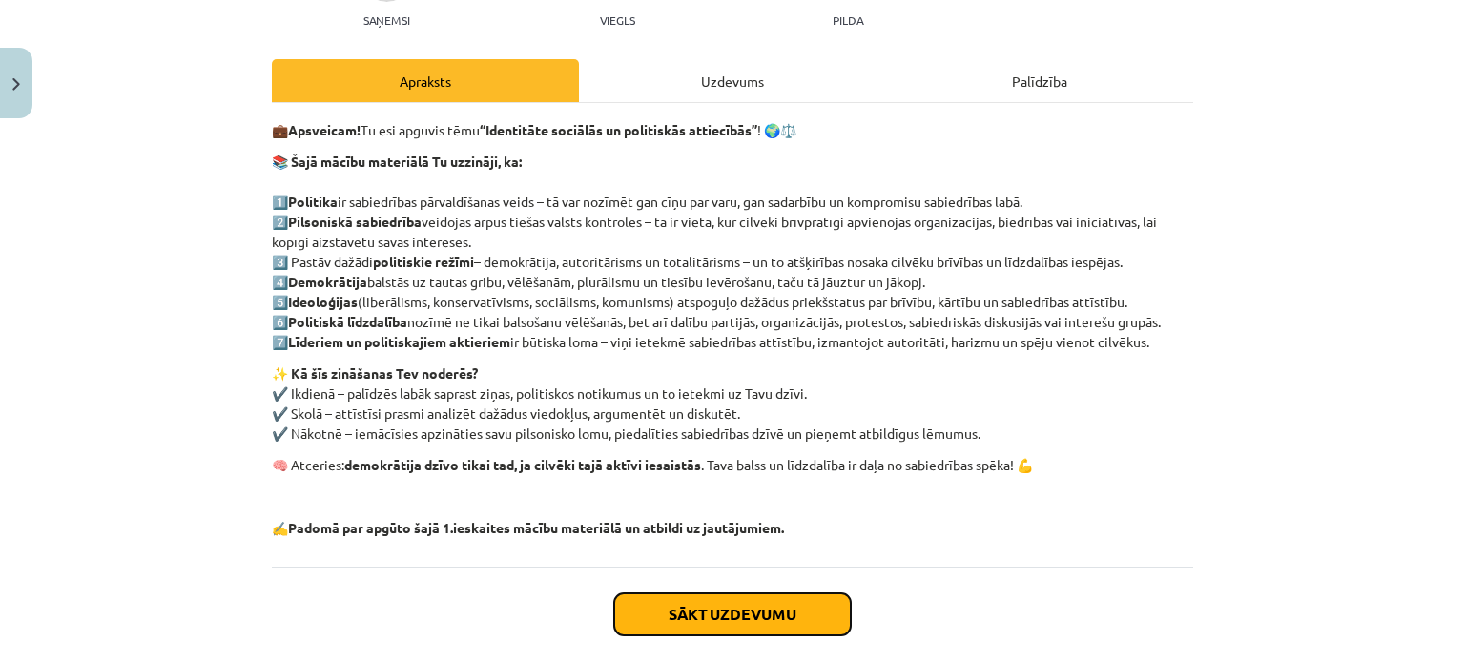
click at [767, 611] on button "Sākt uzdevumu" at bounding box center [732, 614] width 237 height 42
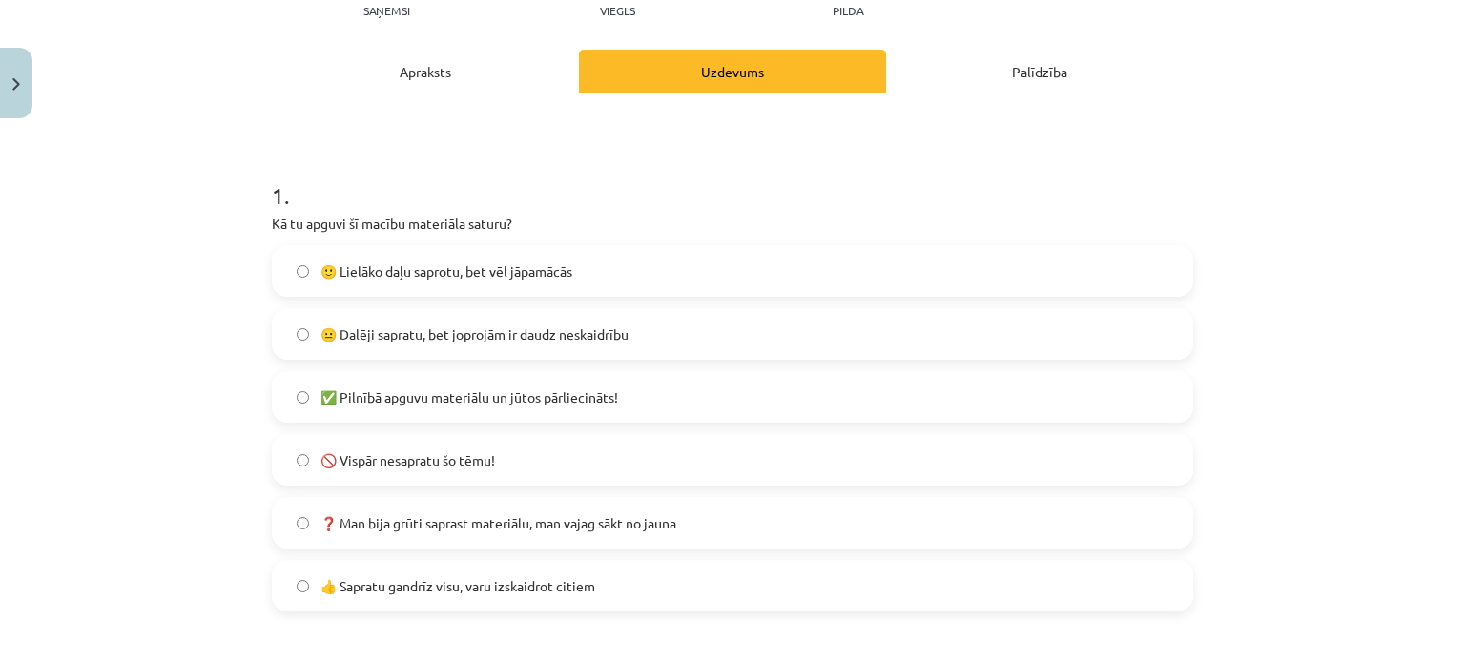
scroll to position [238, 0]
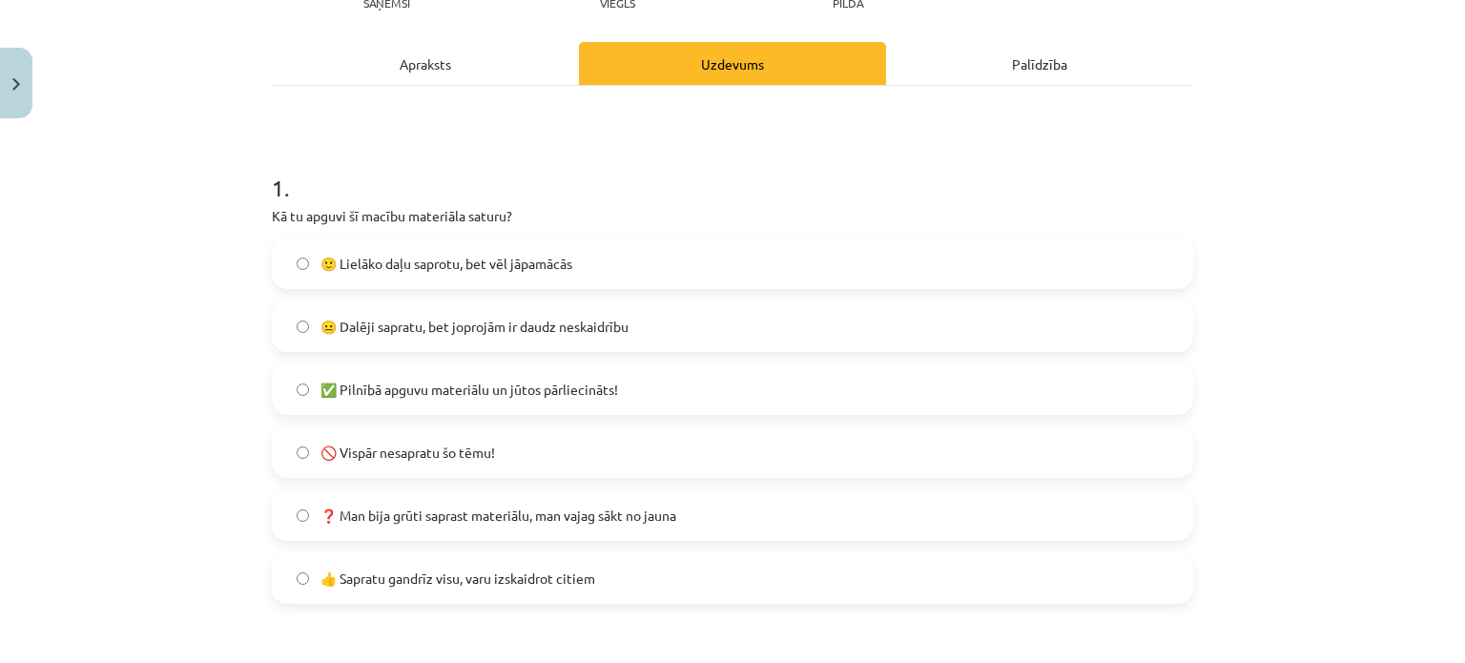
click at [660, 326] on label "😐 Dalēji sapratu, bet joprojām ir daudz neskaidrību" at bounding box center [733, 326] width 918 height 48
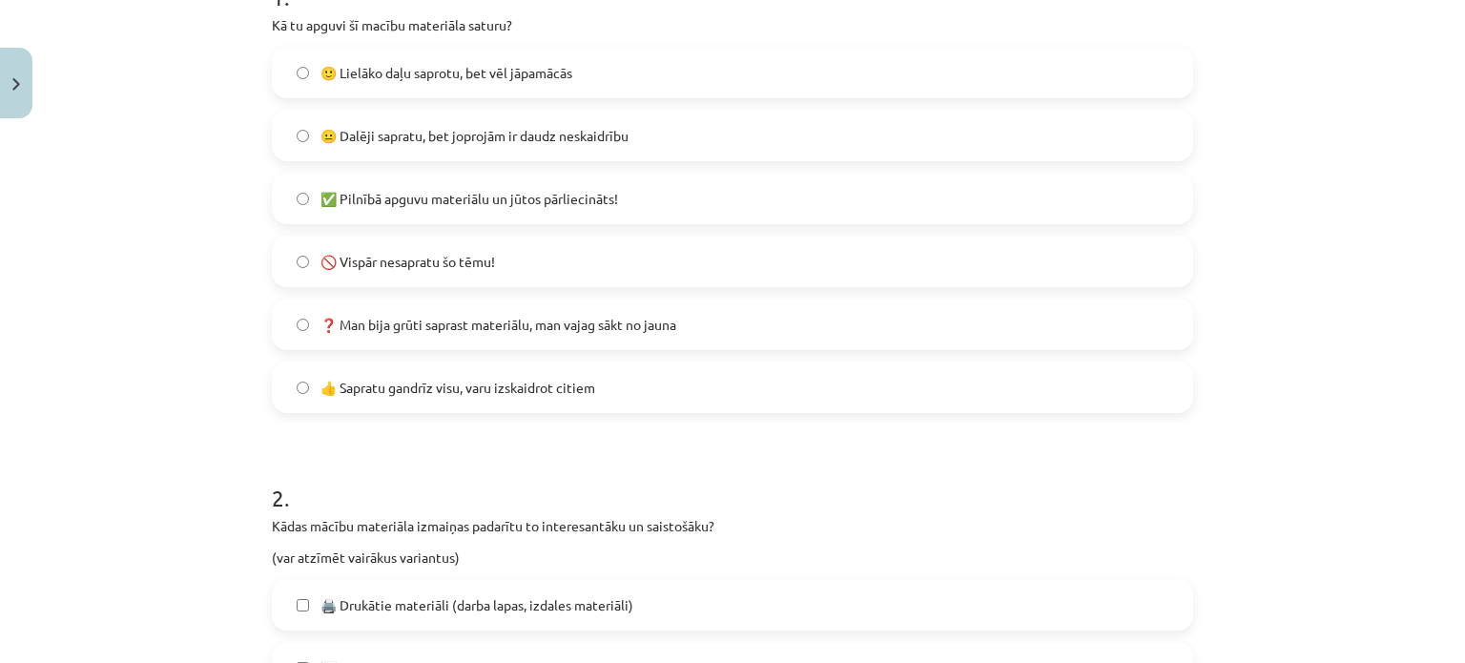
click at [628, 64] on label "🙂 Lielāko daļu saprotu, bet vēl jāpamācās" at bounding box center [733, 73] width 918 height 48
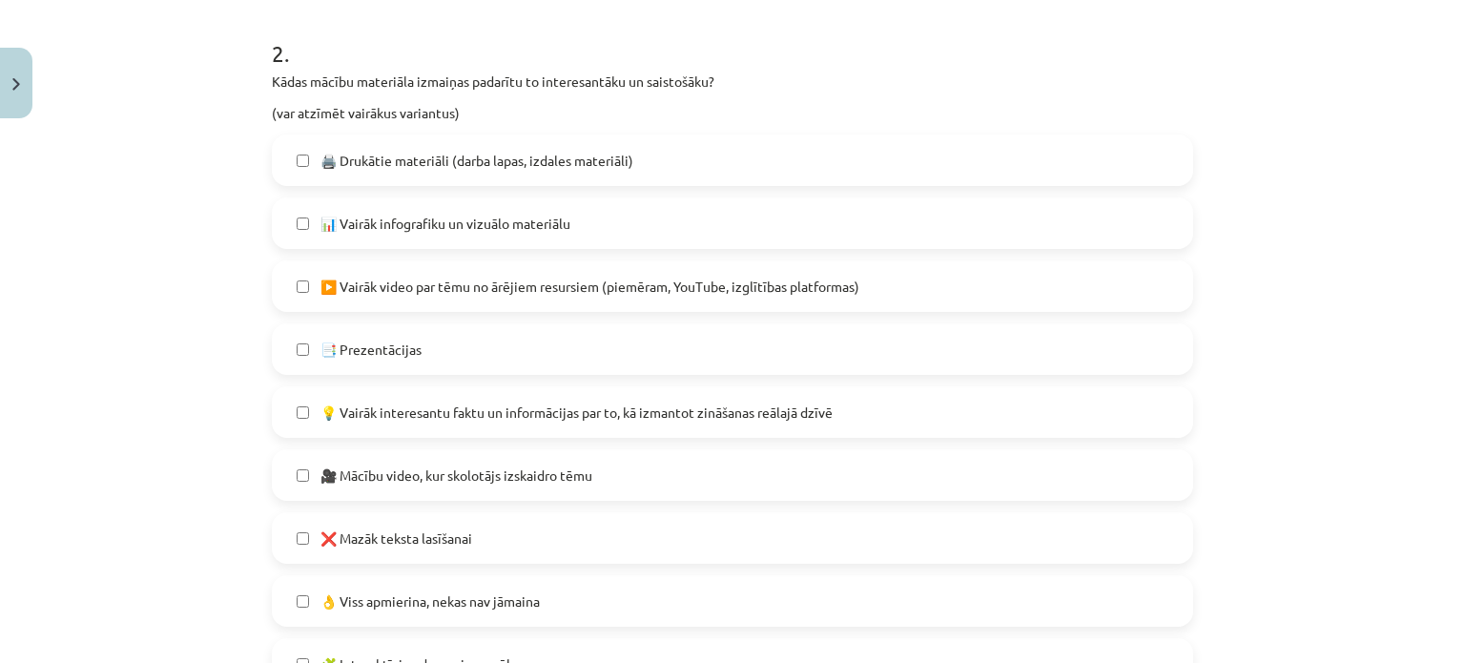
scroll to position [906, 0]
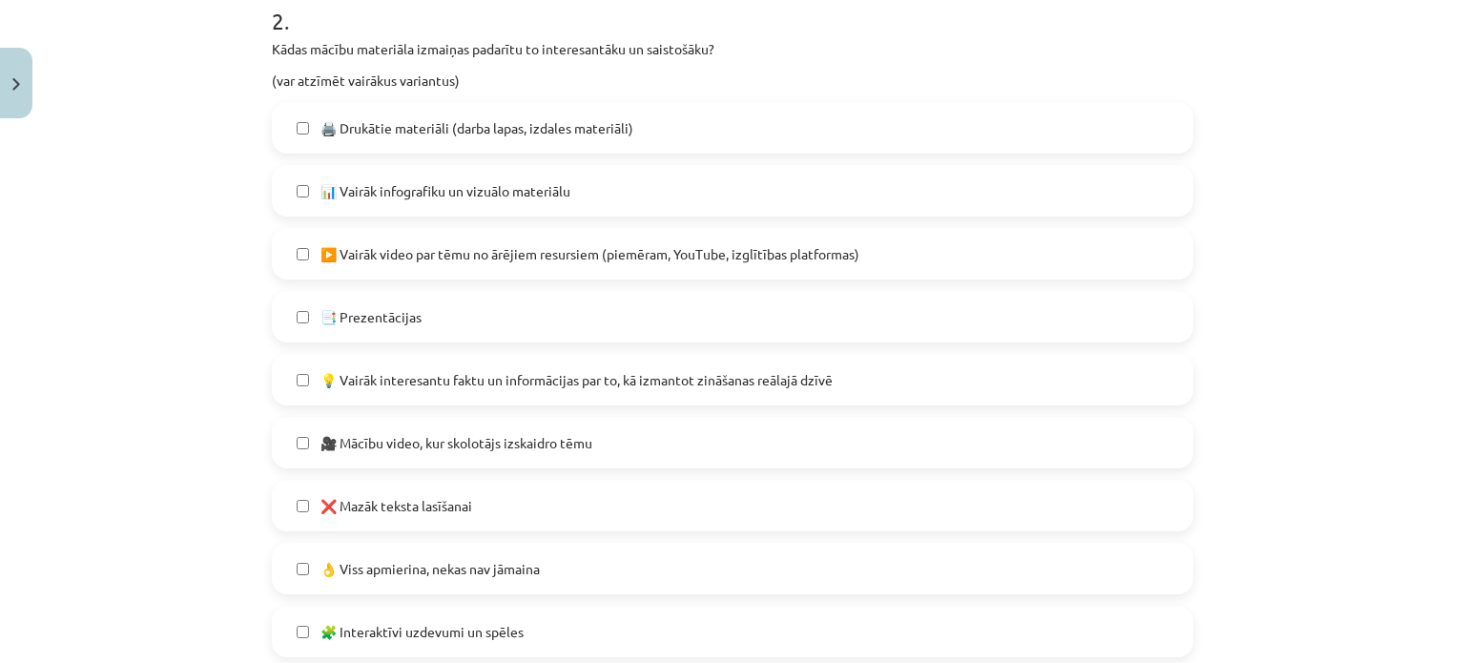
click at [632, 268] on label "▶️ Vairāk video par tēmu no ārējiem resursiem (piemēram, YouTube, izglītības pl…" at bounding box center [733, 254] width 918 height 48
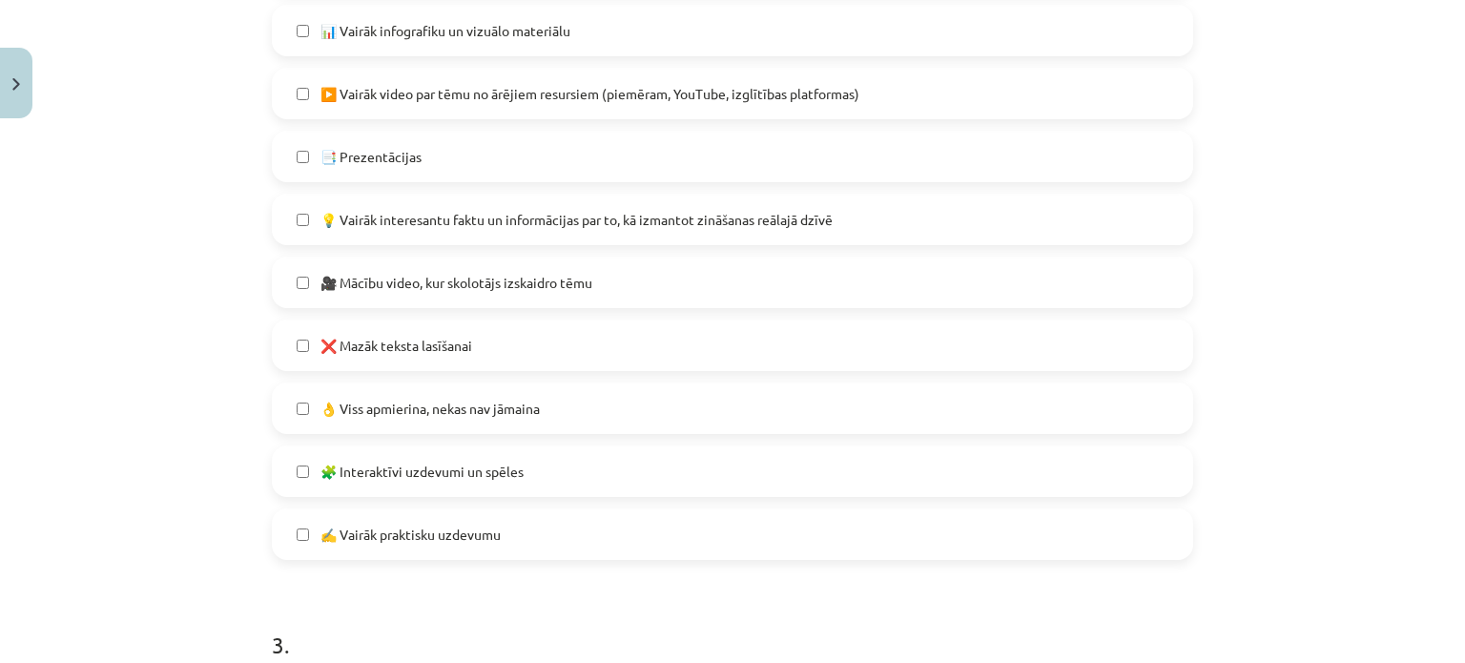
scroll to position [1097, 0]
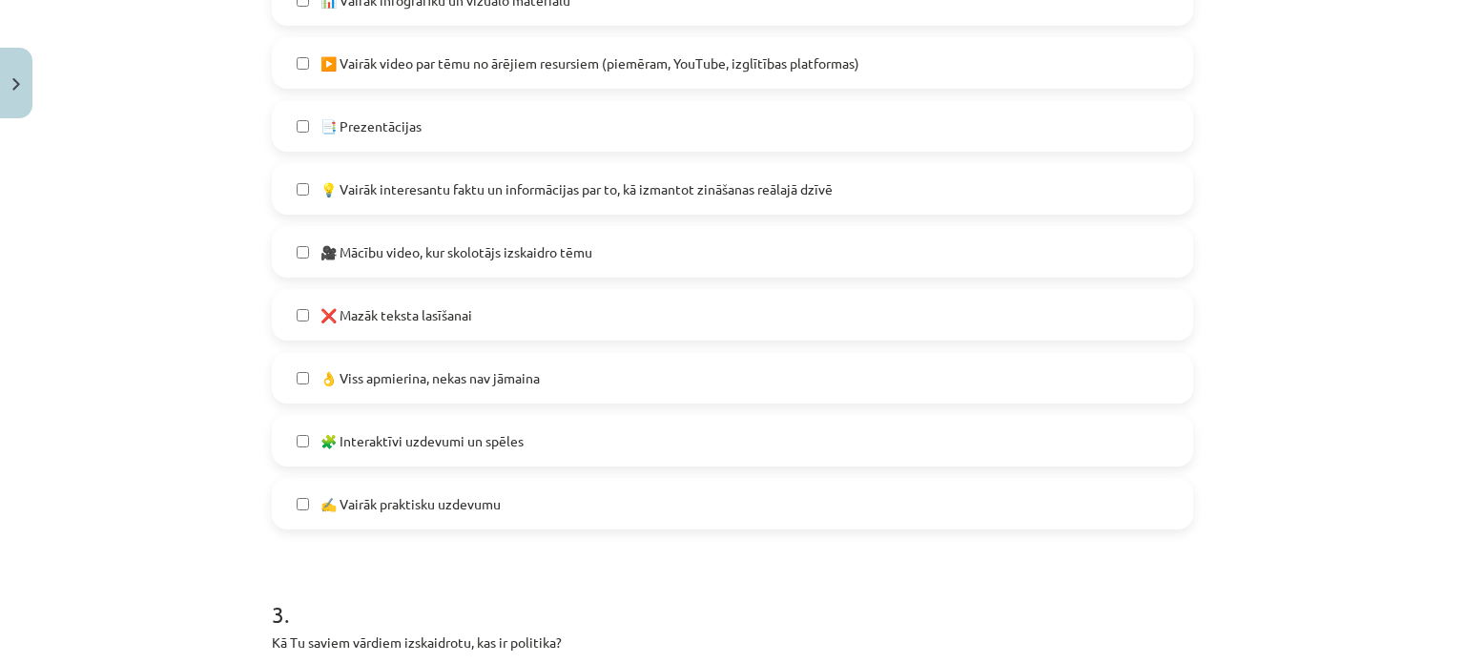
click at [635, 321] on label "❌ Mazāk teksta lasīšanai" at bounding box center [733, 315] width 918 height 48
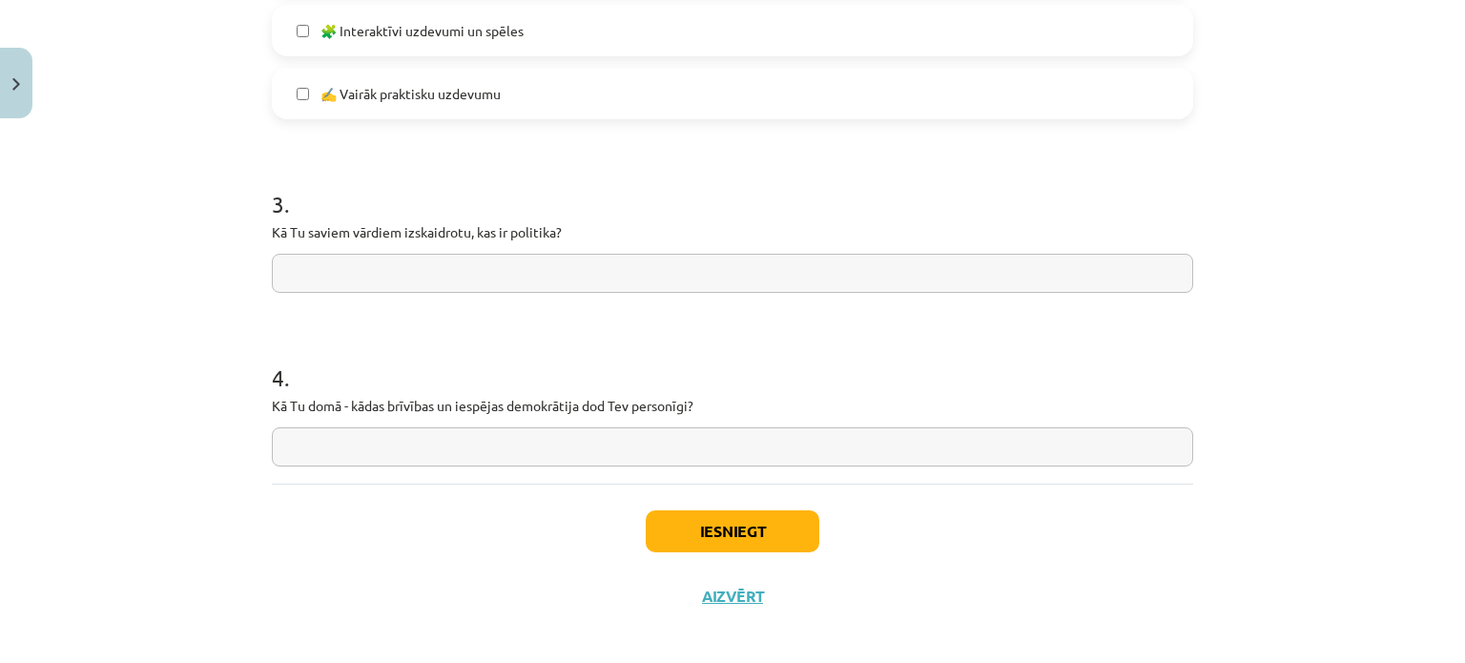
scroll to position [1520, 0]
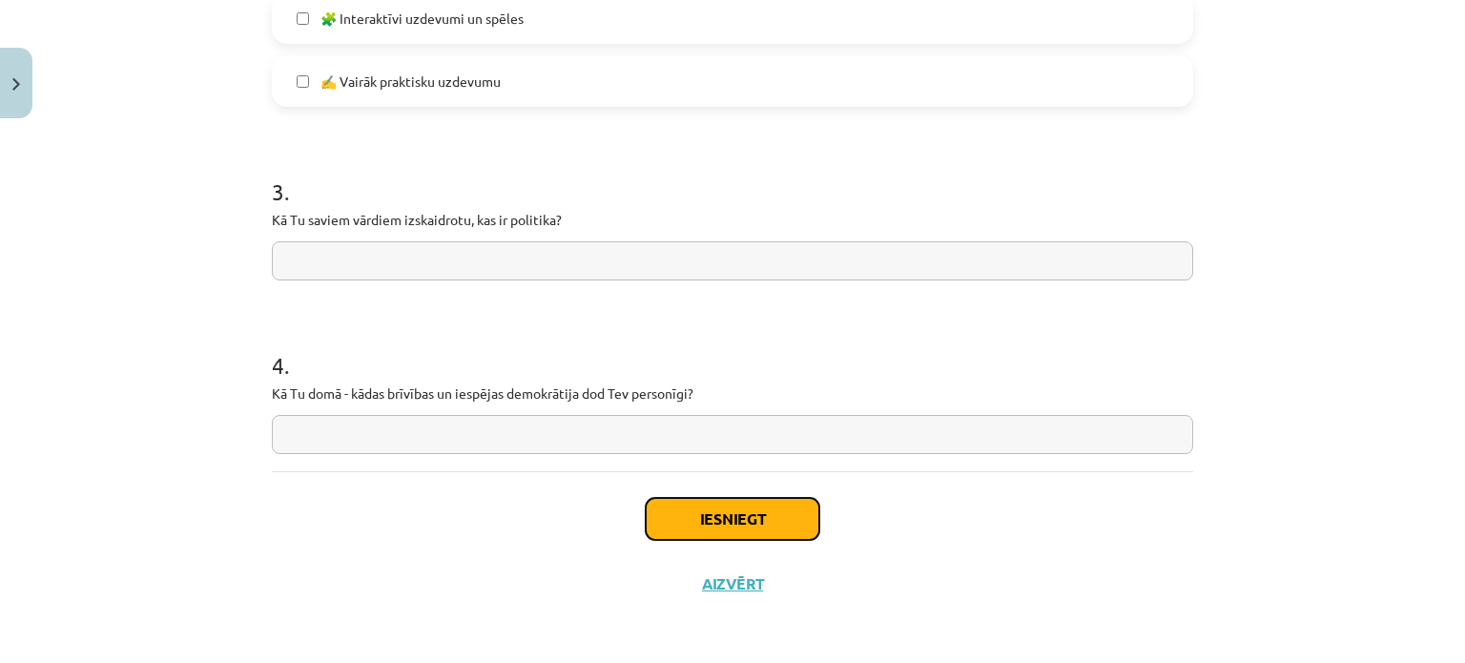
click at [679, 508] on button "Iesniegt" at bounding box center [733, 519] width 174 height 42
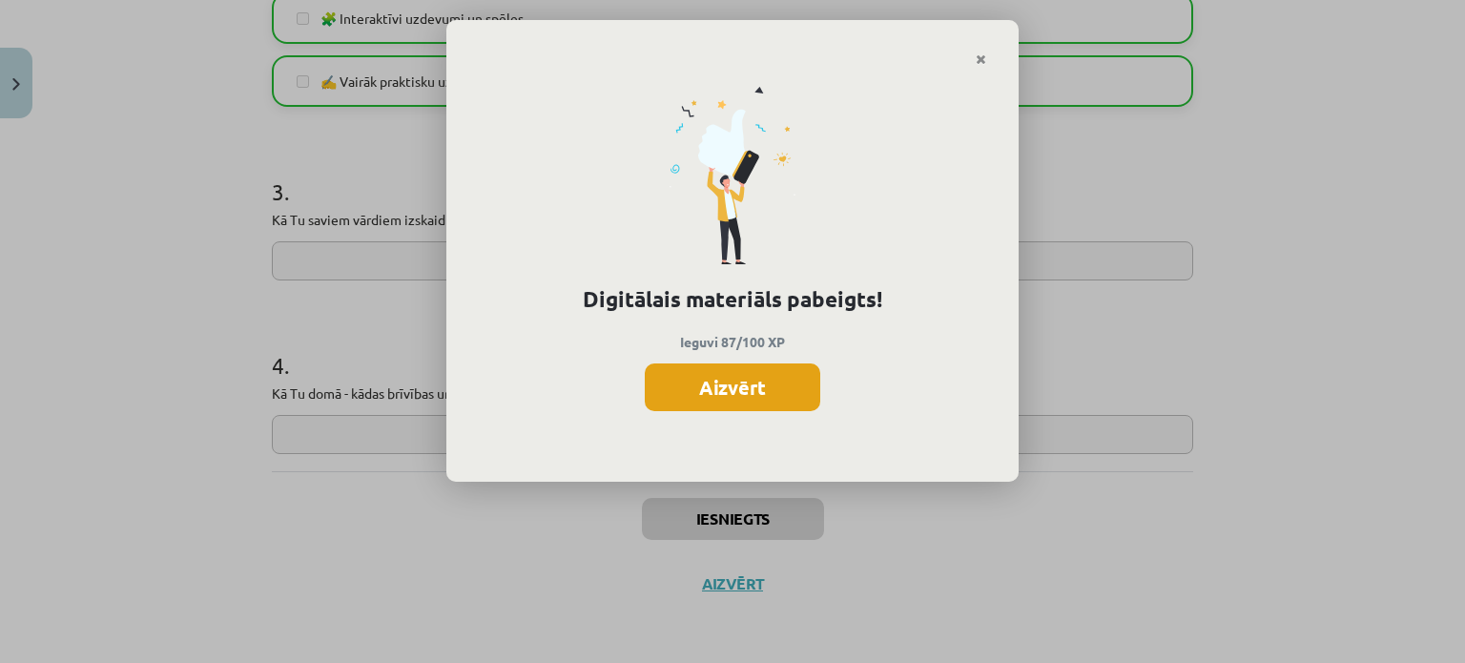
click at [720, 379] on button "Aizvērt" at bounding box center [733, 387] width 176 height 48
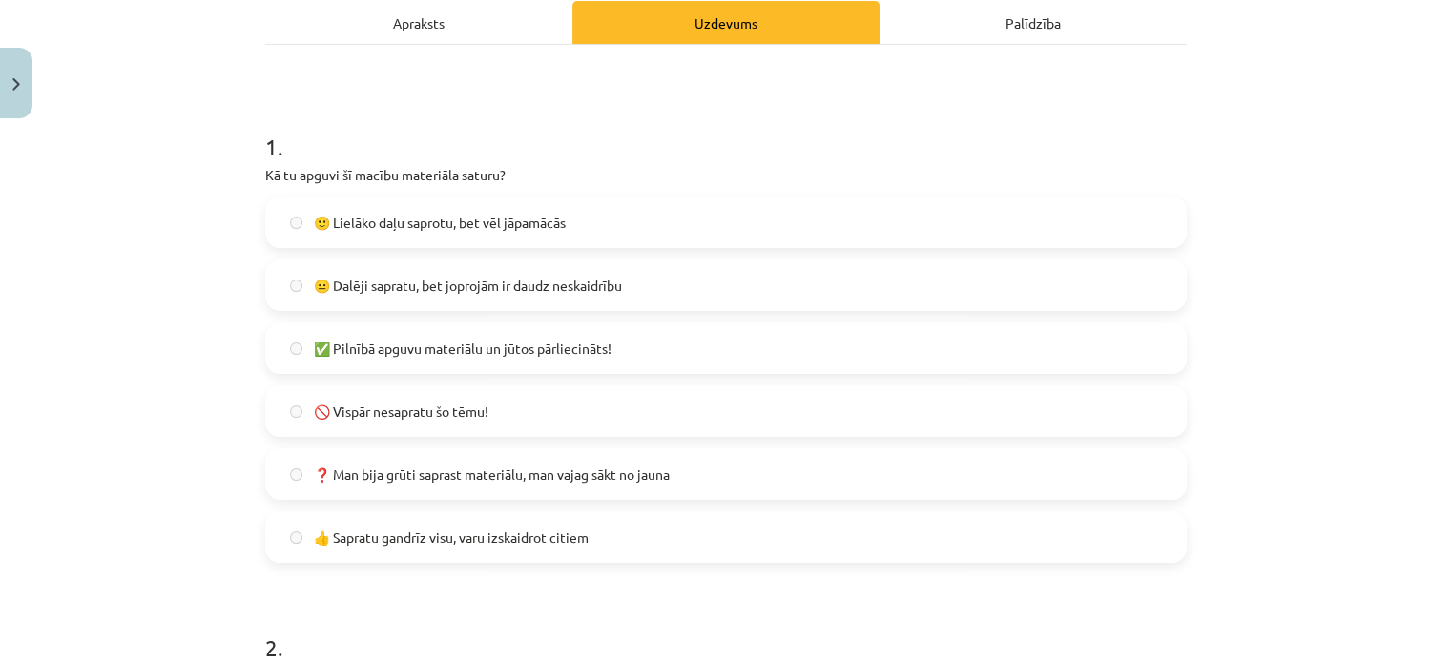
scroll to position [0, 0]
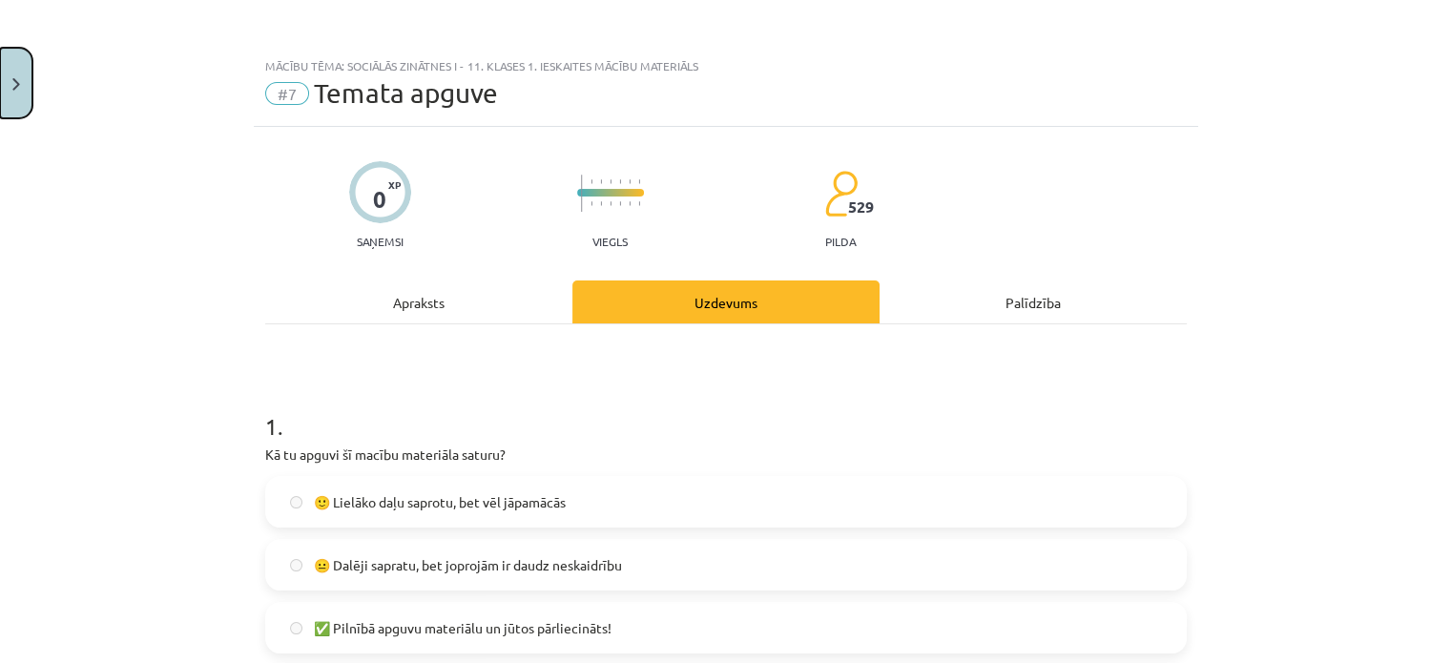
click at [29, 71] on button "Close" at bounding box center [16, 83] width 32 height 71
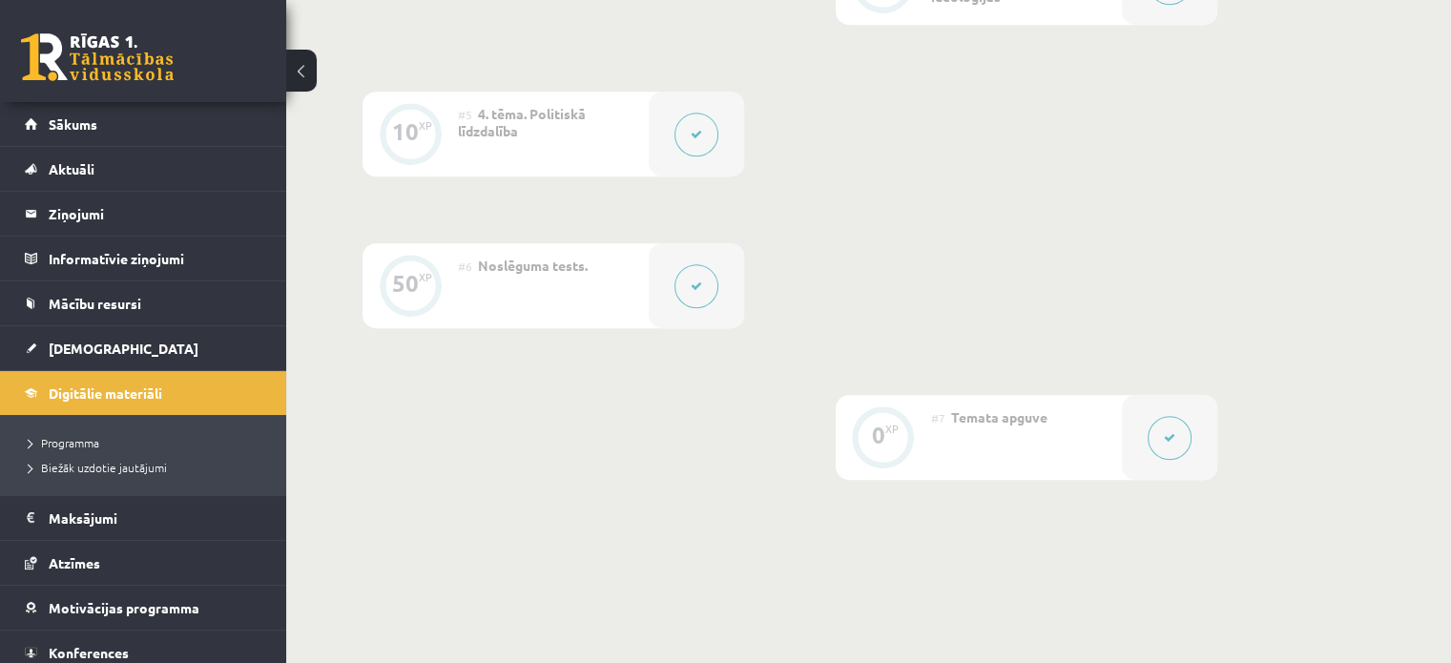
scroll to position [893, 0]
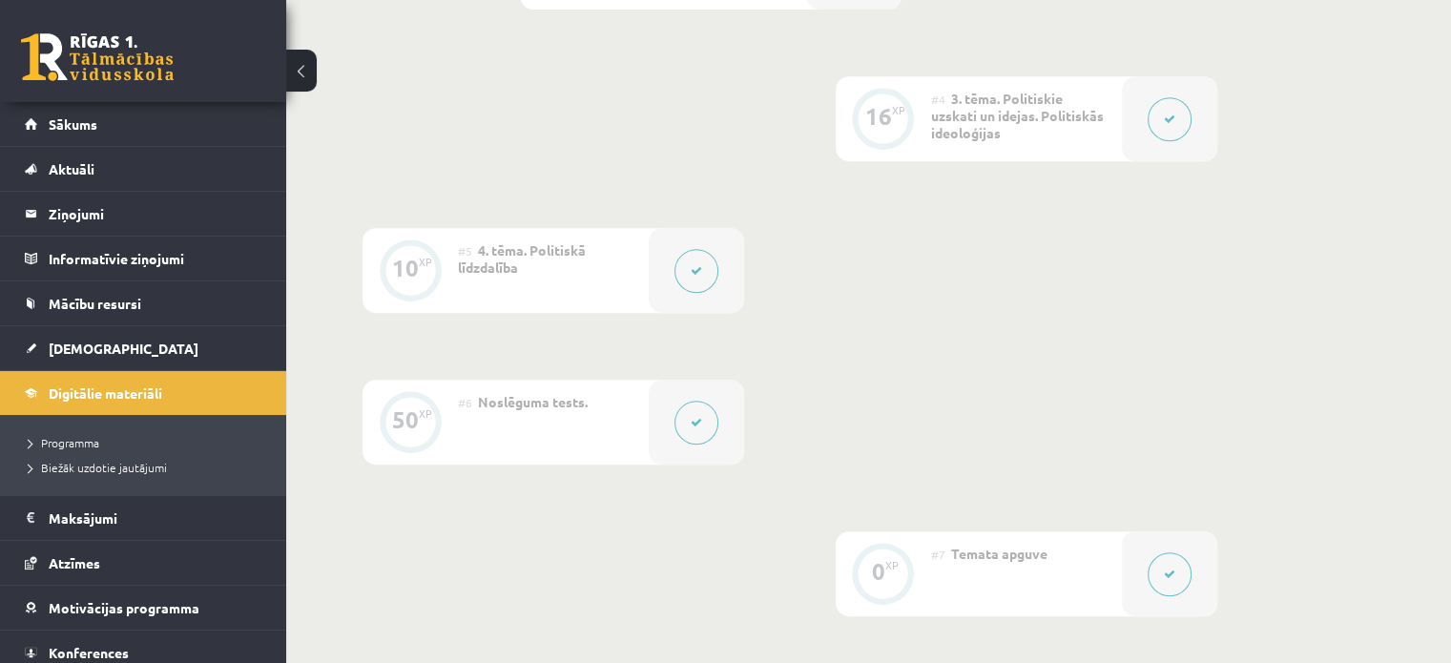
click at [296, 81] on button at bounding box center [301, 71] width 31 height 42
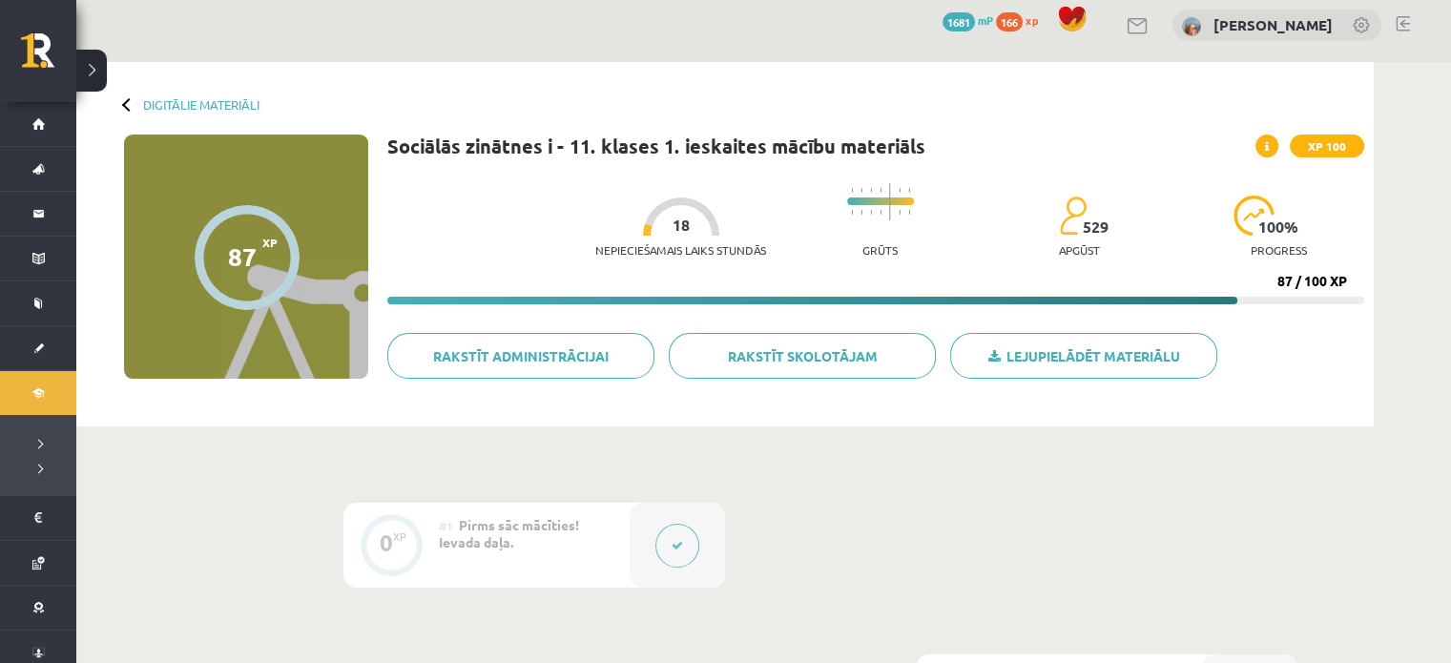
scroll to position [0, 0]
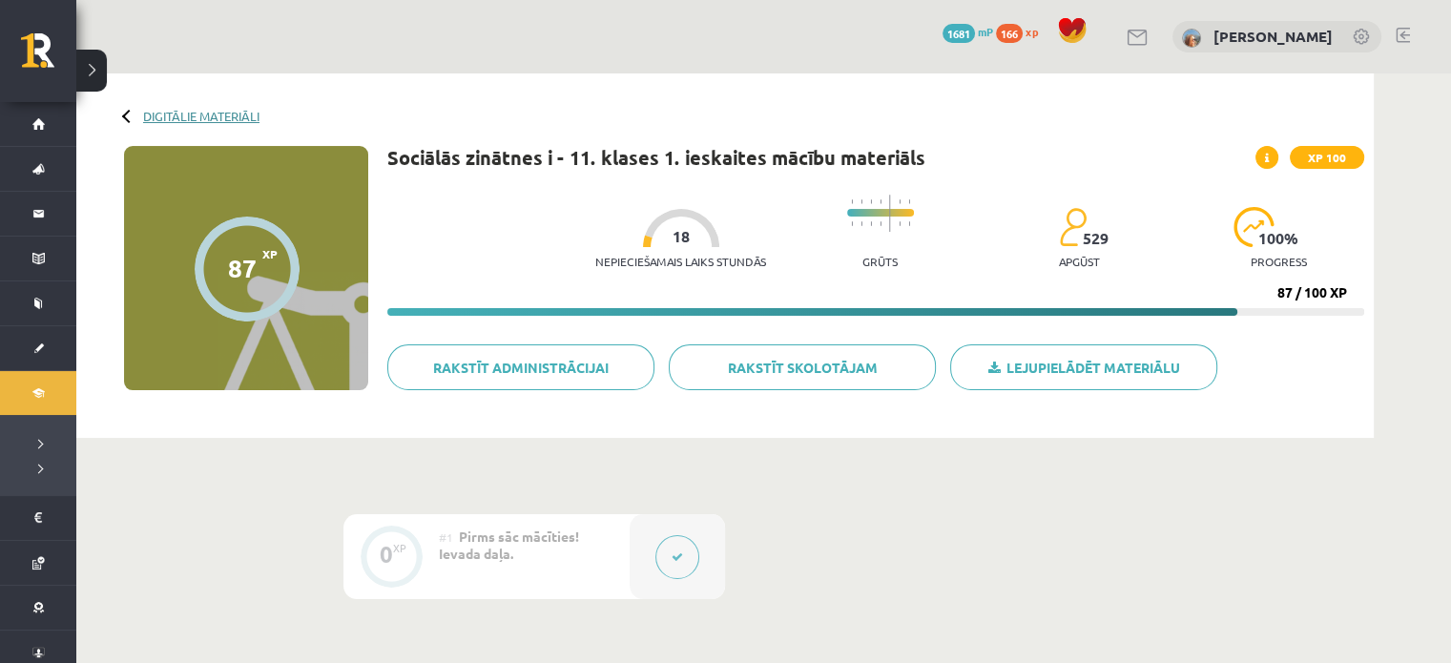
click at [206, 113] on link "Digitālie materiāli" at bounding box center [201, 116] width 116 height 14
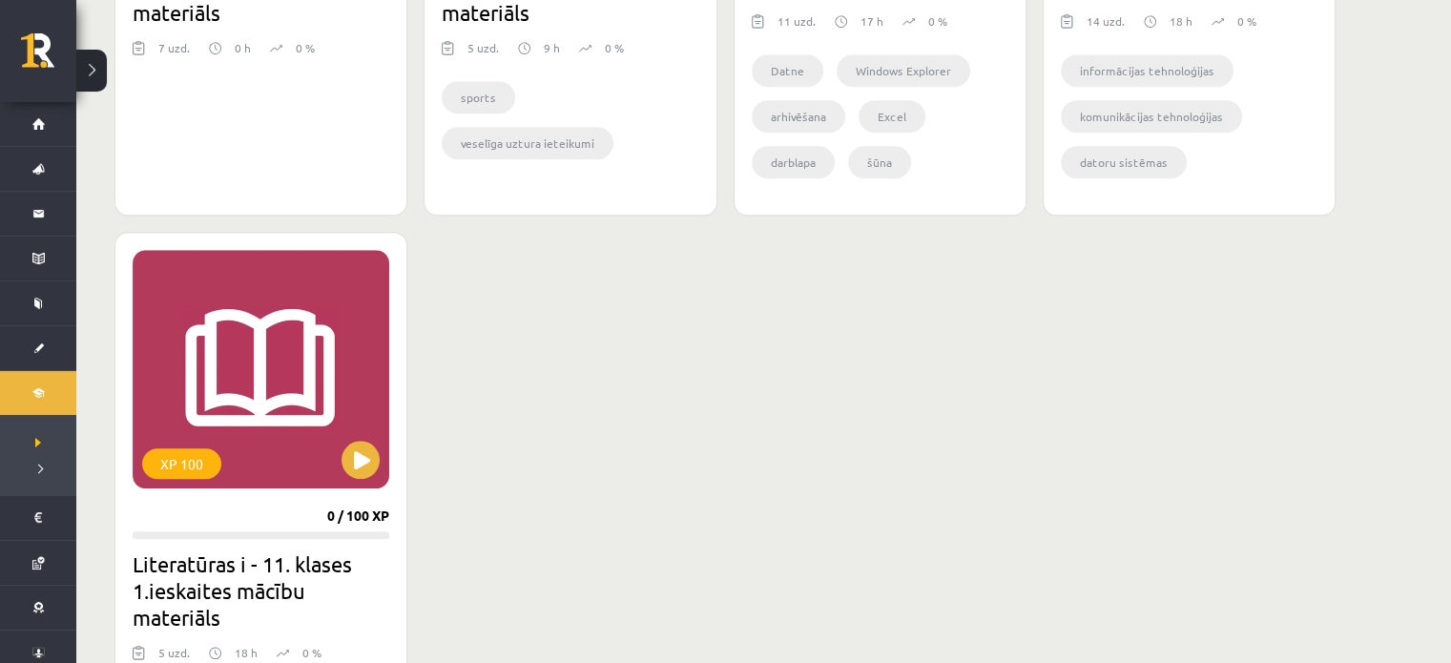
scroll to position [1526, 0]
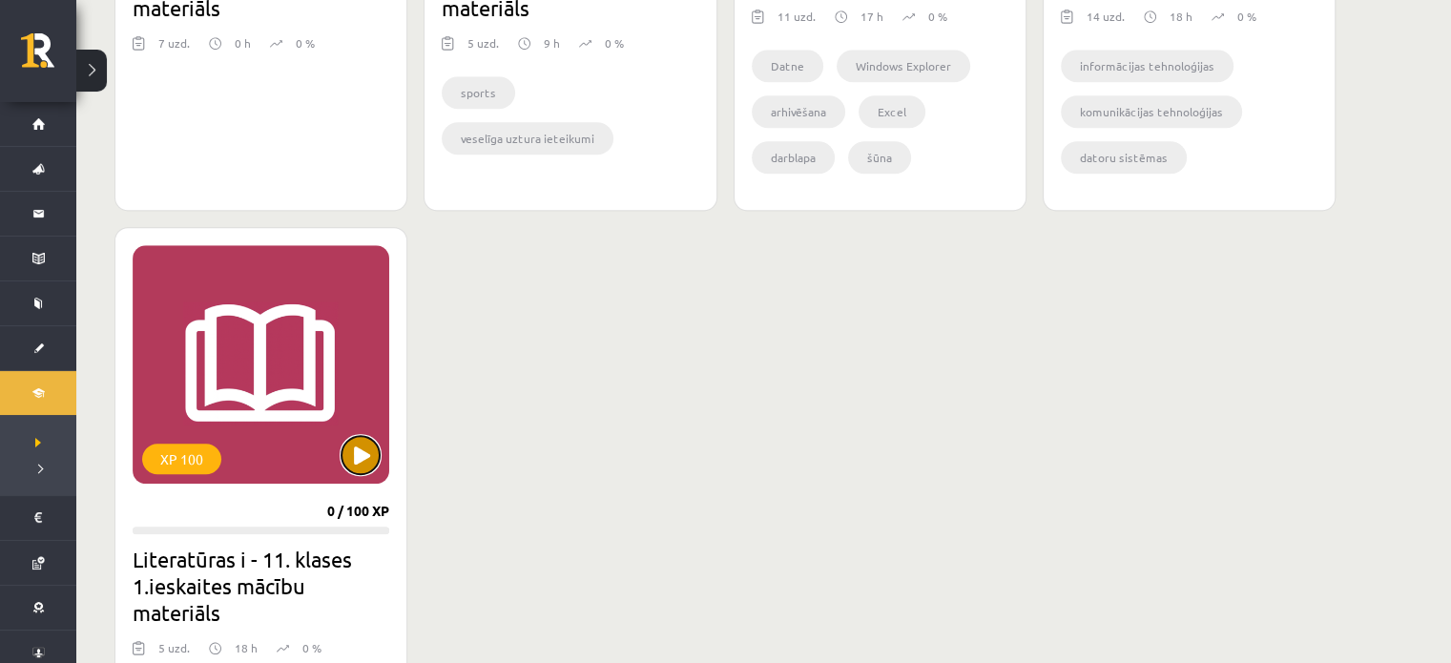
click at [355, 449] on button at bounding box center [361, 455] width 38 height 38
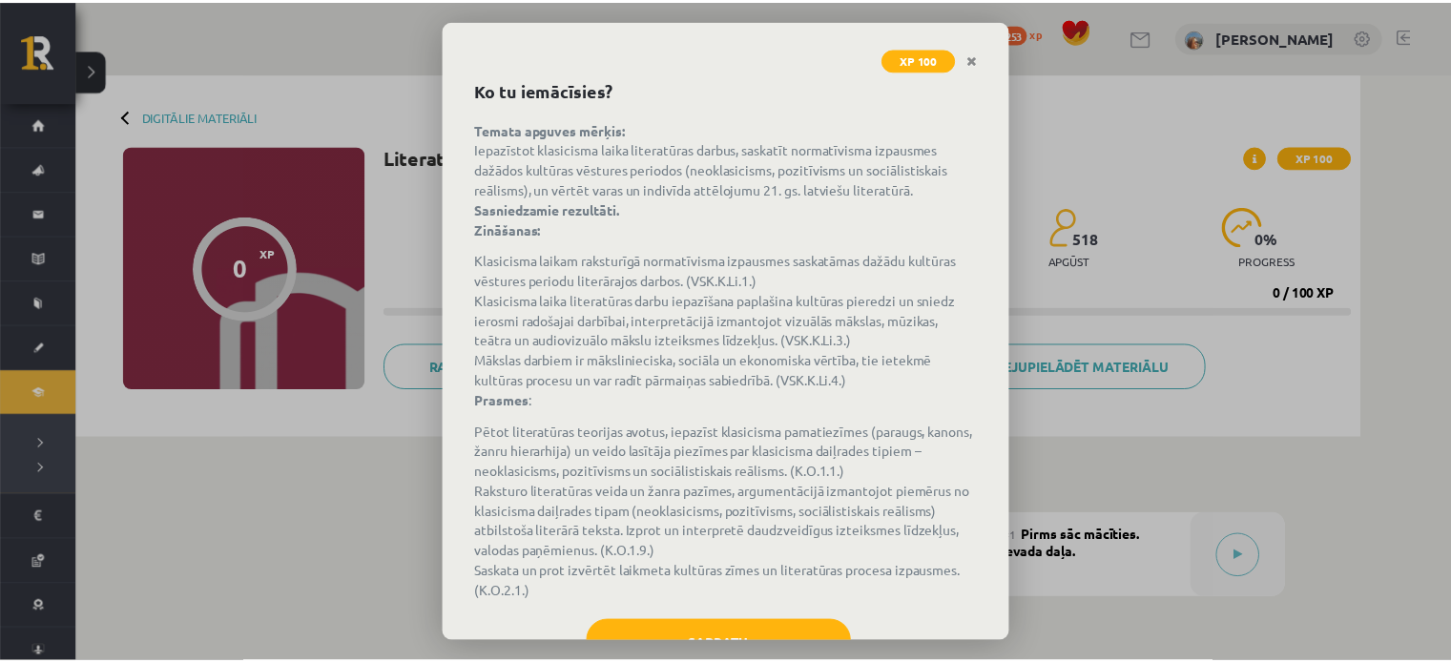
scroll to position [153, 0]
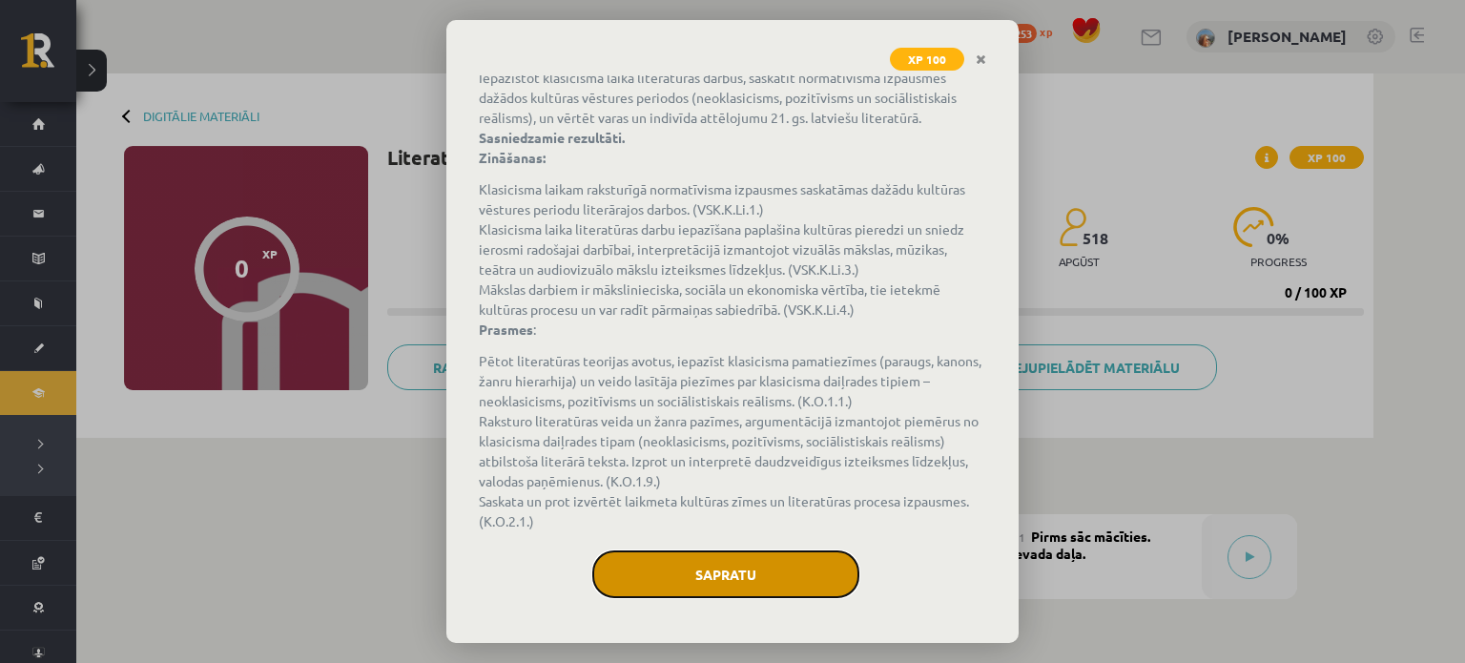
click at [666, 558] on button "Sapratu" at bounding box center [725, 574] width 267 height 48
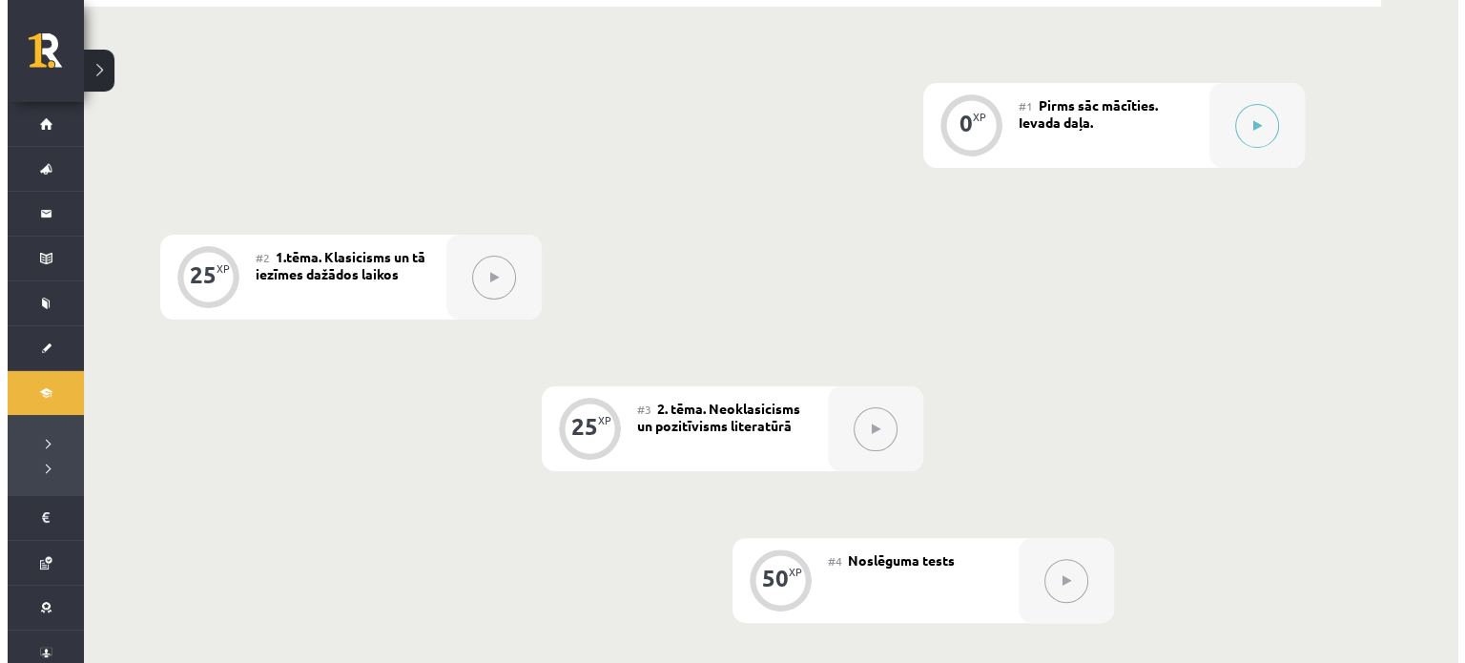
scroll to position [286, 0]
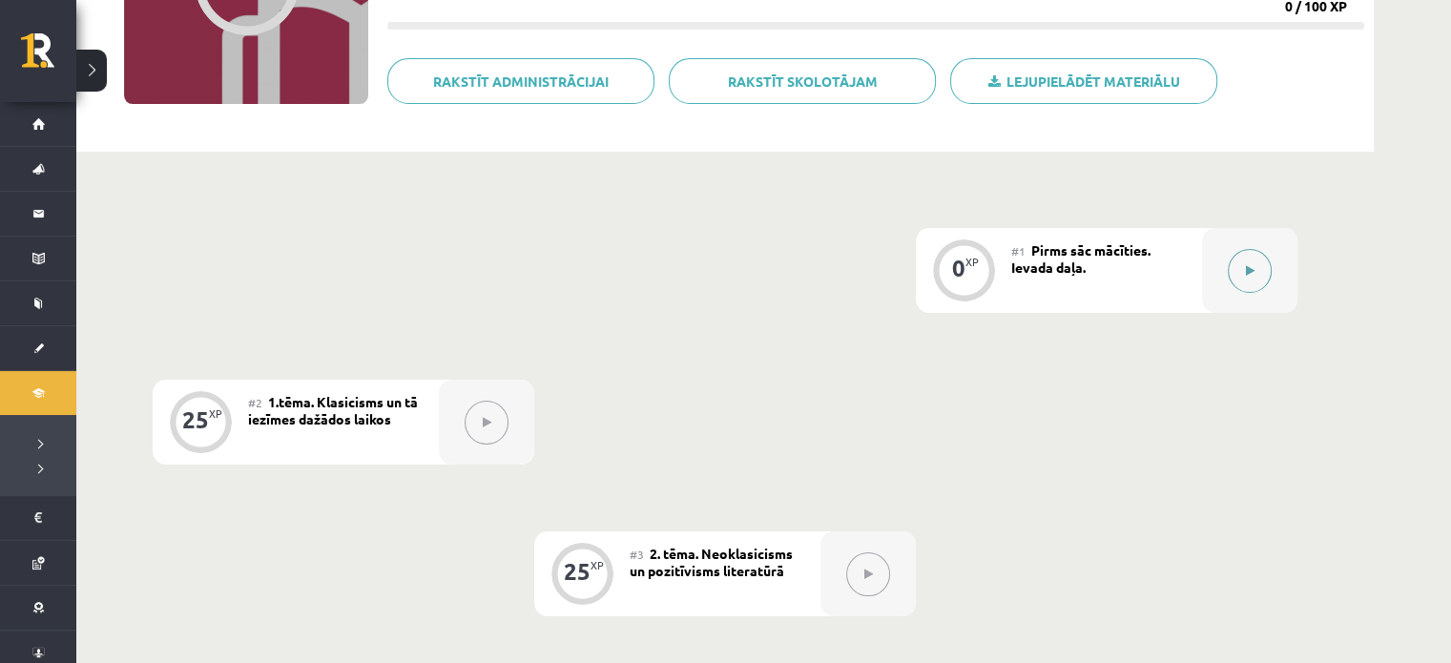
click at [1256, 263] on button at bounding box center [1250, 271] width 44 height 44
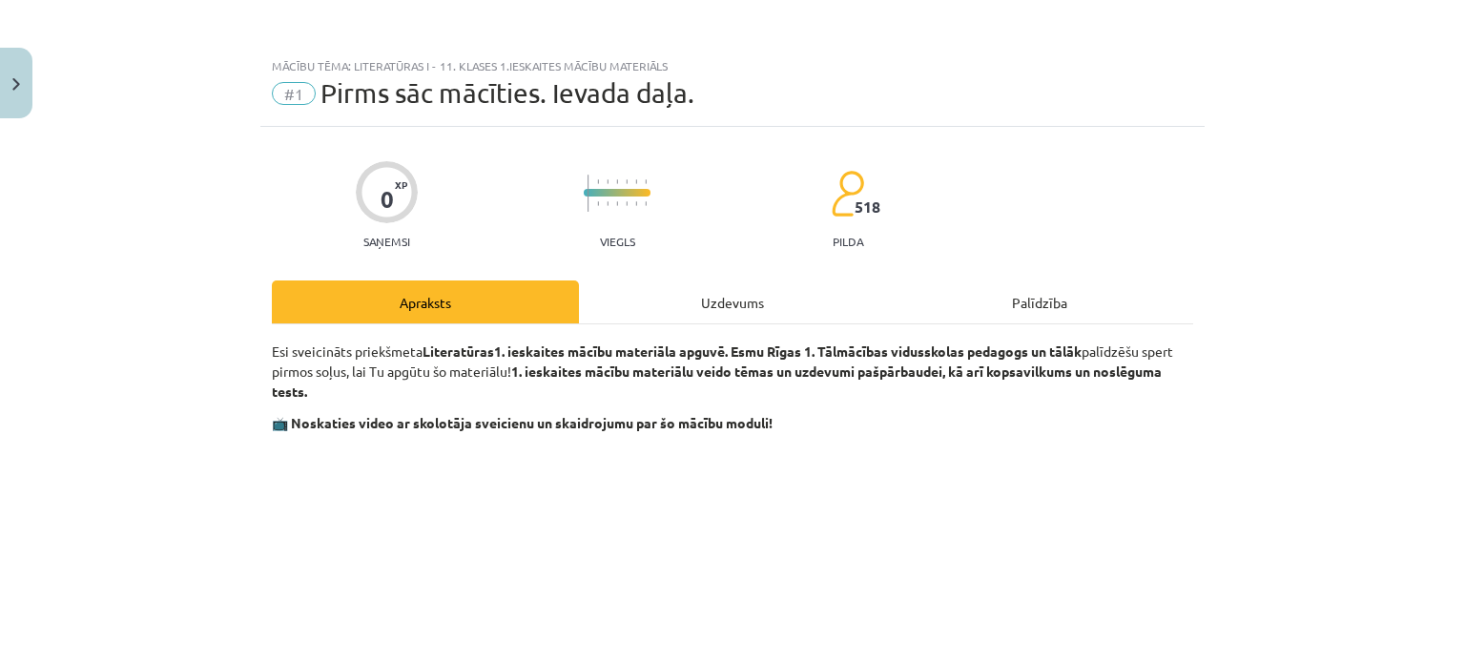
click at [737, 281] on div "Uzdevums" at bounding box center [732, 301] width 307 height 43
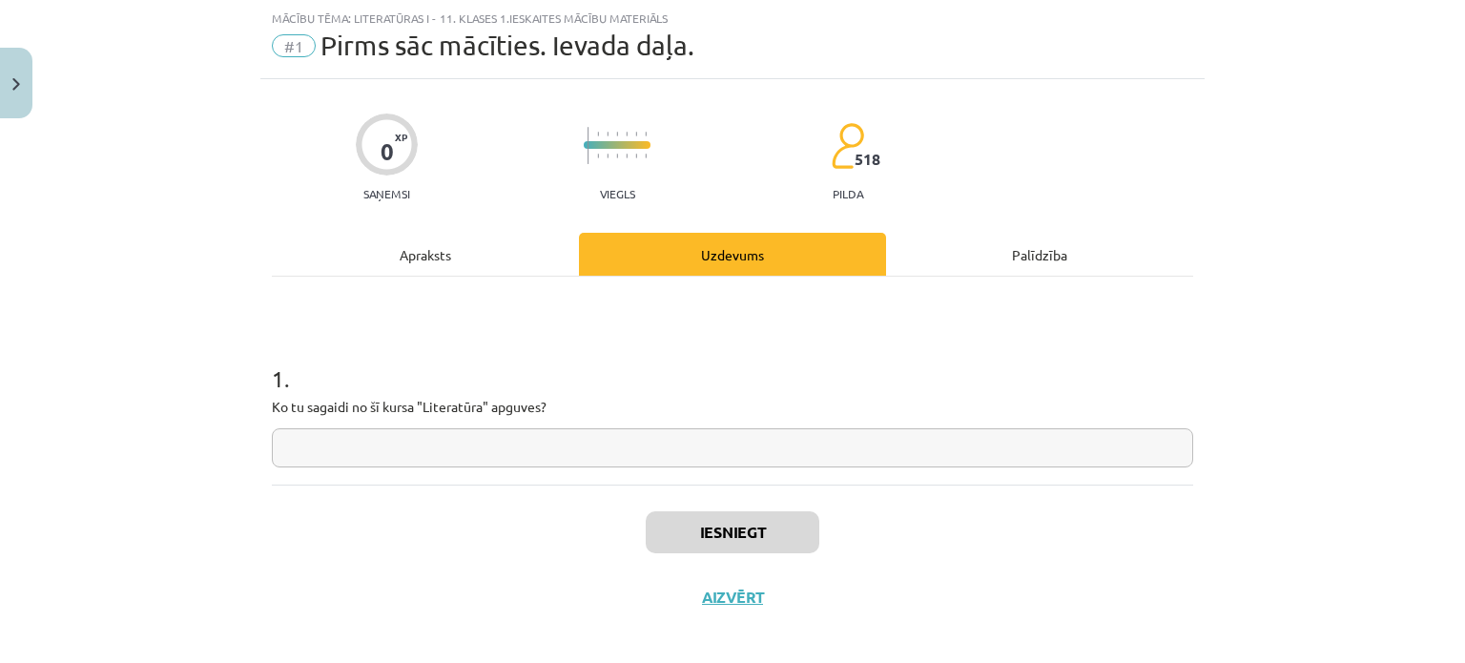
click at [710, 458] on input "text" at bounding box center [733, 447] width 922 height 39
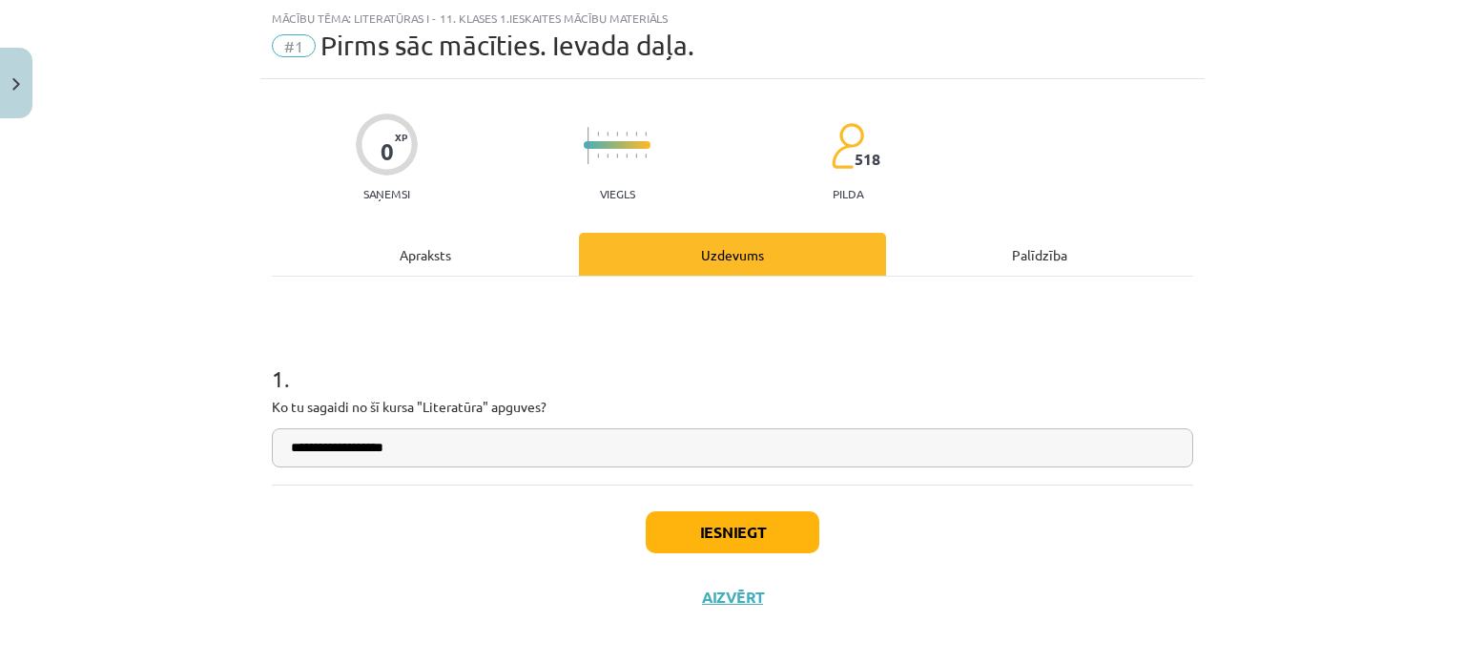
type input "**********"
click at [732, 547] on button "Iesniegt" at bounding box center [733, 532] width 174 height 42
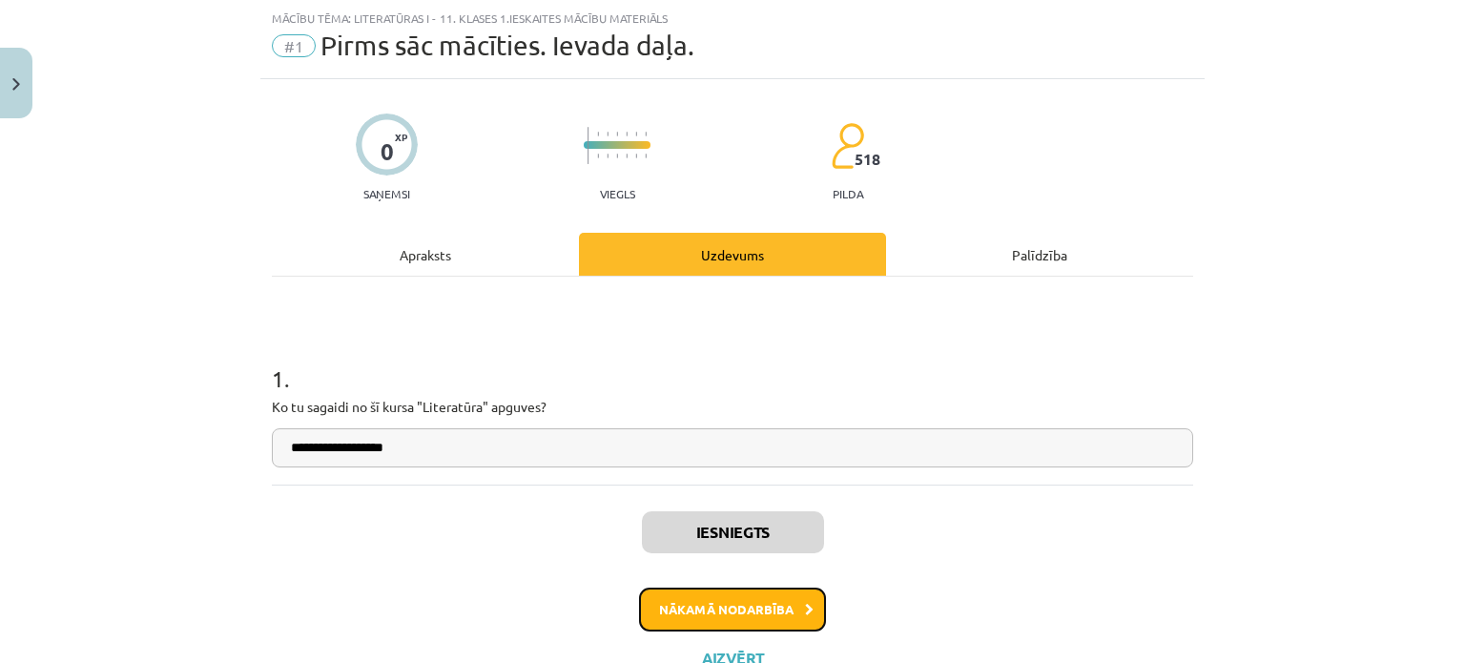
click at [725, 591] on button "Nākamā nodarbība" at bounding box center [732, 610] width 187 height 44
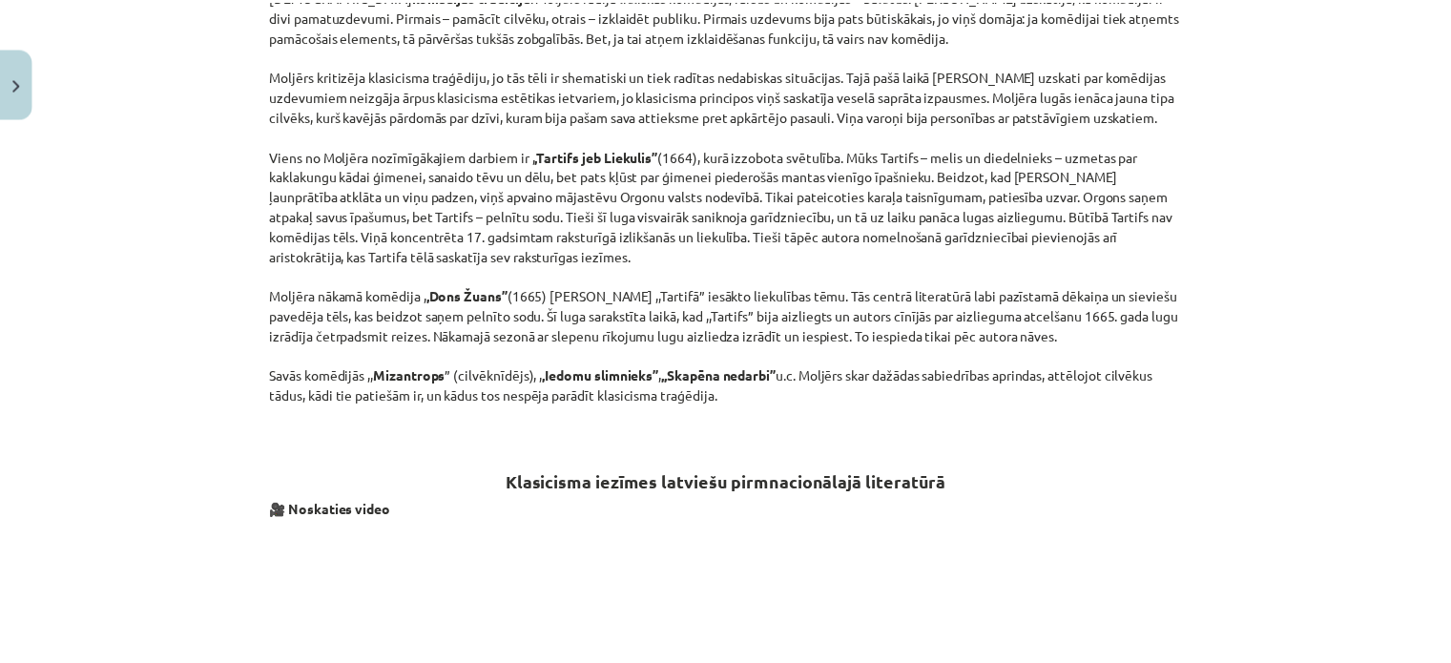
scroll to position [1931, 0]
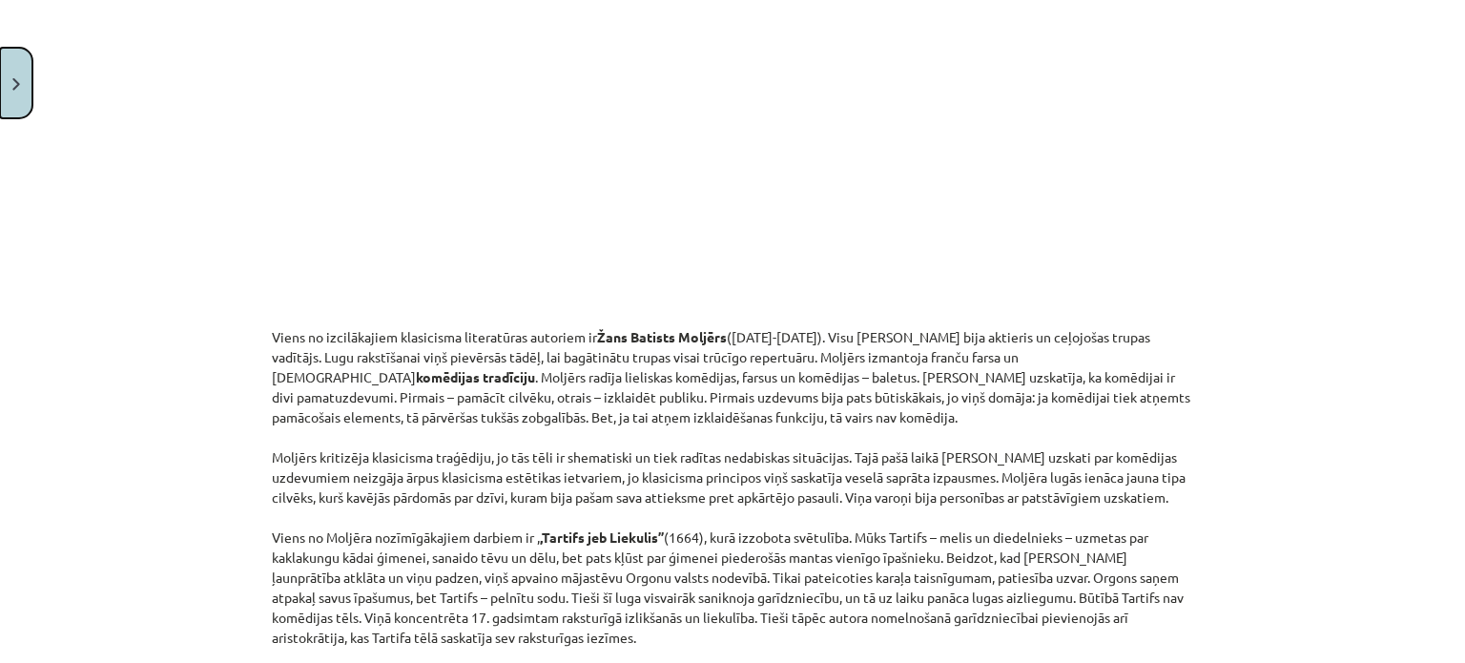
click at [27, 92] on button "Close" at bounding box center [16, 83] width 32 height 71
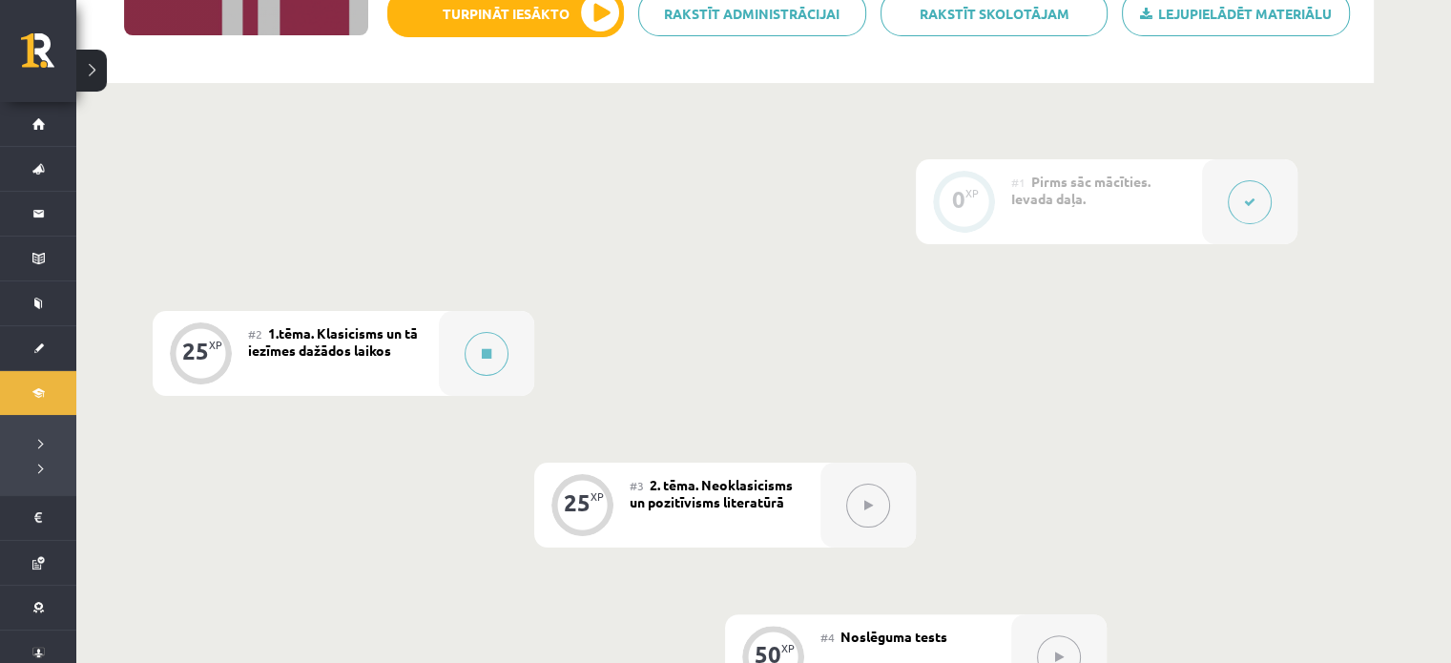
scroll to position [286, 0]
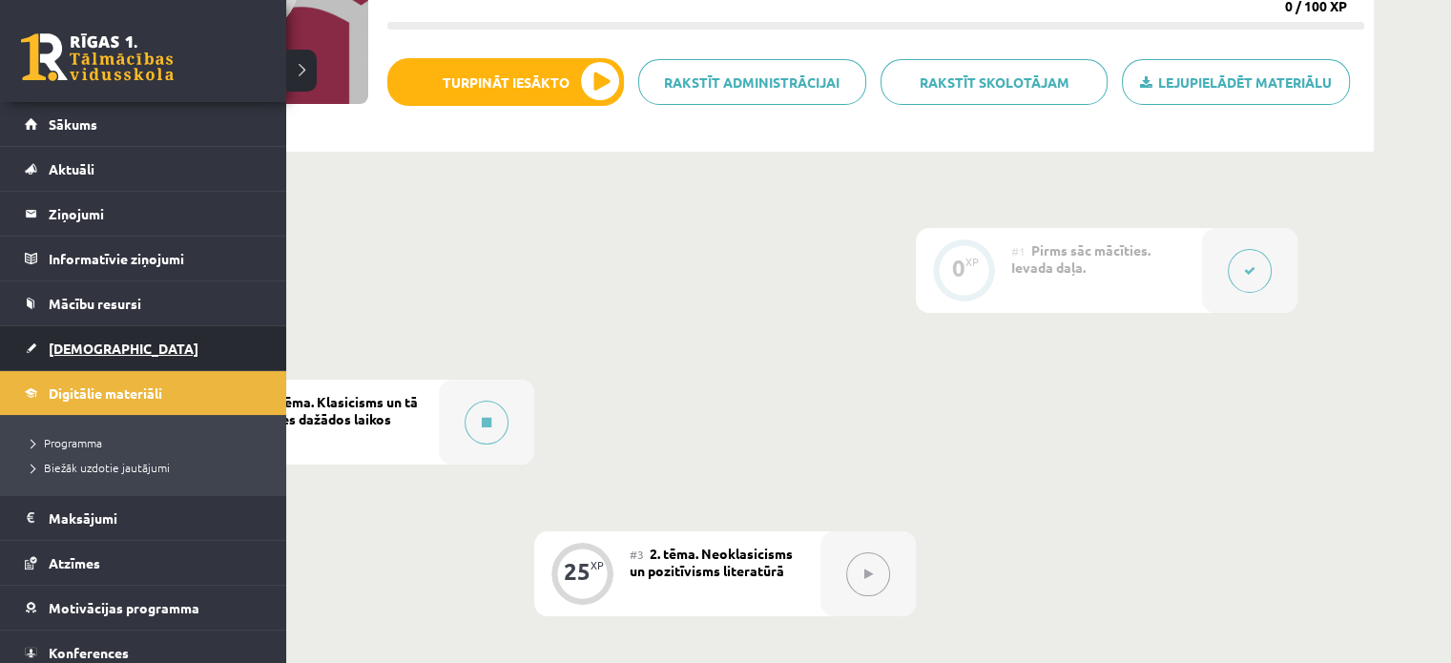
click at [92, 355] on link "[DEMOGRAPHIC_DATA]" at bounding box center [144, 348] width 238 height 44
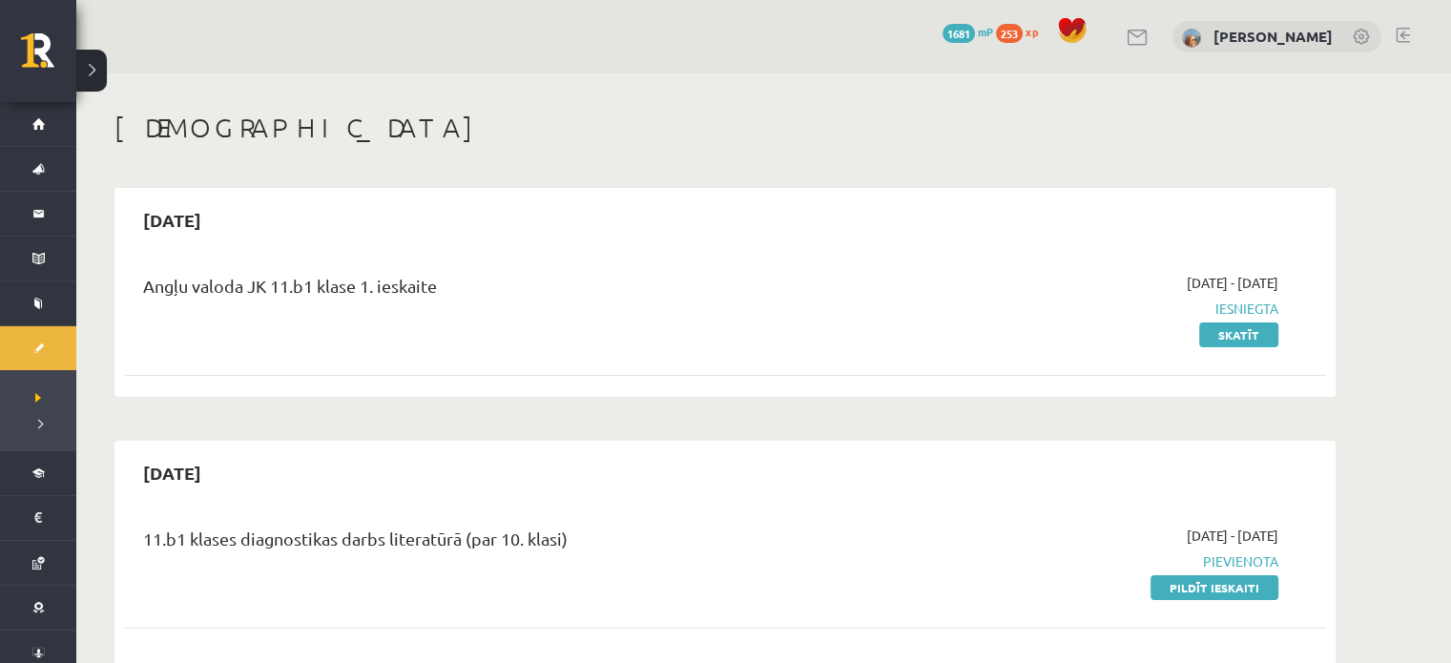
scroll to position [286, 0]
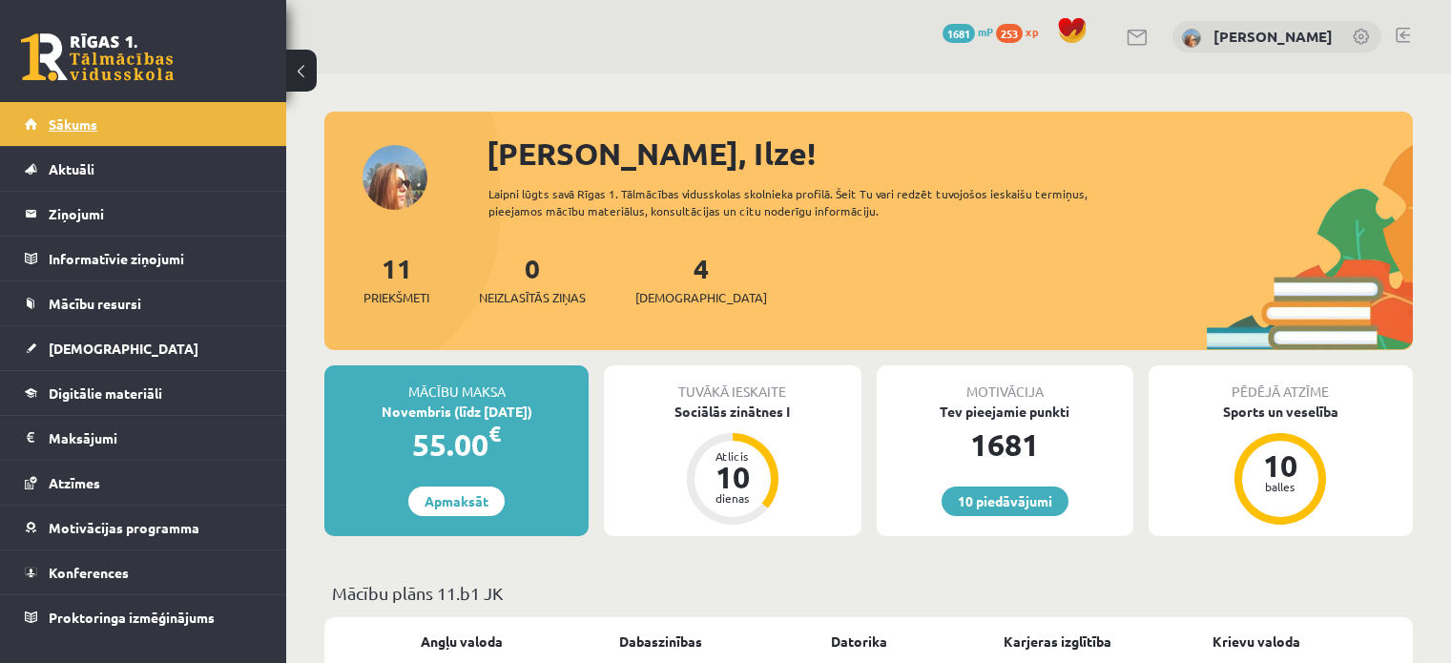
scroll to position [382, 0]
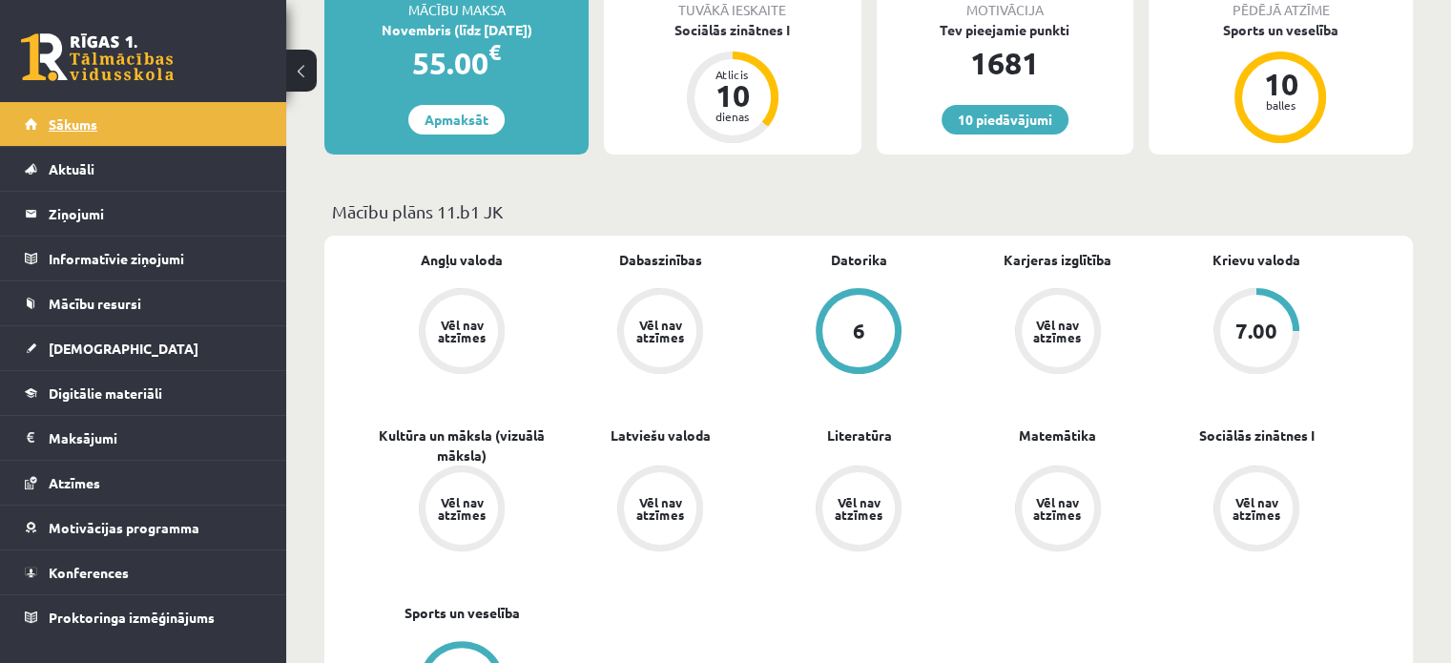
click at [120, 127] on link "Sākums" at bounding box center [144, 124] width 238 height 44
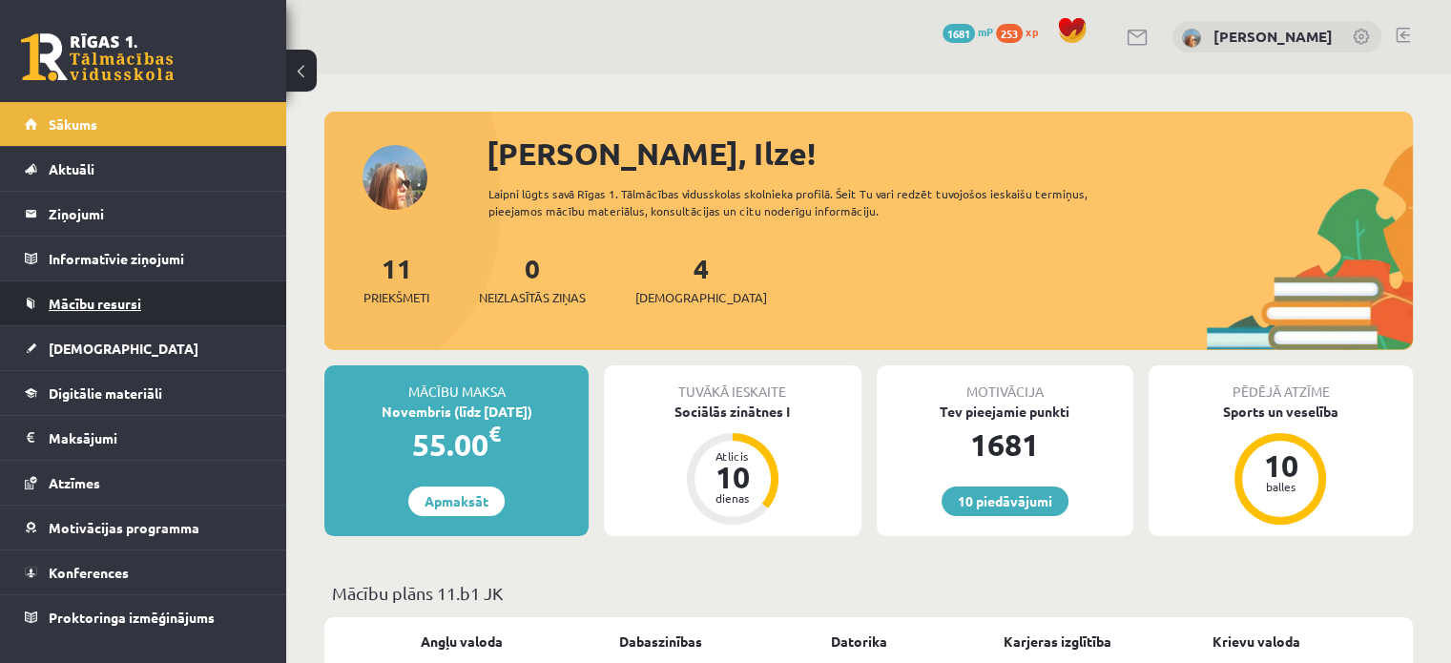
click at [122, 307] on span "Mācību resursi" at bounding box center [95, 303] width 93 height 17
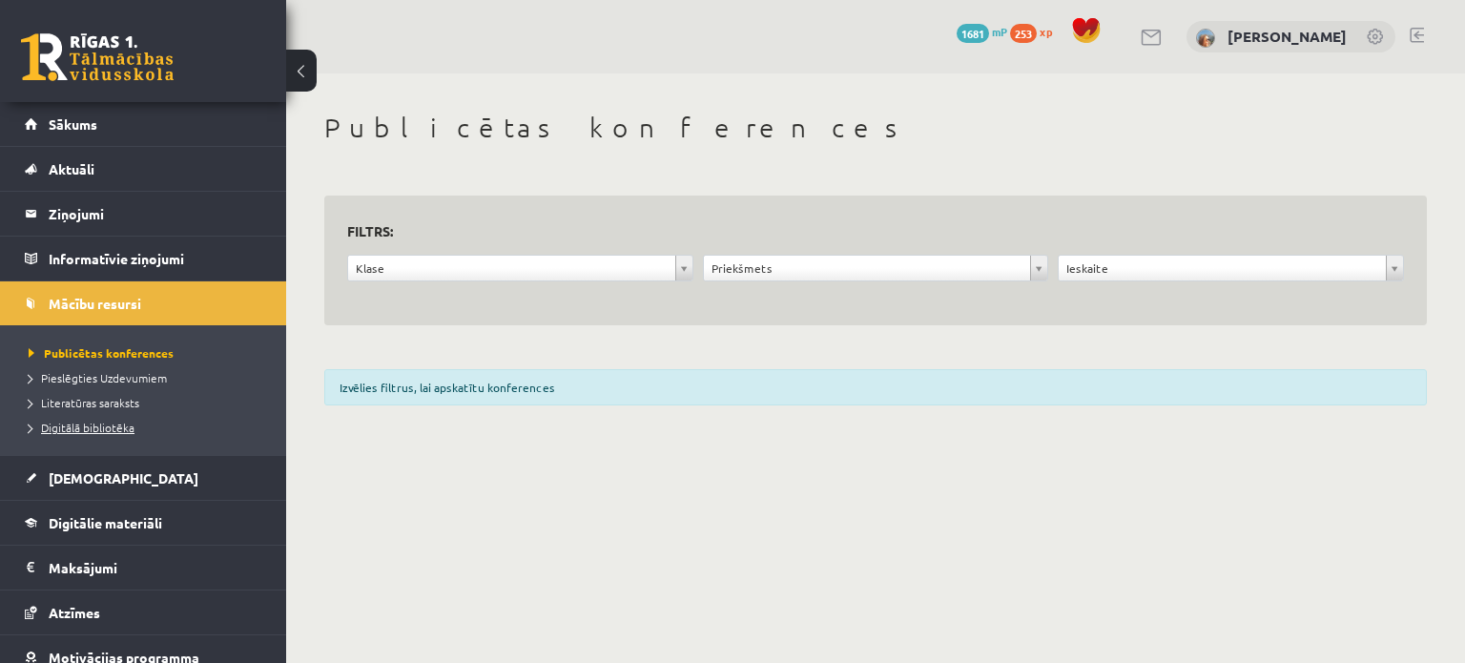
click at [113, 427] on span "Digitālā bibliotēka" at bounding box center [82, 427] width 106 height 15
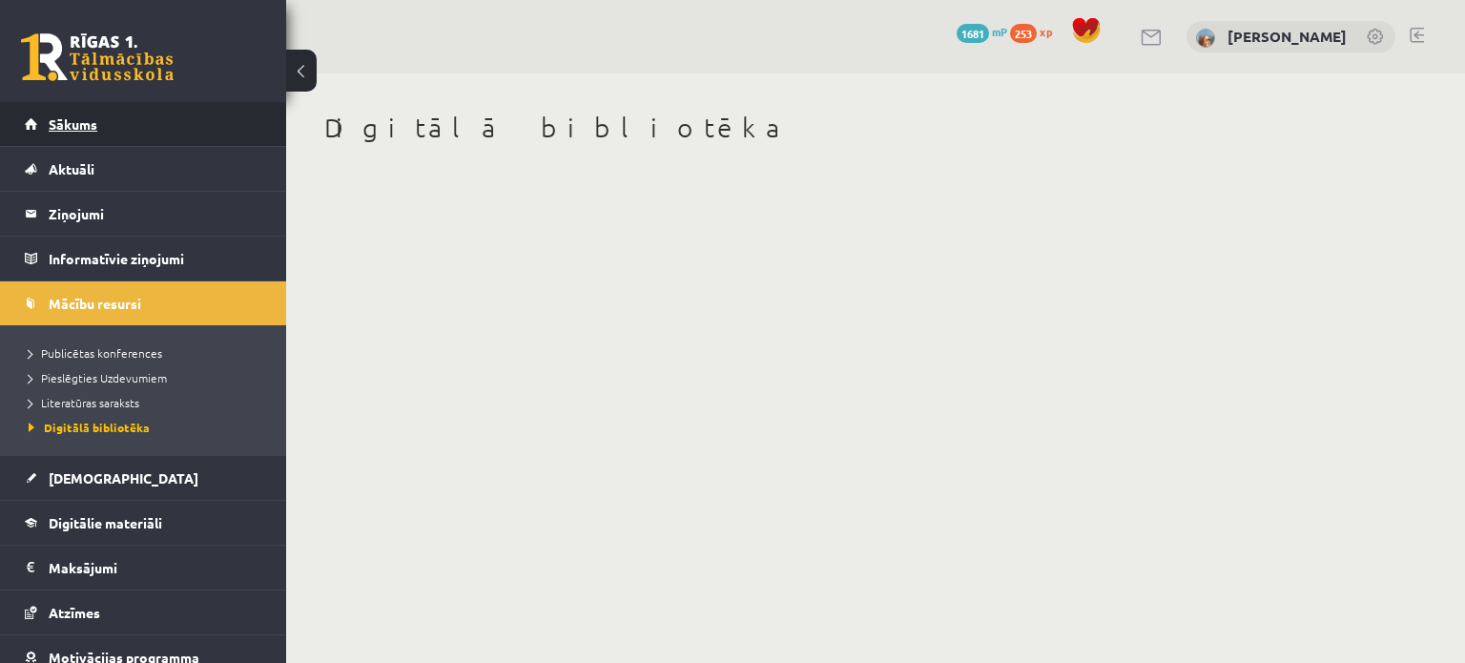
click at [83, 136] on link "Sākums" at bounding box center [144, 124] width 238 height 44
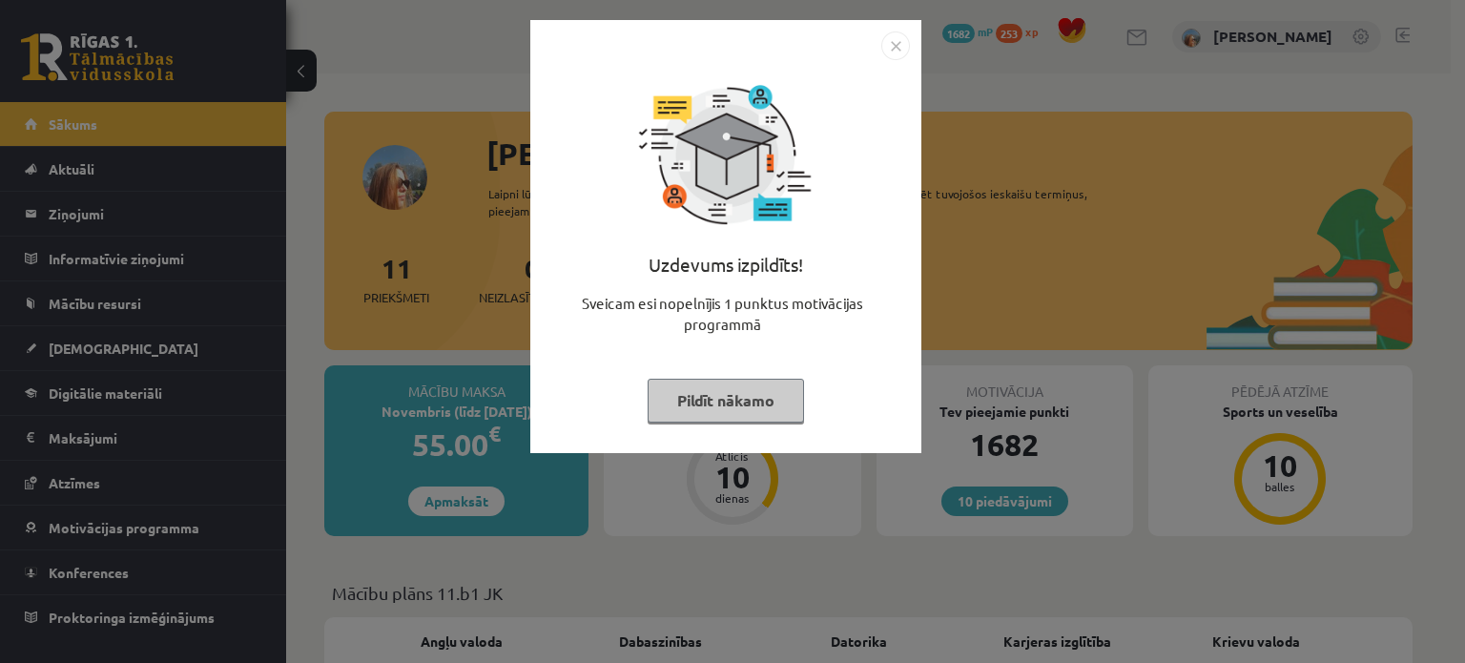
click at [729, 389] on button "Pildīt nākamo" at bounding box center [726, 401] width 156 height 44
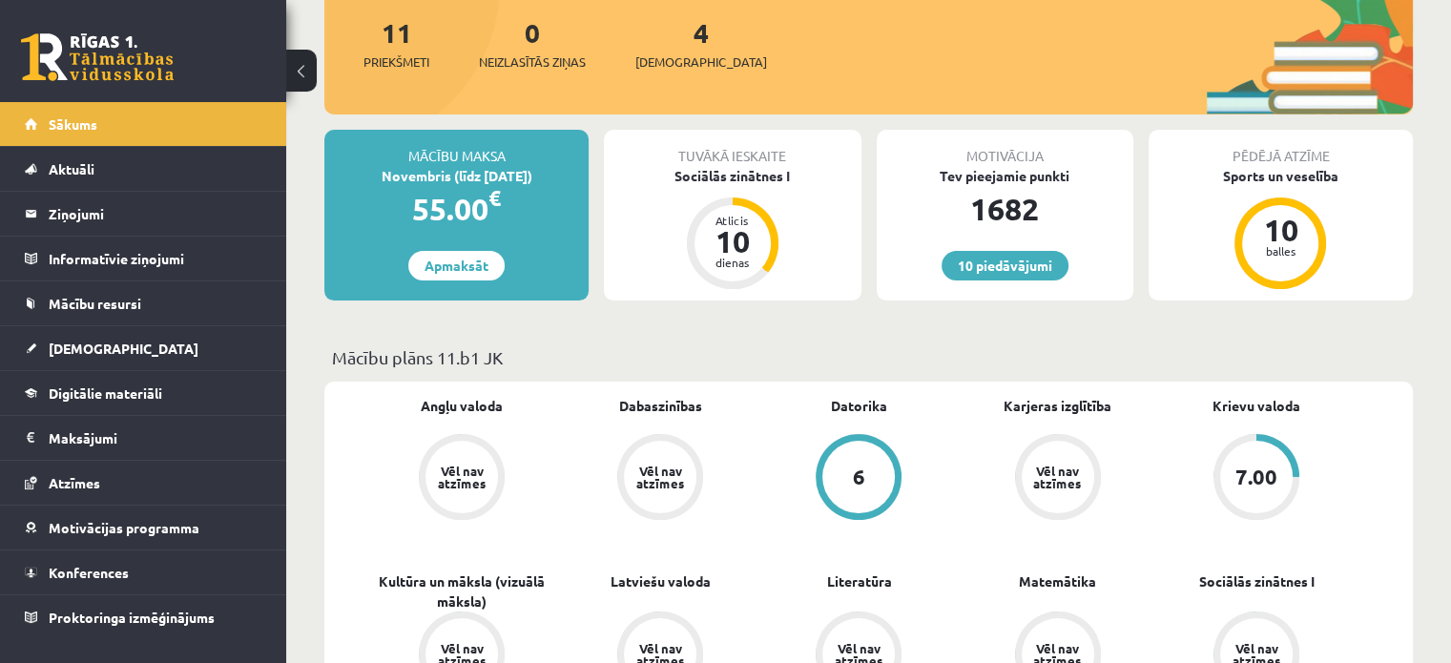
scroll to position [95, 0]
